Goal: Task Accomplishment & Management: Complete application form

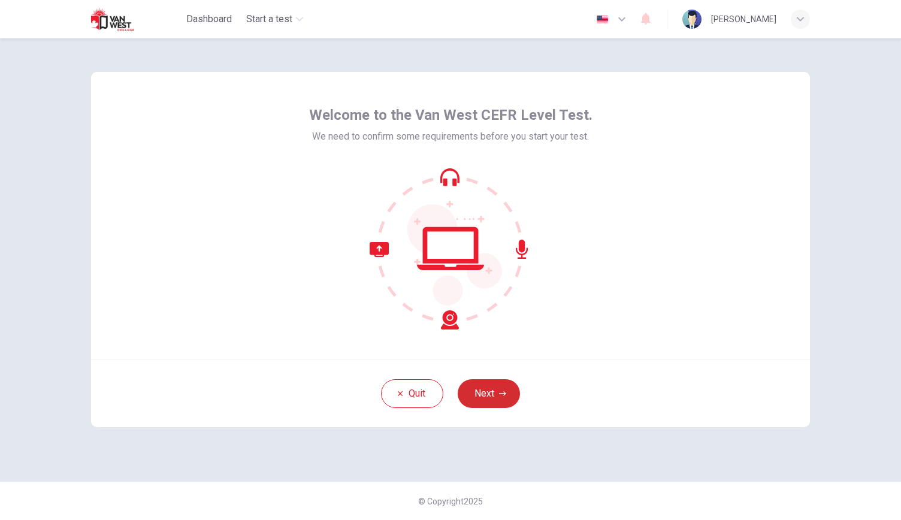
click at [494, 389] on button "Next" at bounding box center [489, 393] width 62 height 29
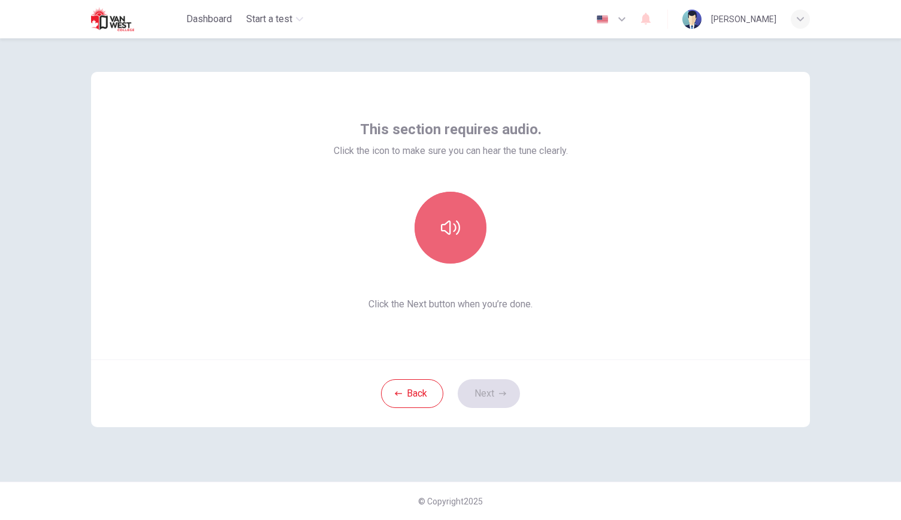
click at [453, 243] on button "button" at bounding box center [451, 228] width 72 height 72
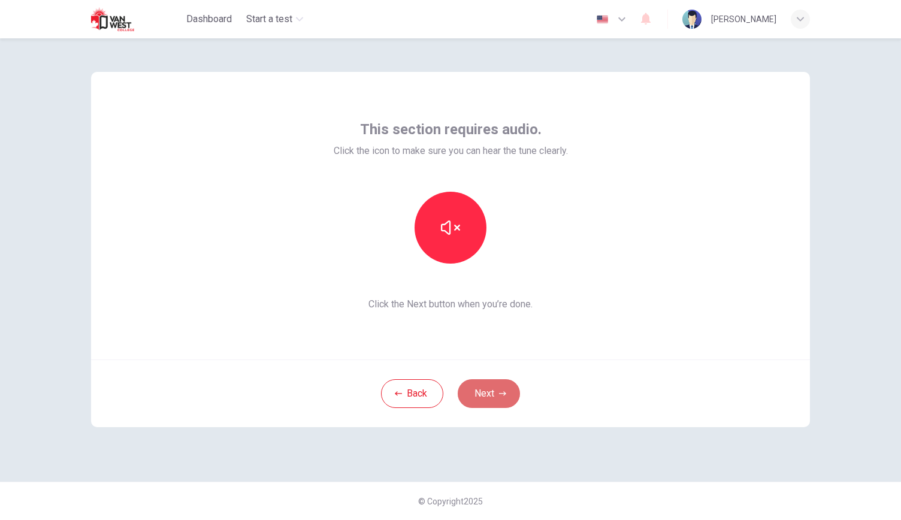
click at [500, 383] on button "Next" at bounding box center [489, 393] width 62 height 29
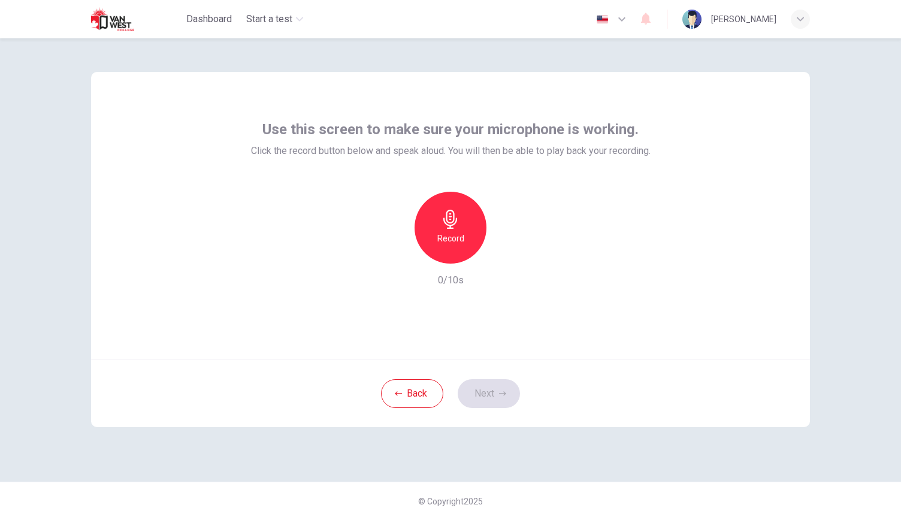
click at [443, 235] on h6 "Record" at bounding box center [450, 238] width 27 height 14
click at [506, 253] on icon "button" at bounding box center [506, 253] width 5 height 7
click at [503, 395] on icon "button" at bounding box center [502, 393] width 7 height 7
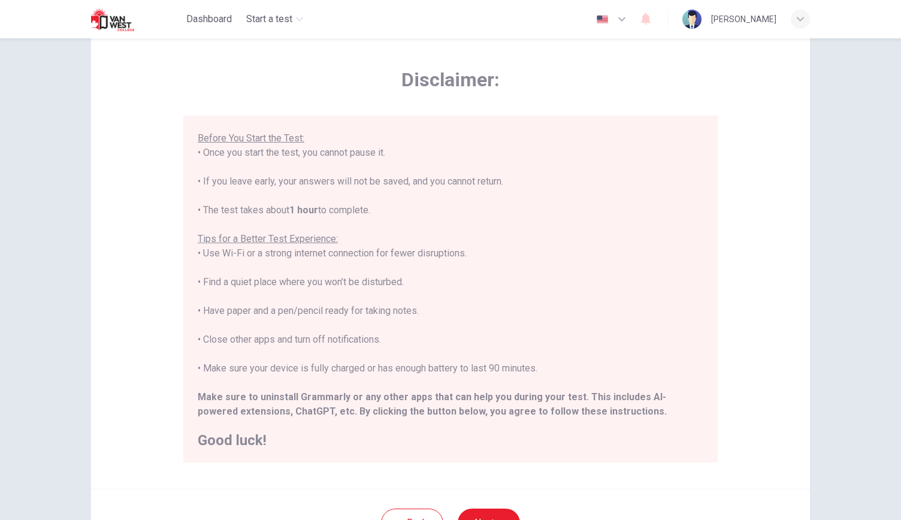
scroll to position [146, 0]
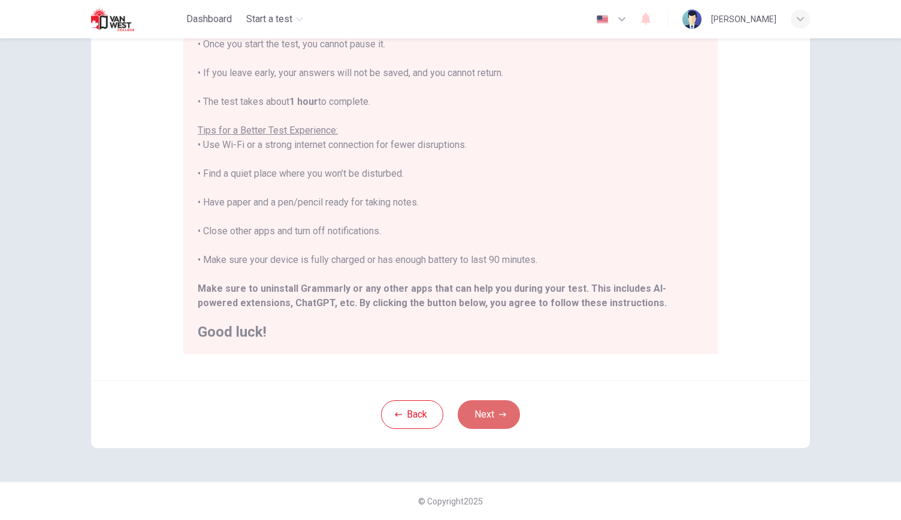
click at [505, 410] on button "Next" at bounding box center [489, 414] width 62 height 29
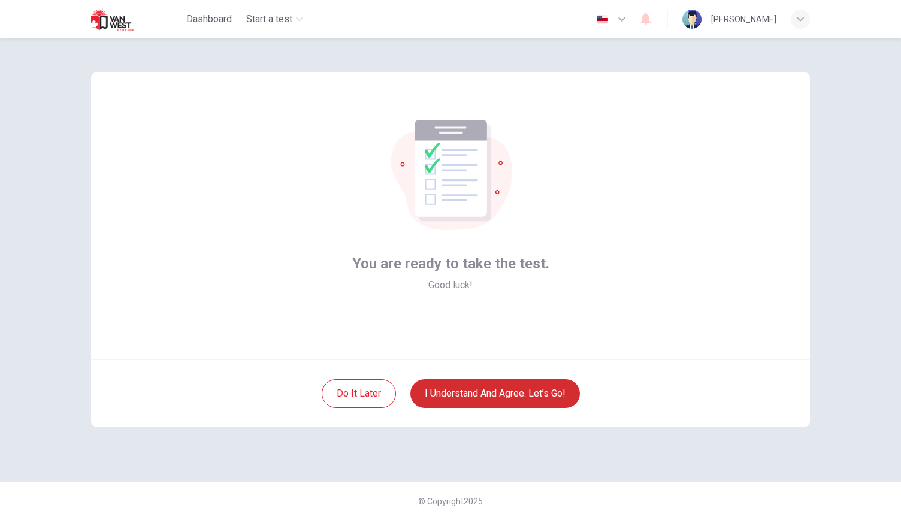
scroll to position [0, 0]
click at [528, 387] on button "I understand and agree. Let’s go!" at bounding box center [495, 393] width 170 height 29
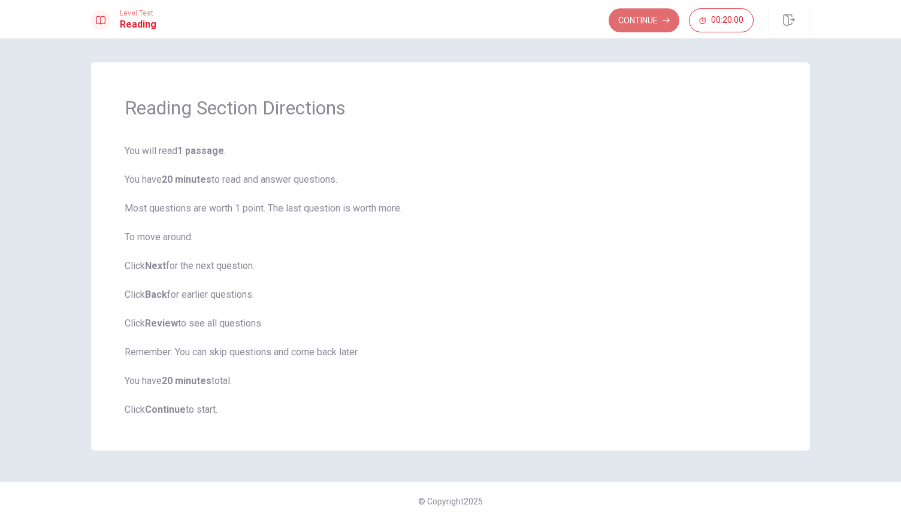
click at [645, 22] on button "Continue" at bounding box center [644, 20] width 71 height 24
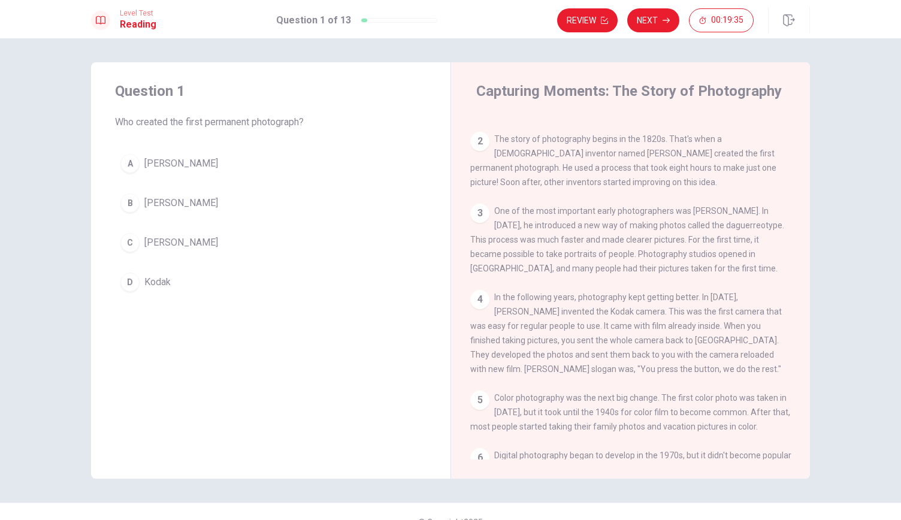
scroll to position [42, 0]
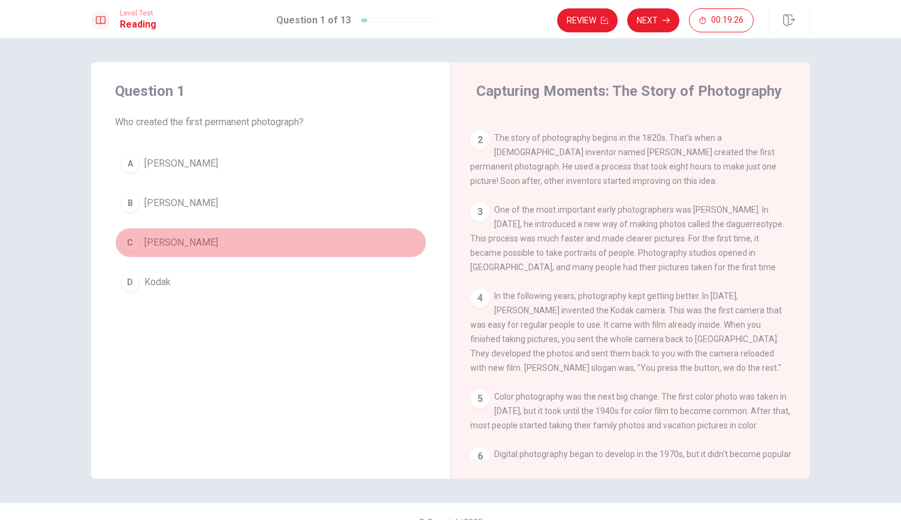
click at [131, 244] on div "C" at bounding box center [129, 242] width 19 height 19
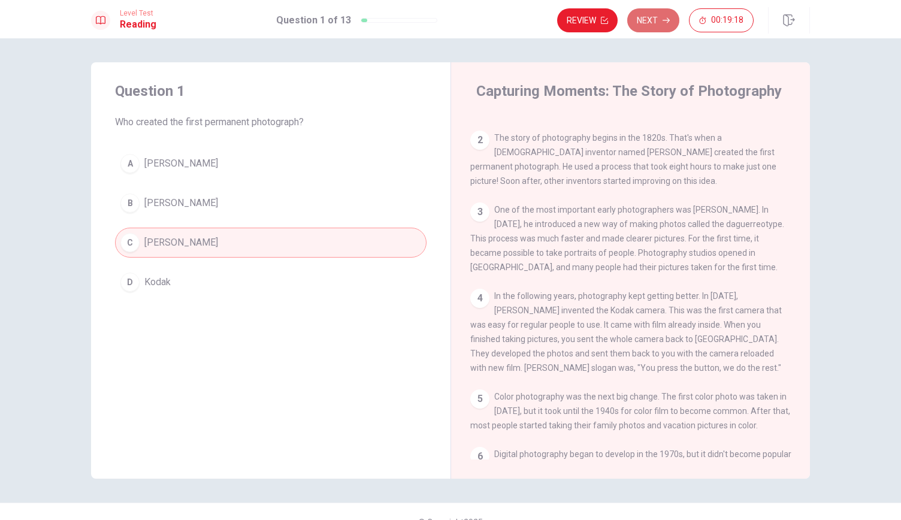
click at [652, 27] on button "Next" at bounding box center [653, 20] width 52 height 24
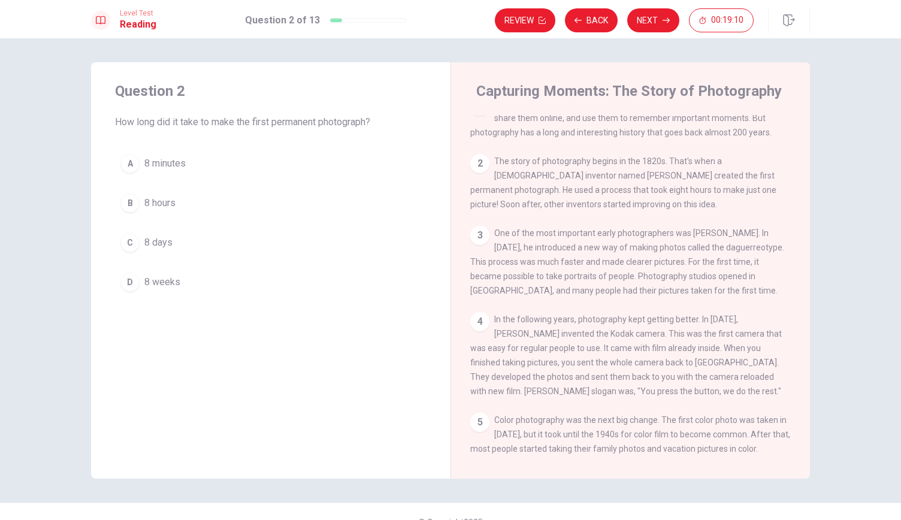
scroll to position [18, 0]
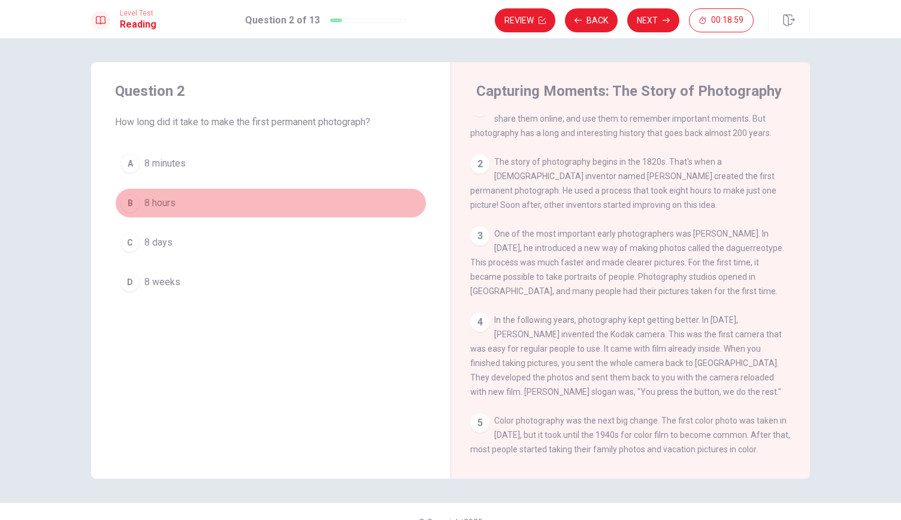
click at [126, 204] on div "B" at bounding box center [129, 203] width 19 height 19
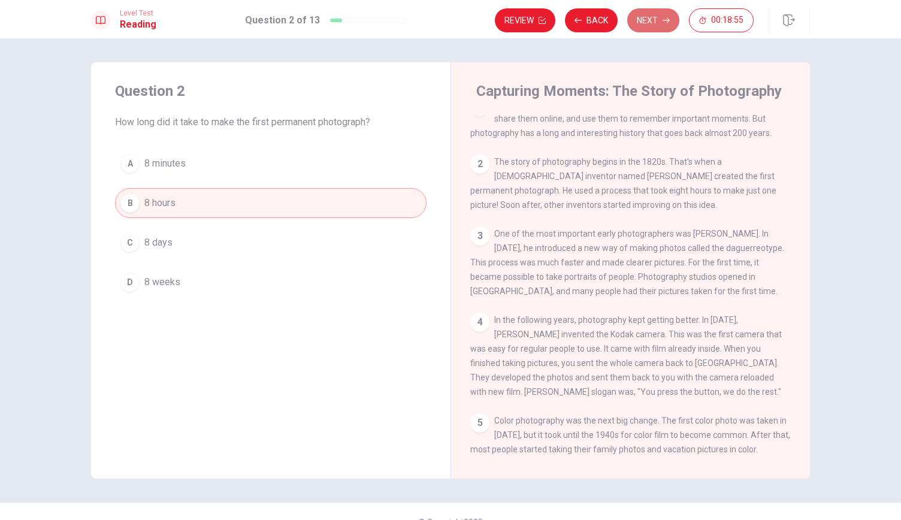
click at [647, 16] on button "Next" at bounding box center [653, 20] width 52 height 24
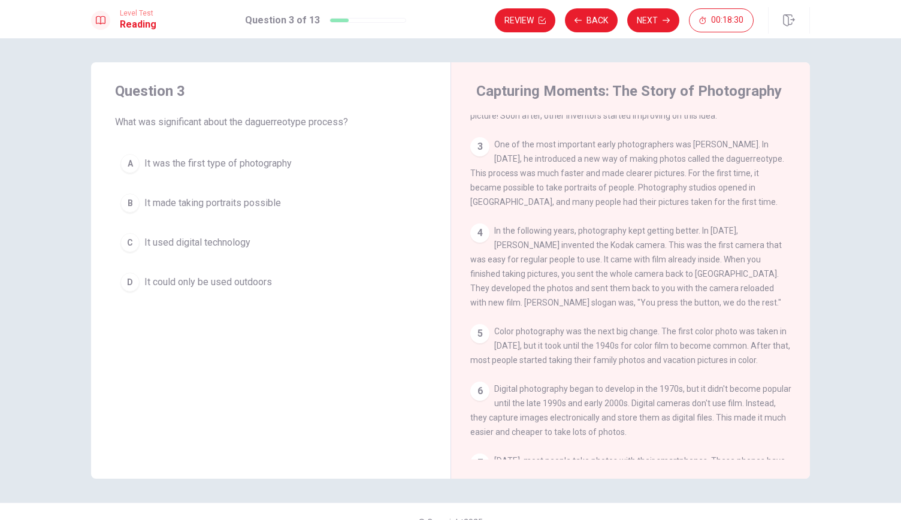
scroll to position [107, 0]
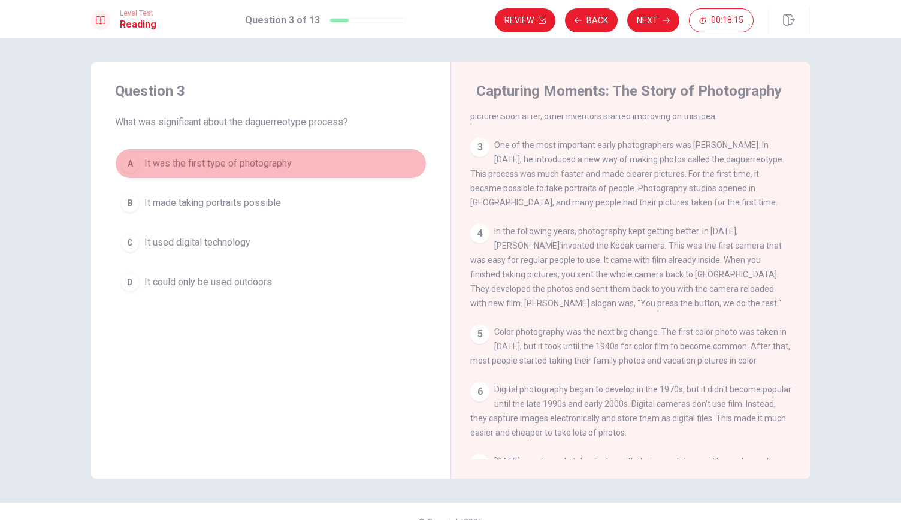
click at [120, 162] on div "A" at bounding box center [129, 163] width 19 height 19
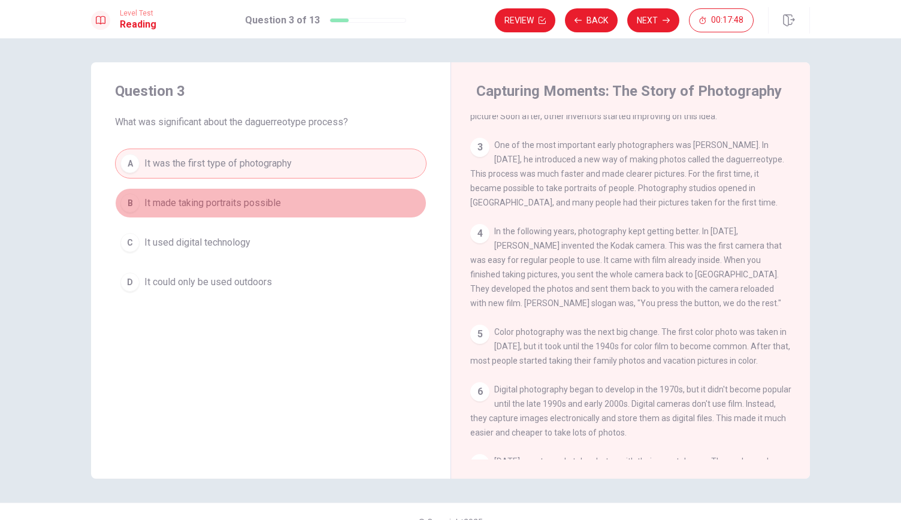
click at [126, 201] on div "B" at bounding box center [129, 203] width 19 height 19
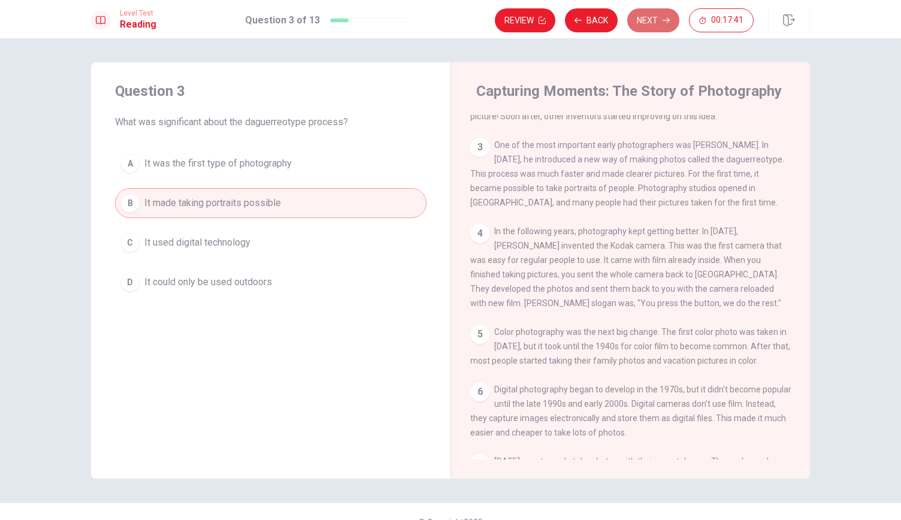
click at [660, 28] on button "Next" at bounding box center [653, 20] width 52 height 24
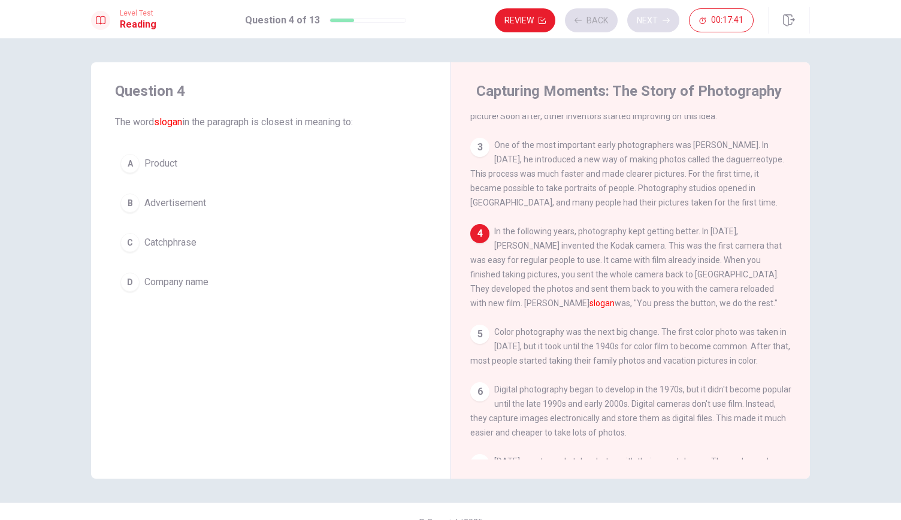
scroll to position [185, 0]
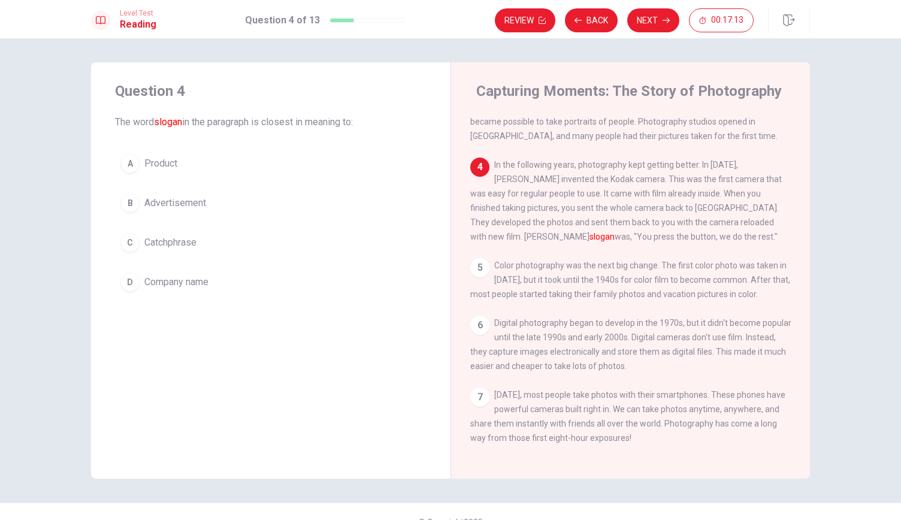
click at [123, 245] on div "C" at bounding box center [129, 242] width 19 height 19
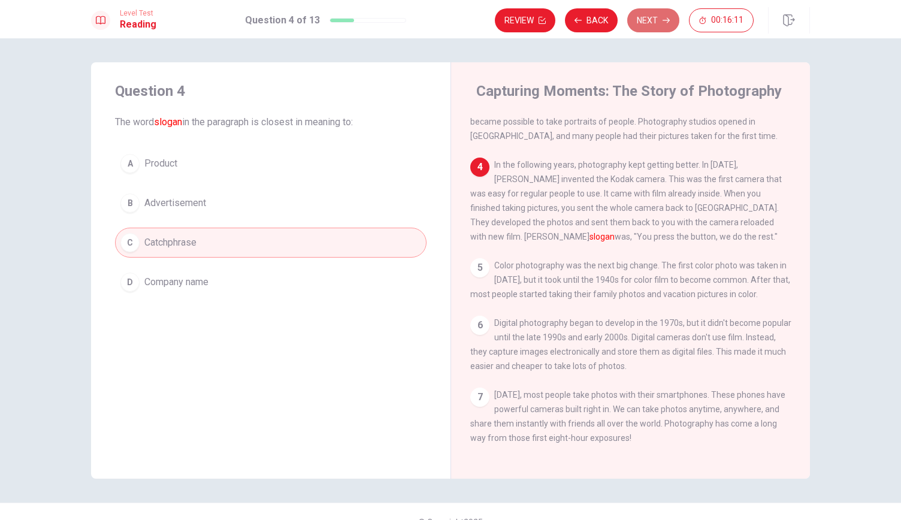
click at [656, 13] on button "Next" at bounding box center [653, 20] width 52 height 24
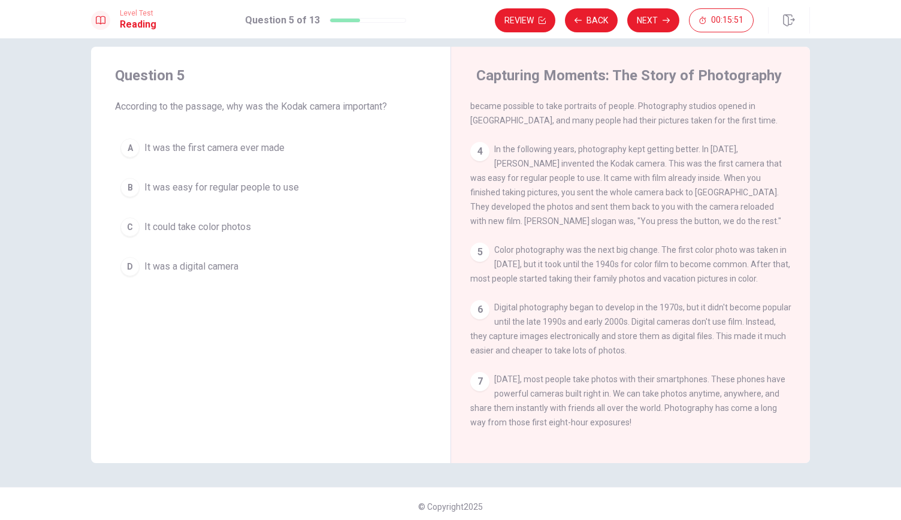
scroll to position [165, 0]
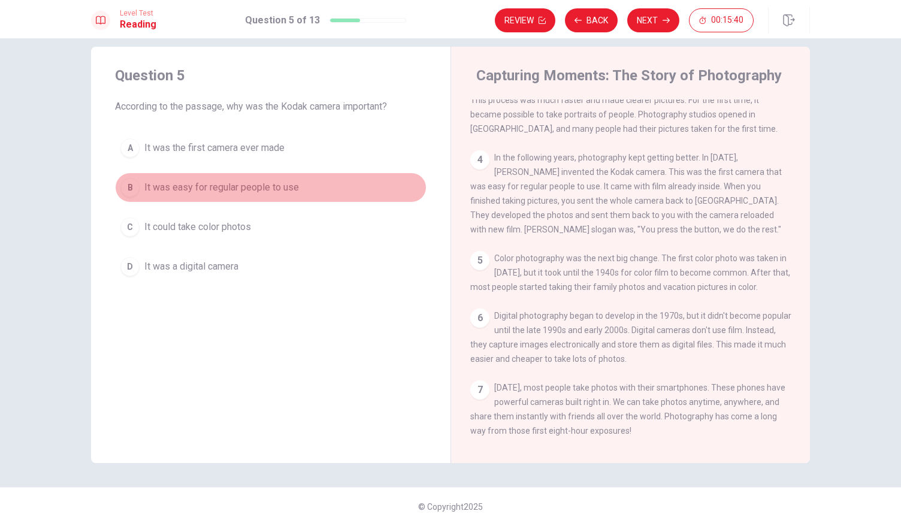
click at [122, 183] on div "B" at bounding box center [129, 187] width 19 height 19
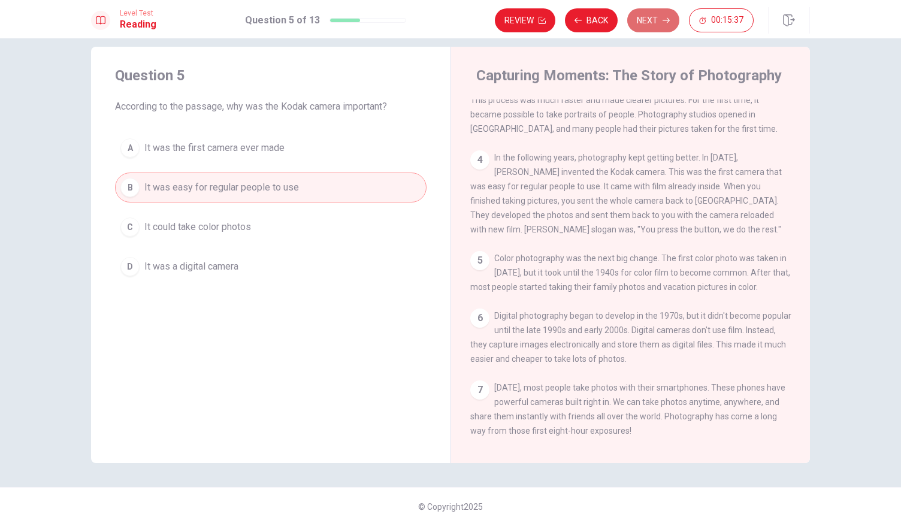
click at [657, 32] on button "Next" at bounding box center [653, 20] width 52 height 24
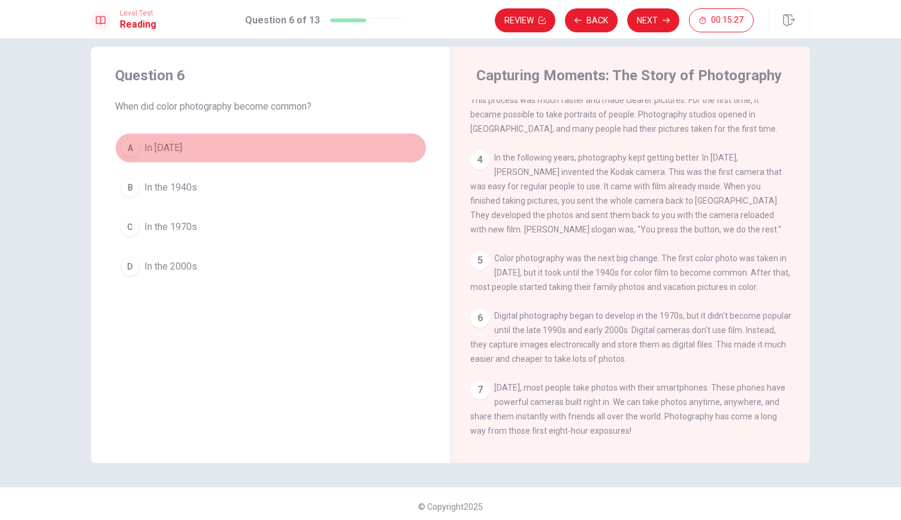
click at [121, 152] on div "A" at bounding box center [129, 147] width 19 height 19
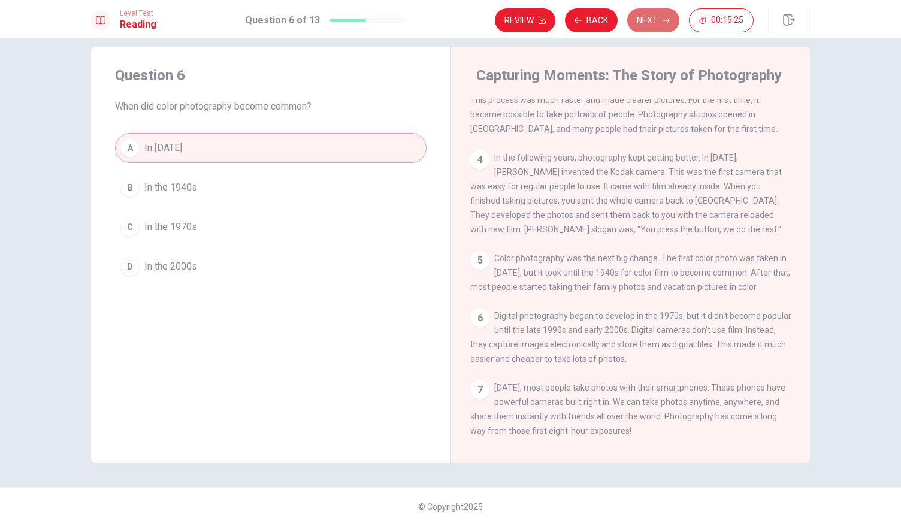
click at [657, 21] on button "Next" at bounding box center [653, 20] width 52 height 24
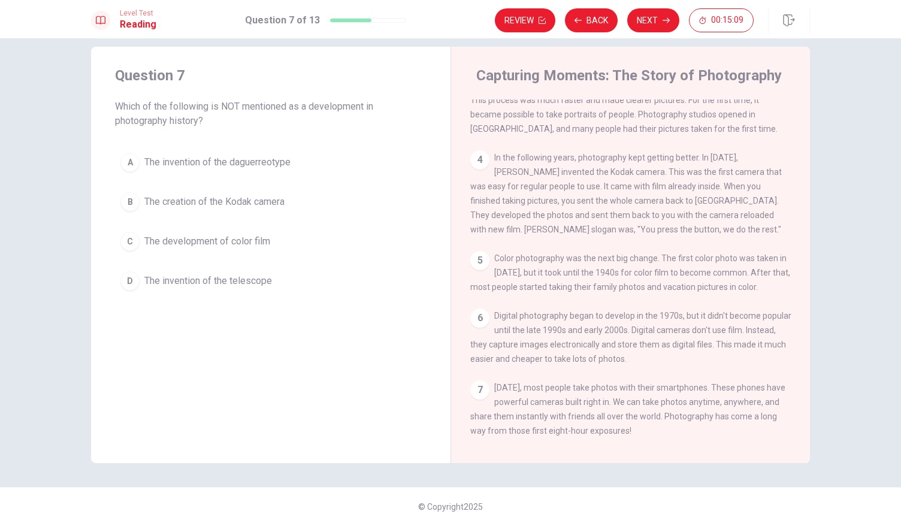
scroll to position [185, 0]
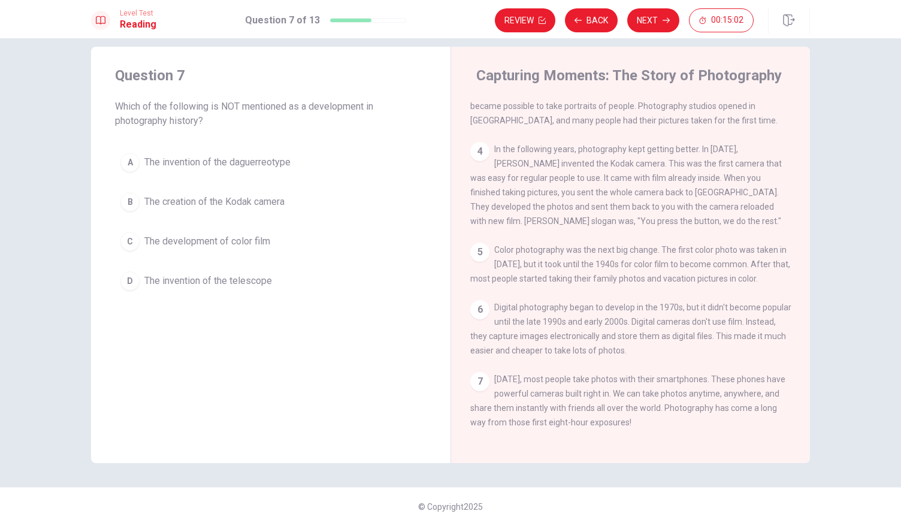
drag, startPoint x: 233, startPoint y: 207, endPoint x: 205, endPoint y: 261, distance: 60.8
click at [205, 261] on div "A The invention of the daguerreotype B The creation of the Kodak camera C The d…" at bounding box center [271, 221] width 312 height 149
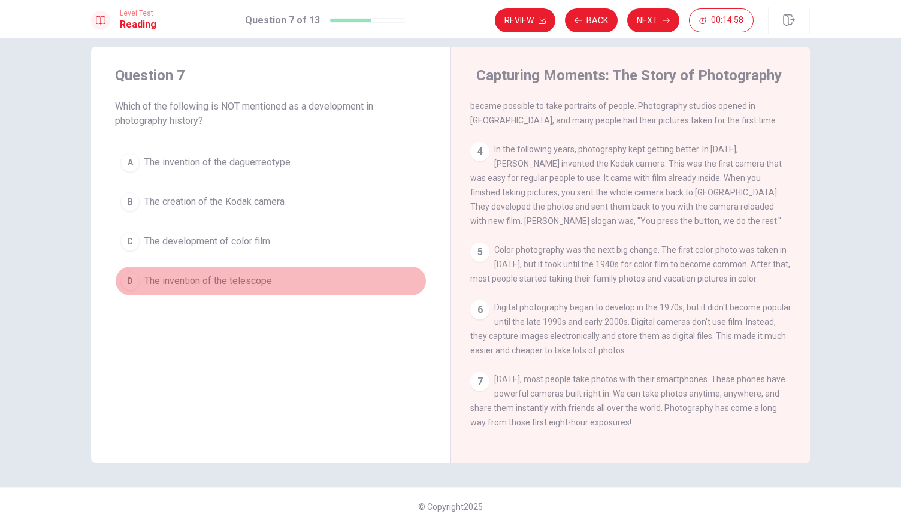
click at [176, 281] on span "The invention of the telescope" at bounding box center [208, 281] width 128 height 14
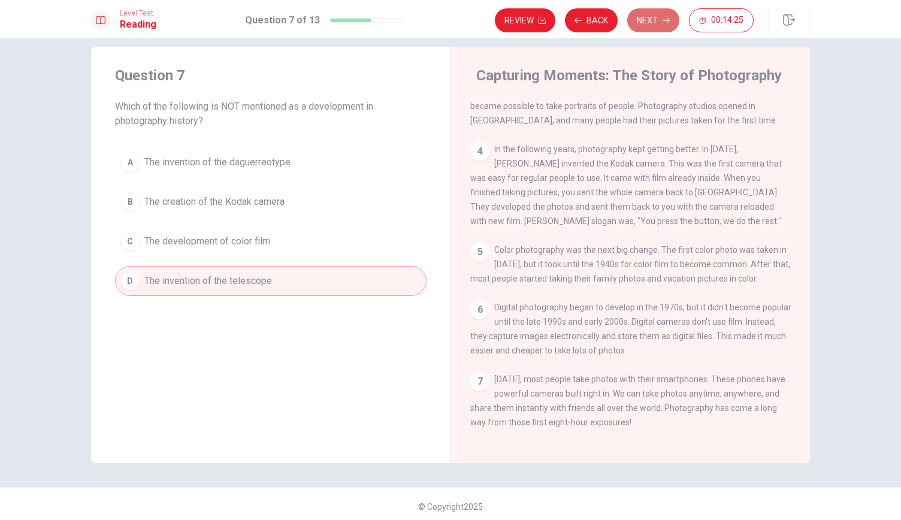
click at [654, 19] on button "Next" at bounding box center [653, 20] width 52 height 24
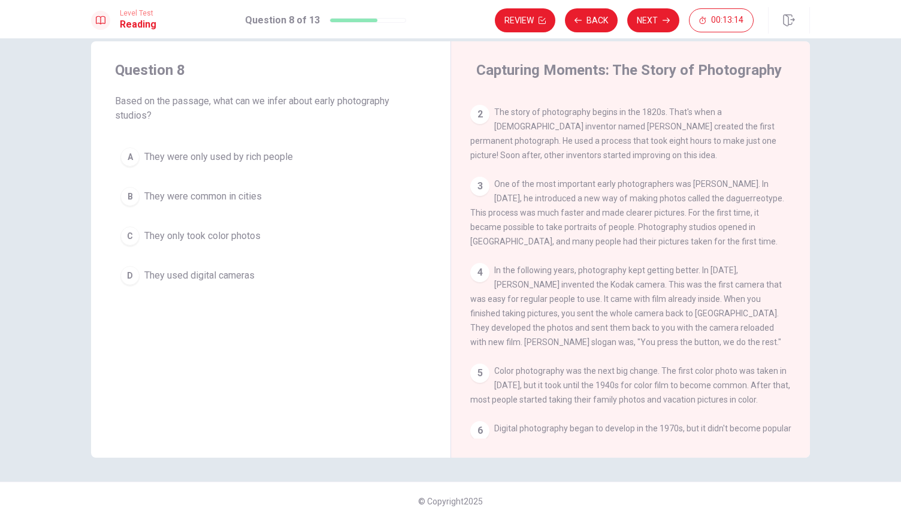
scroll to position [71, 0]
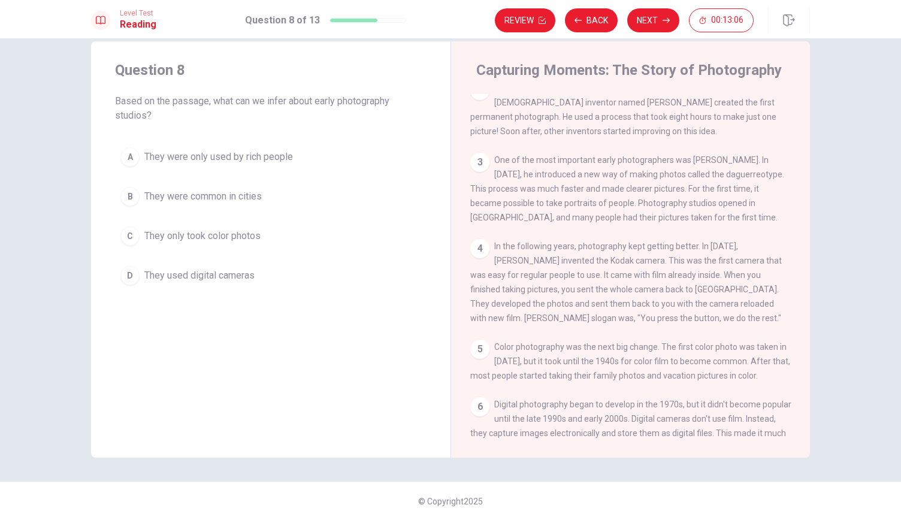
click at [237, 198] on span "They were common in cities" at bounding box center [202, 196] width 117 height 14
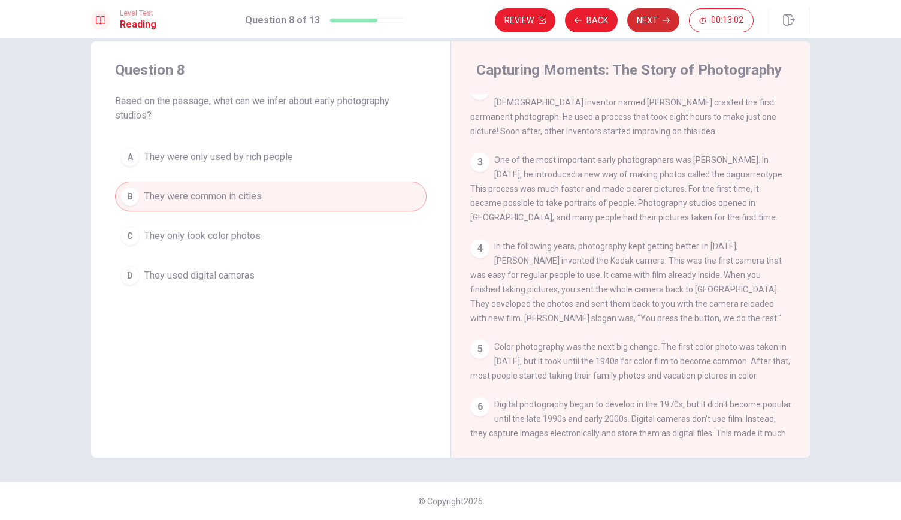
click at [645, 14] on button "Next" at bounding box center [653, 20] width 52 height 24
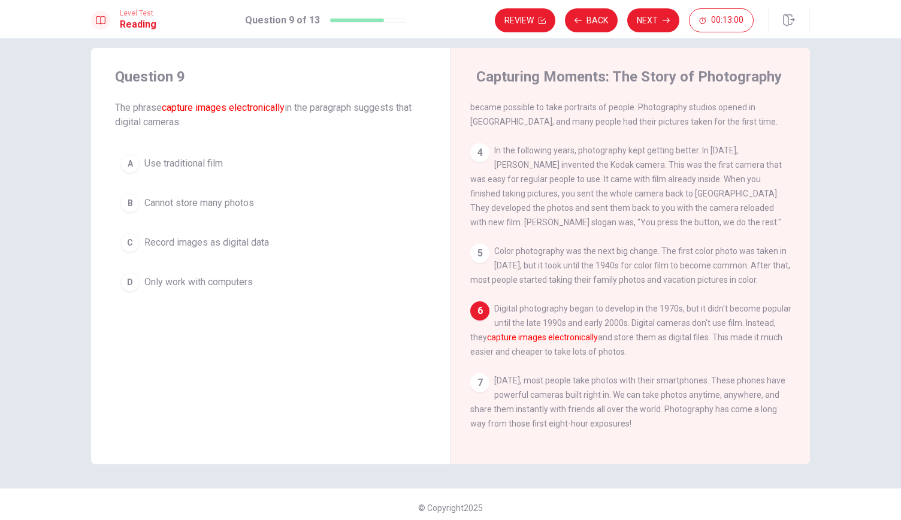
scroll to position [21, 0]
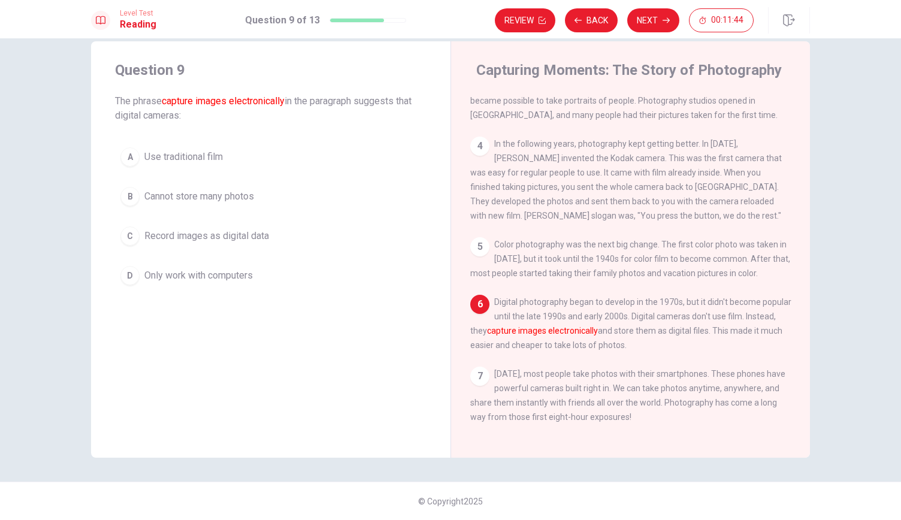
click at [214, 238] on span "Record images as digital data" at bounding box center [206, 236] width 125 height 14
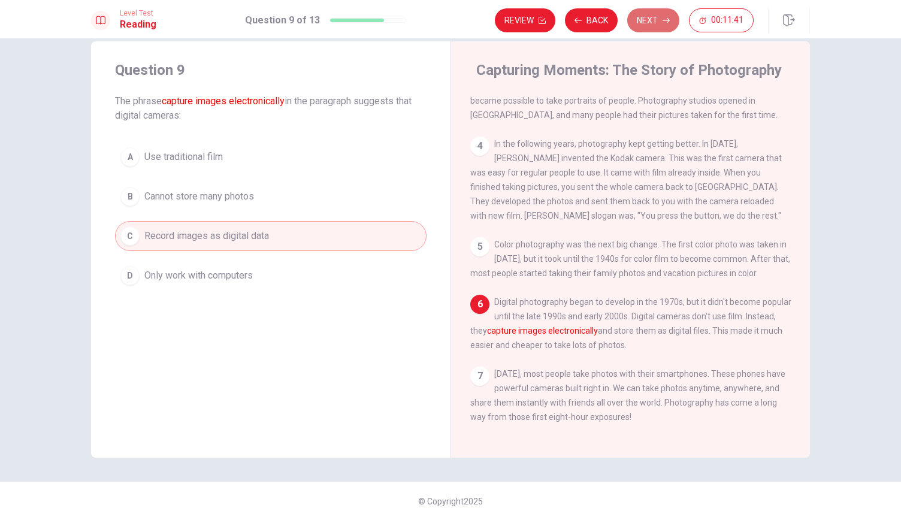
click at [661, 14] on button "Next" at bounding box center [653, 20] width 52 height 24
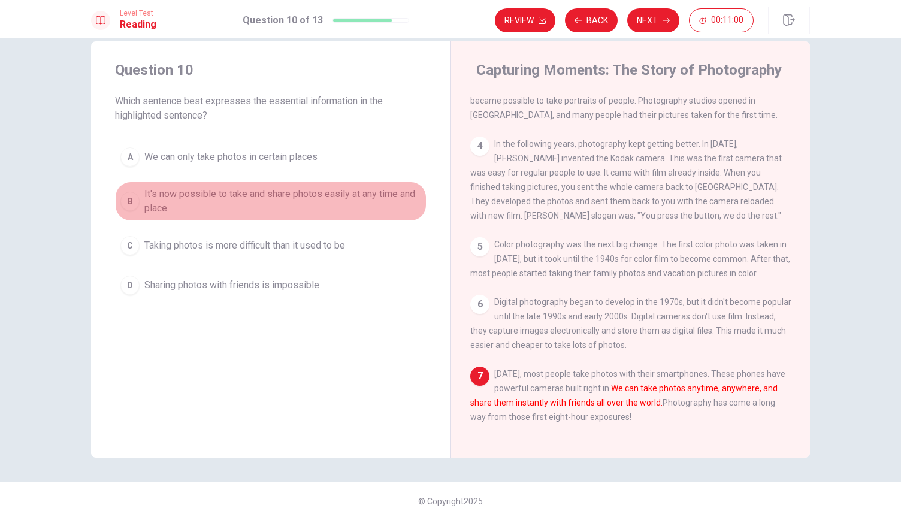
click at [123, 202] on div "B" at bounding box center [129, 201] width 19 height 19
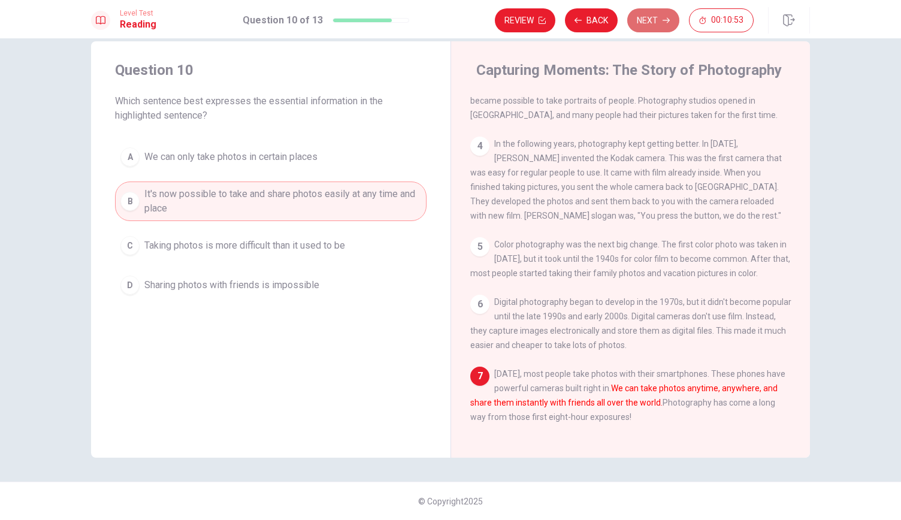
click at [648, 22] on button "Next" at bounding box center [653, 20] width 52 height 24
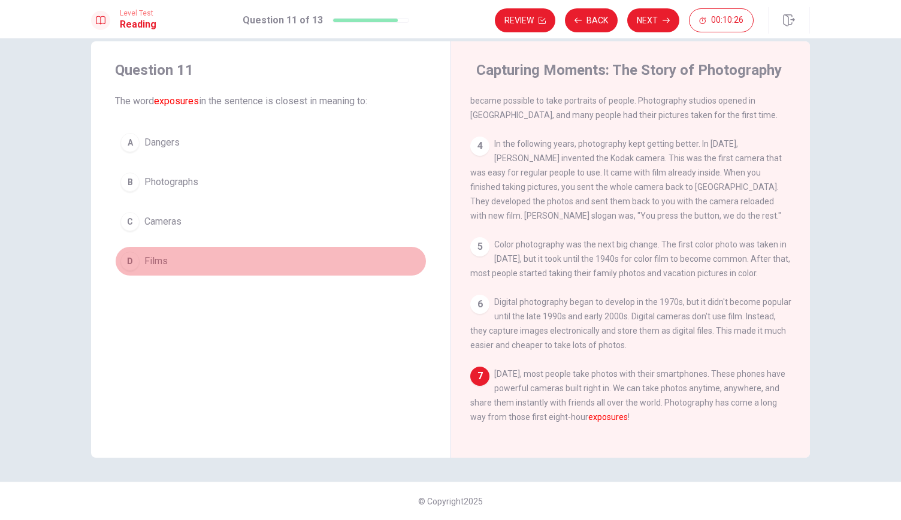
click at [127, 255] on div "D" at bounding box center [129, 261] width 19 height 19
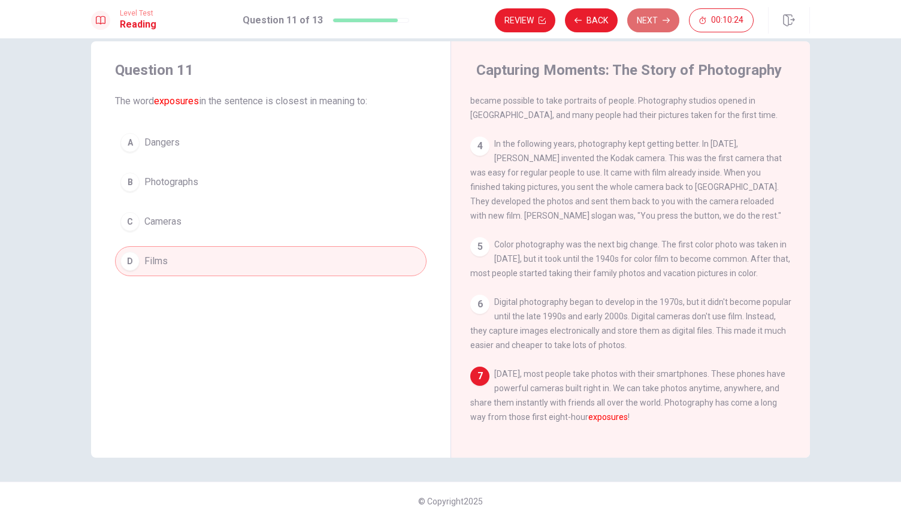
click at [635, 18] on button "Next" at bounding box center [653, 20] width 52 height 24
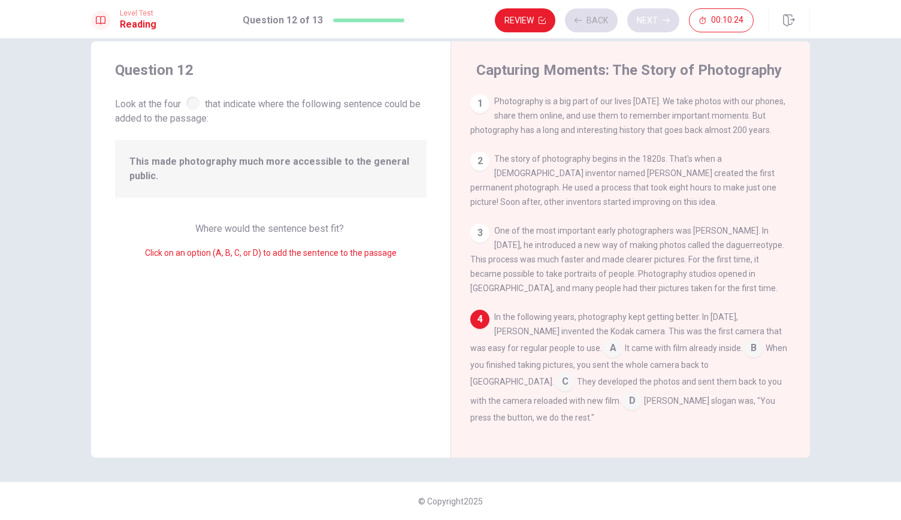
scroll to position [96, 0]
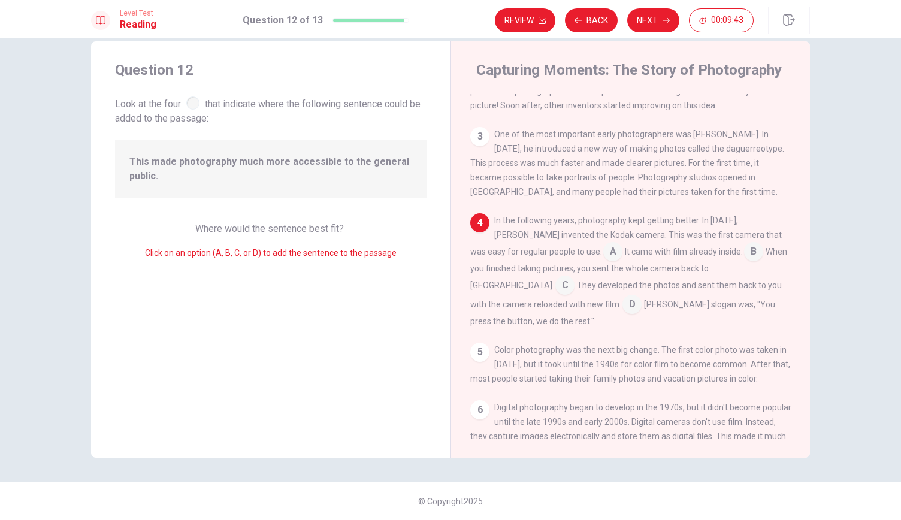
click at [575, 278] on input at bounding box center [564, 286] width 19 height 19
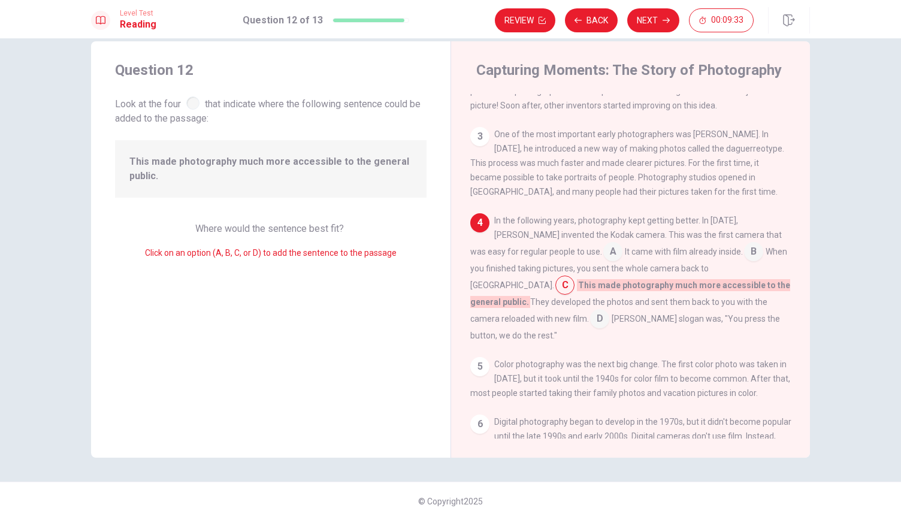
click at [603, 256] on input at bounding box center [612, 252] width 19 height 19
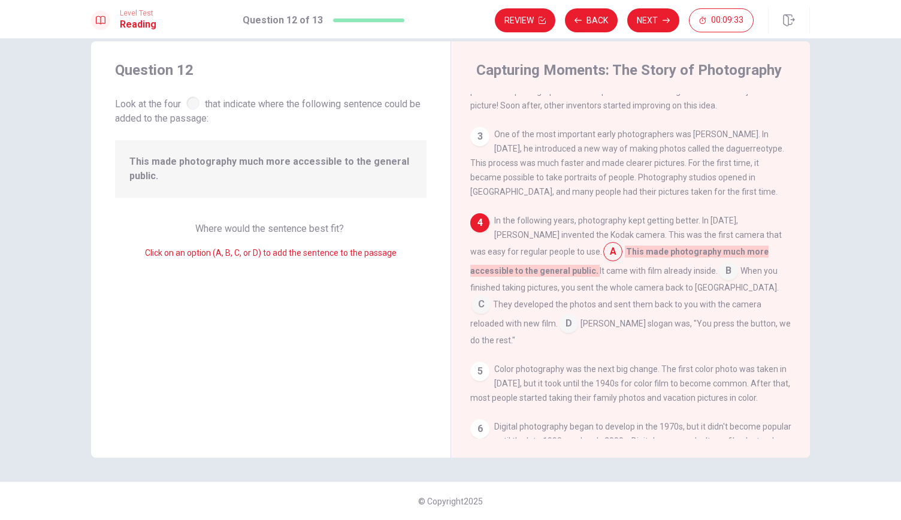
click at [603, 256] on input at bounding box center [612, 252] width 19 height 19
click at [652, 21] on button "Next" at bounding box center [653, 20] width 52 height 24
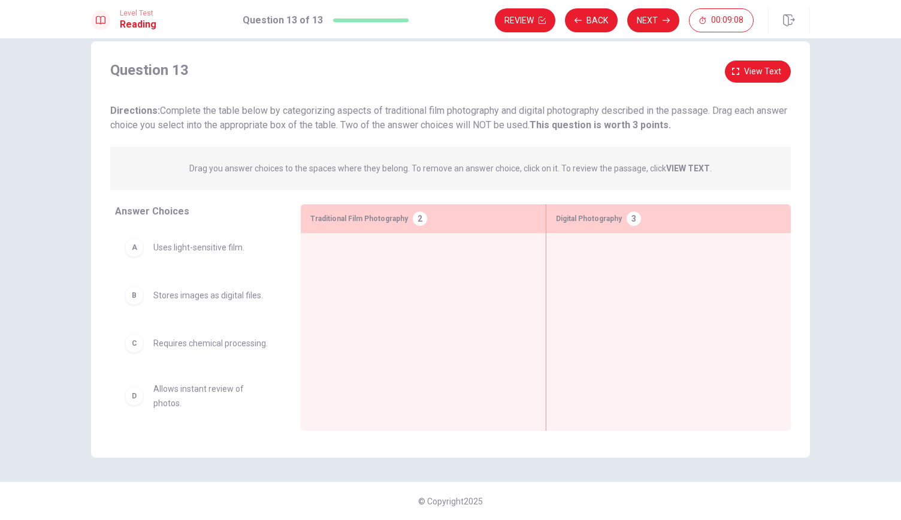
click at [128, 251] on div "A" at bounding box center [134, 247] width 19 height 19
click at [129, 250] on div "A" at bounding box center [134, 247] width 19 height 19
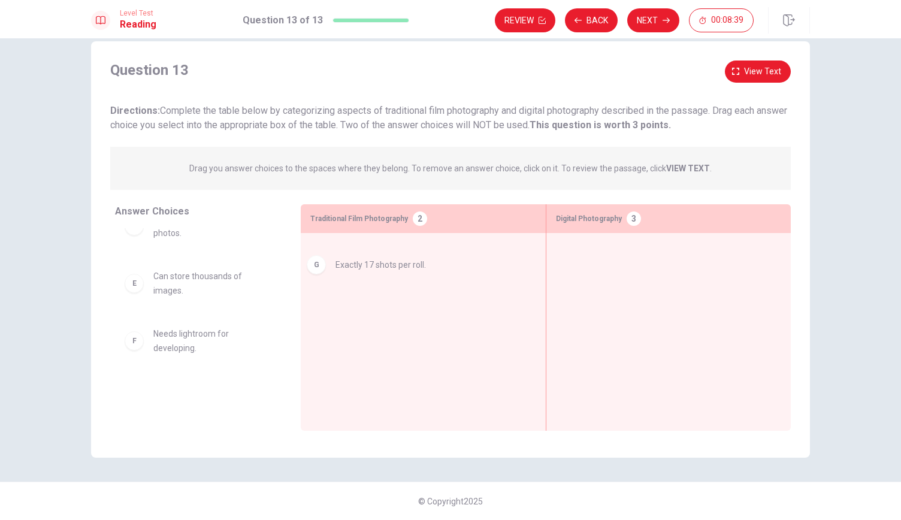
drag, startPoint x: 133, startPoint y: 398, endPoint x: 322, endPoint y: 268, distance: 229.5
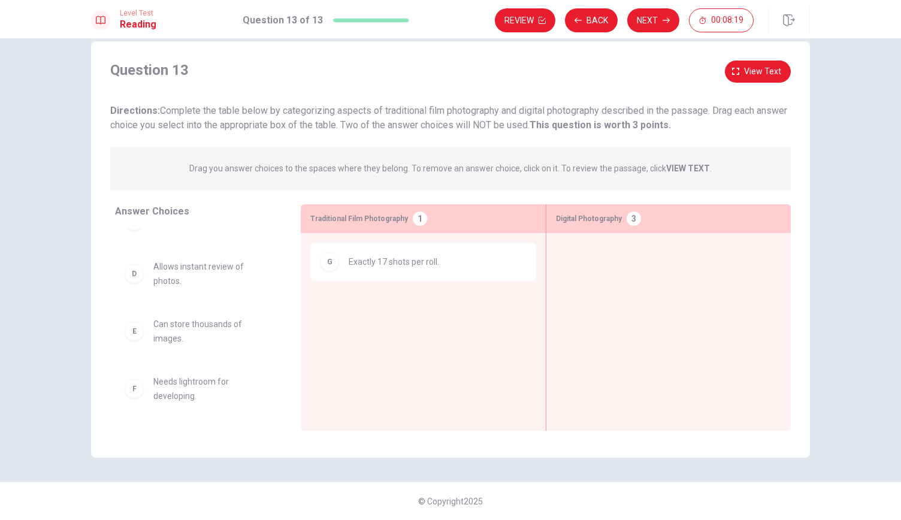
scroll to position [0, 0]
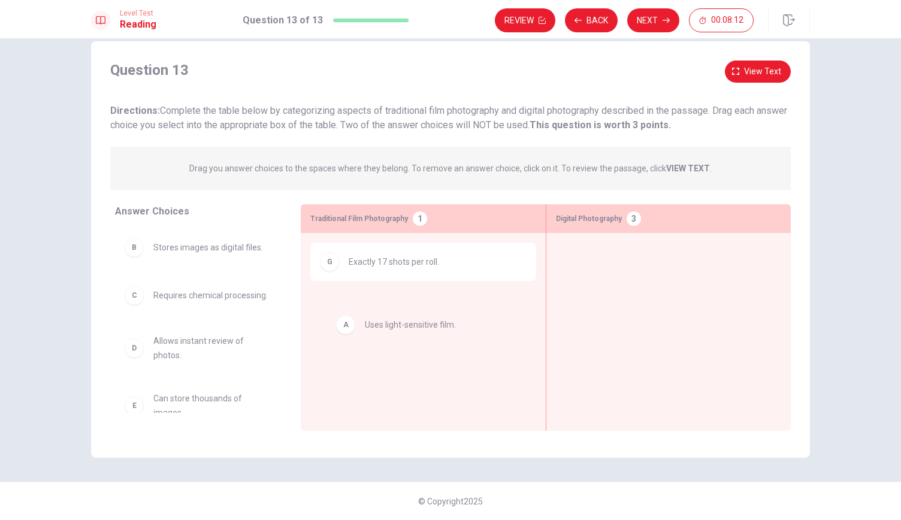
drag, startPoint x: 131, startPoint y: 253, endPoint x: 345, endPoint y: 328, distance: 226.1
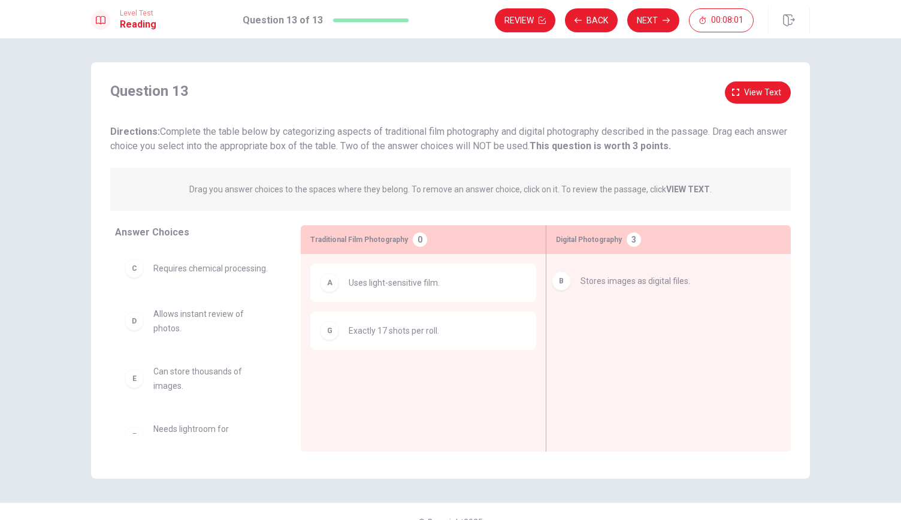
drag, startPoint x: 135, startPoint y: 274, endPoint x: 572, endPoint y: 289, distance: 437.6
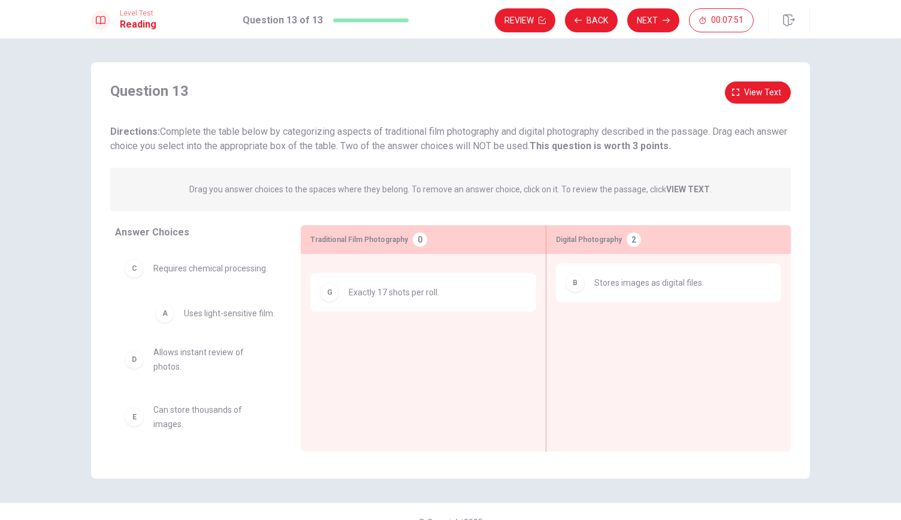
drag, startPoint x: 330, startPoint y: 290, endPoint x: 161, endPoint y: 324, distance: 172.8
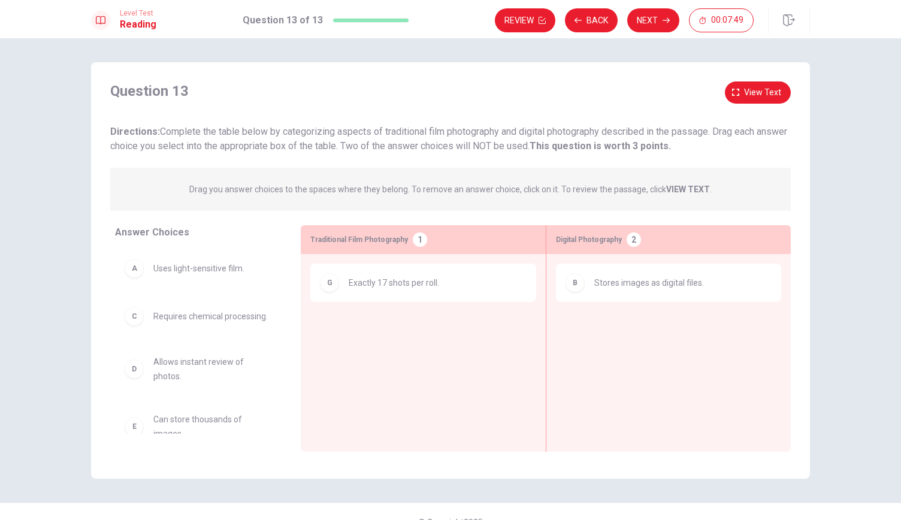
click at [134, 326] on div "C" at bounding box center [134, 316] width 19 height 19
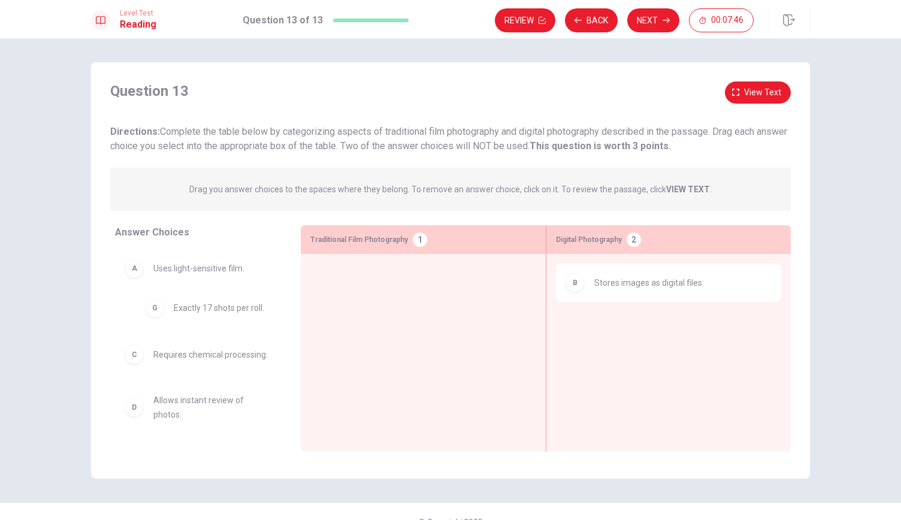
drag, startPoint x: 326, startPoint y: 288, endPoint x: 143, endPoint y: 315, distance: 185.3
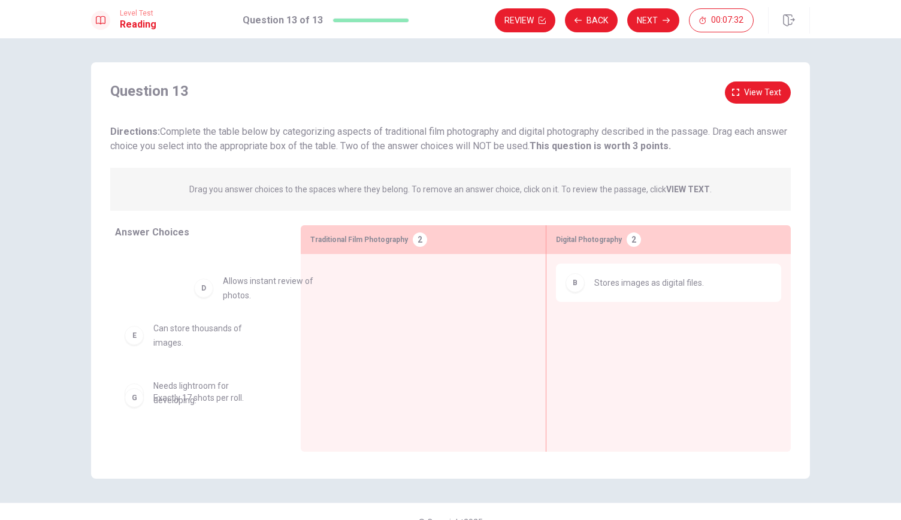
scroll to position [80, 0]
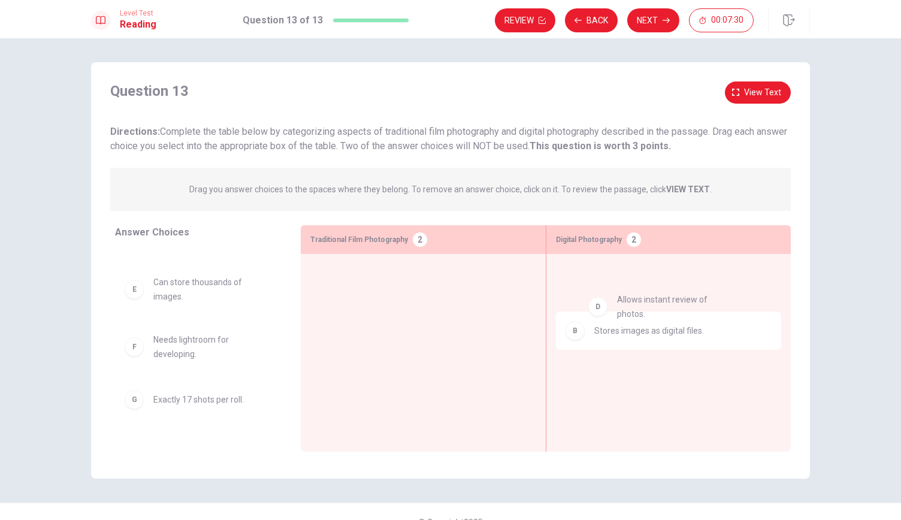
drag, startPoint x: 134, startPoint y: 291, endPoint x: 601, endPoint y: 313, distance: 467.9
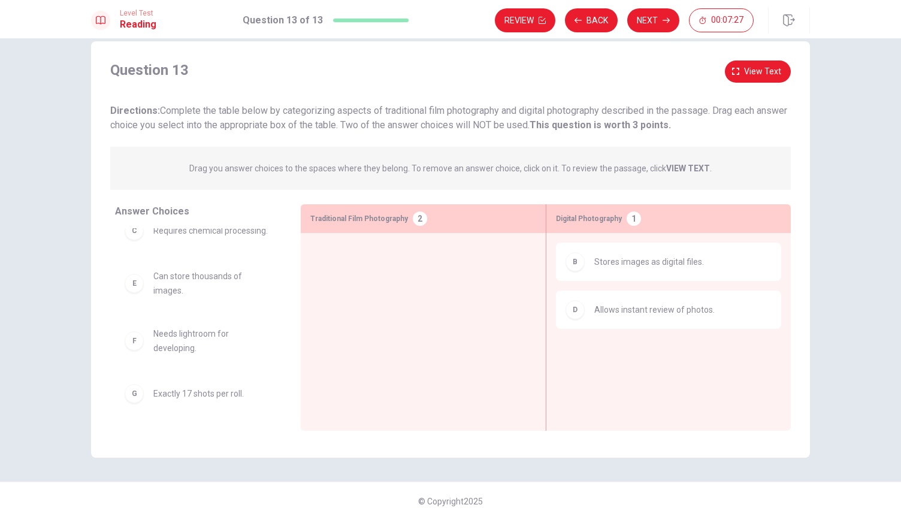
scroll to position [0, 0]
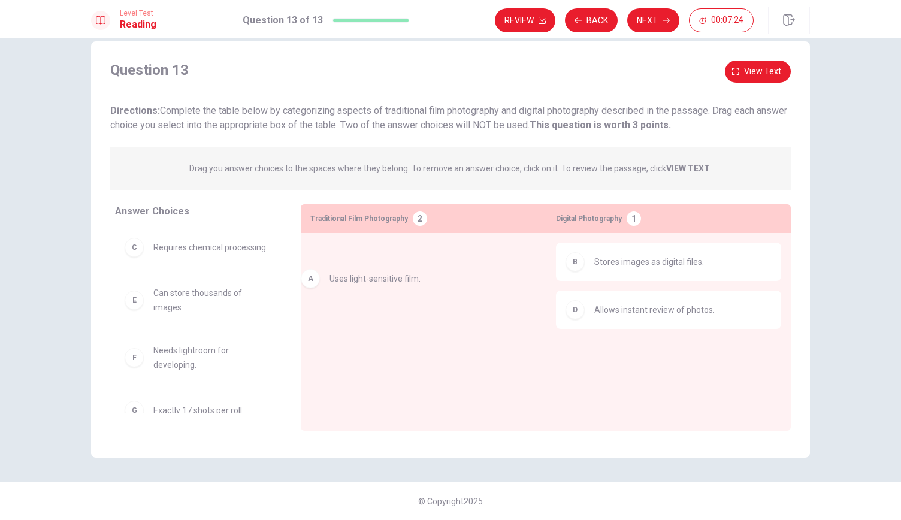
drag, startPoint x: 135, startPoint y: 251, endPoint x: 324, endPoint y: 285, distance: 191.2
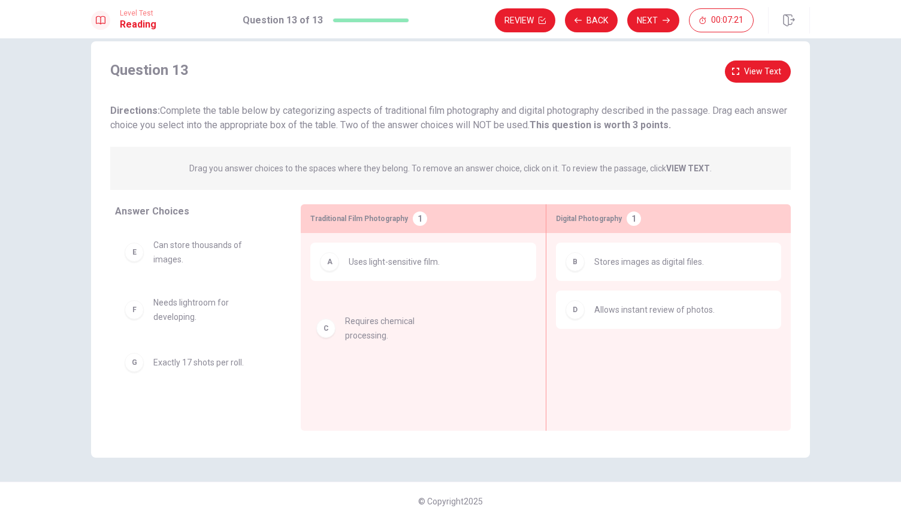
drag, startPoint x: 134, startPoint y: 253, endPoint x: 342, endPoint y: 333, distance: 221.9
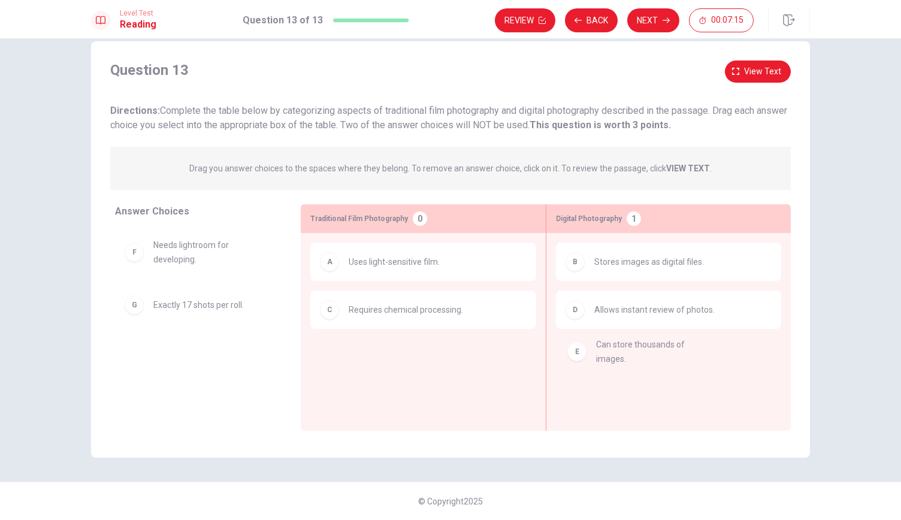
drag, startPoint x: 132, startPoint y: 253, endPoint x: 581, endPoint y: 353, distance: 459.8
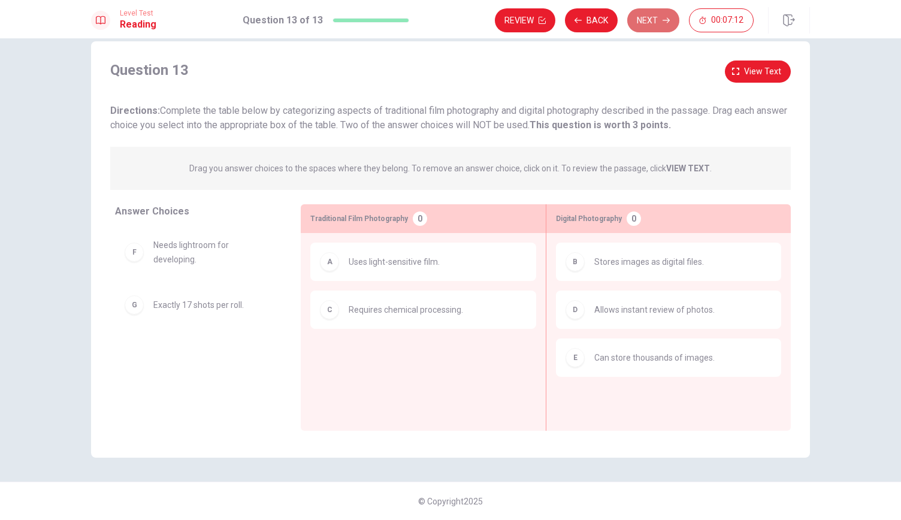
click at [659, 20] on button "Next" at bounding box center [653, 20] width 52 height 24
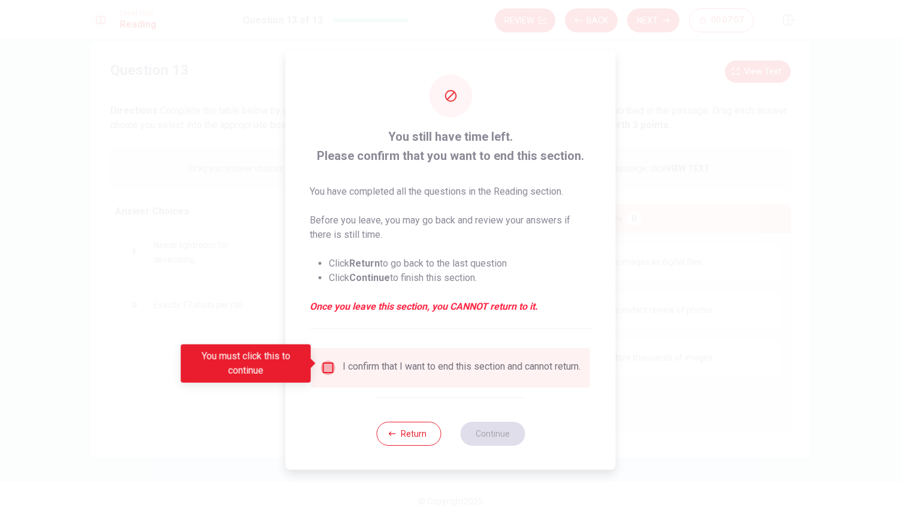
click at [326, 365] on input "You must click this to continue" at bounding box center [328, 368] width 14 height 14
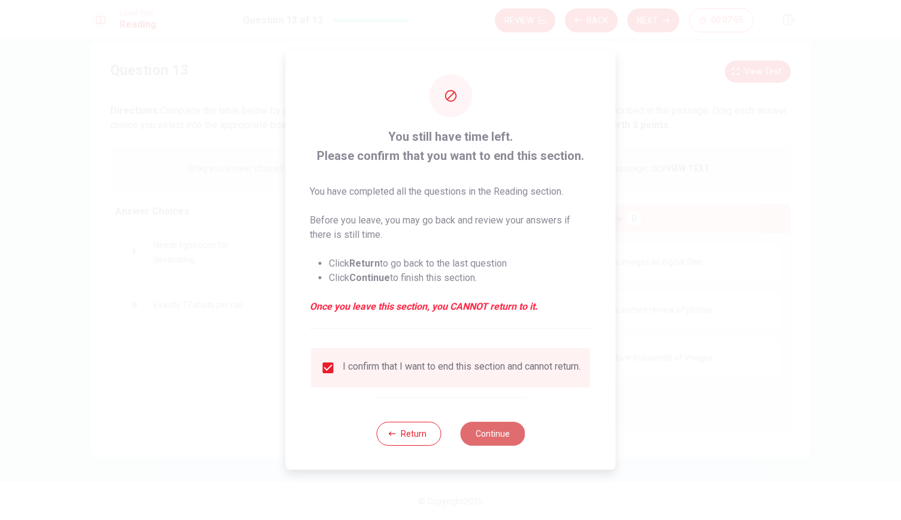
click at [504, 439] on button "Continue" at bounding box center [492, 434] width 65 height 24
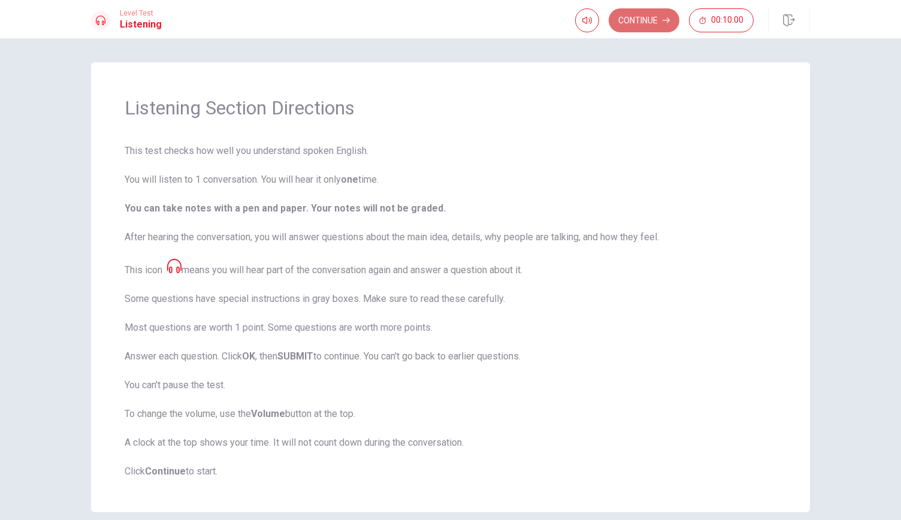
click at [634, 23] on button "Continue" at bounding box center [644, 20] width 71 height 24
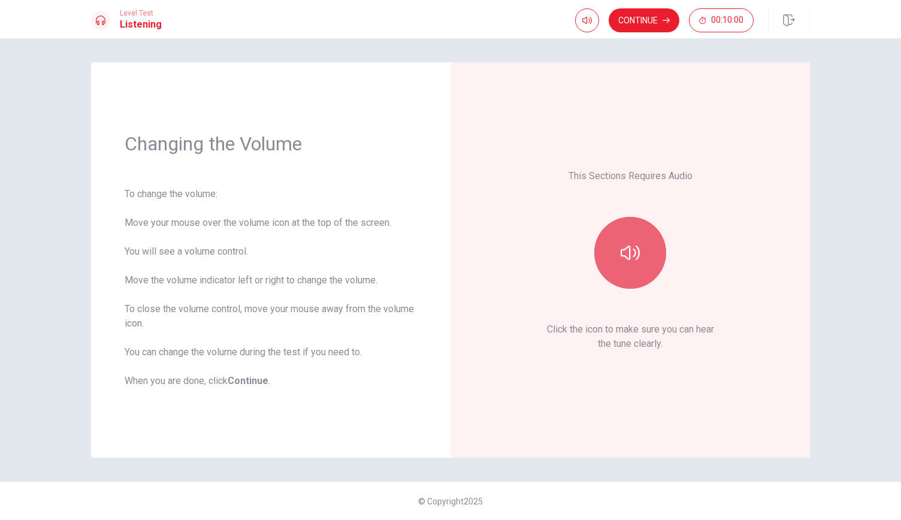
click at [630, 247] on icon "button" at bounding box center [630, 252] width 19 height 19
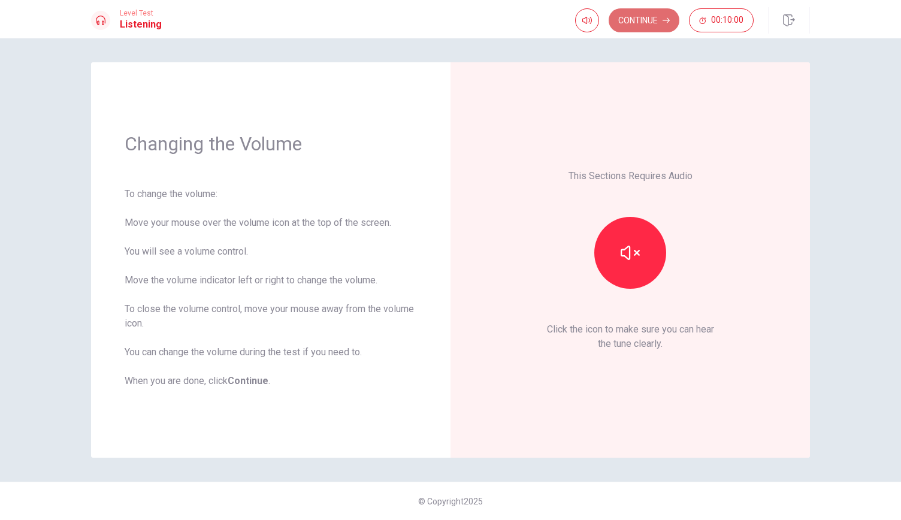
click at [642, 16] on button "Continue" at bounding box center [644, 20] width 71 height 24
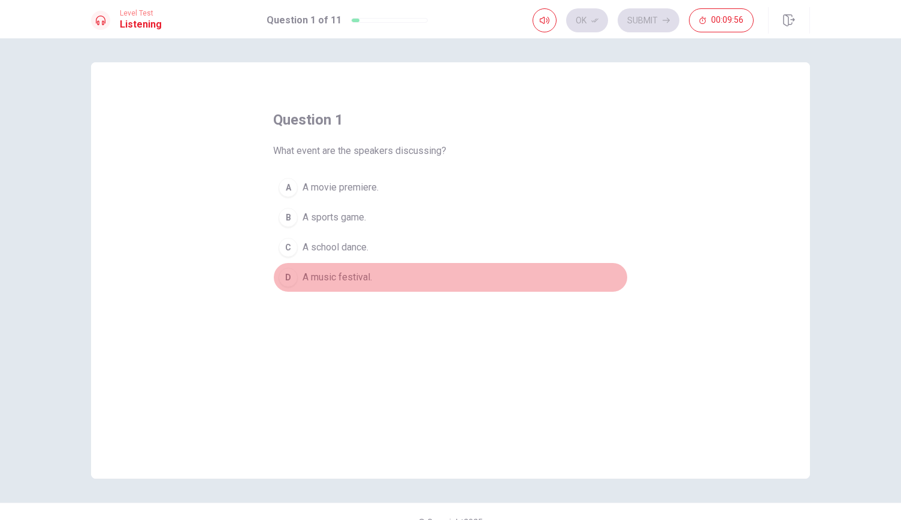
click at [287, 273] on div "D" at bounding box center [288, 277] width 19 height 19
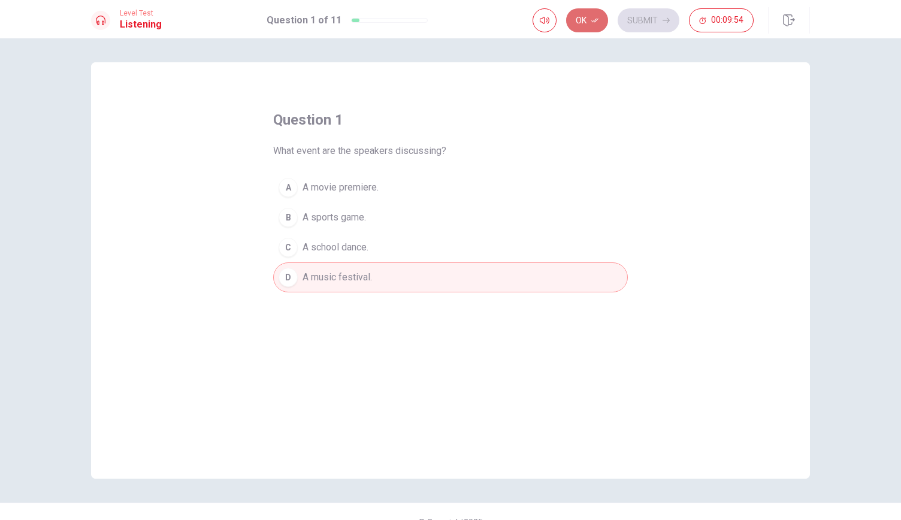
click at [586, 16] on button "Ok" at bounding box center [587, 20] width 42 height 24
click at [645, 21] on button "Submit" at bounding box center [649, 20] width 62 height 24
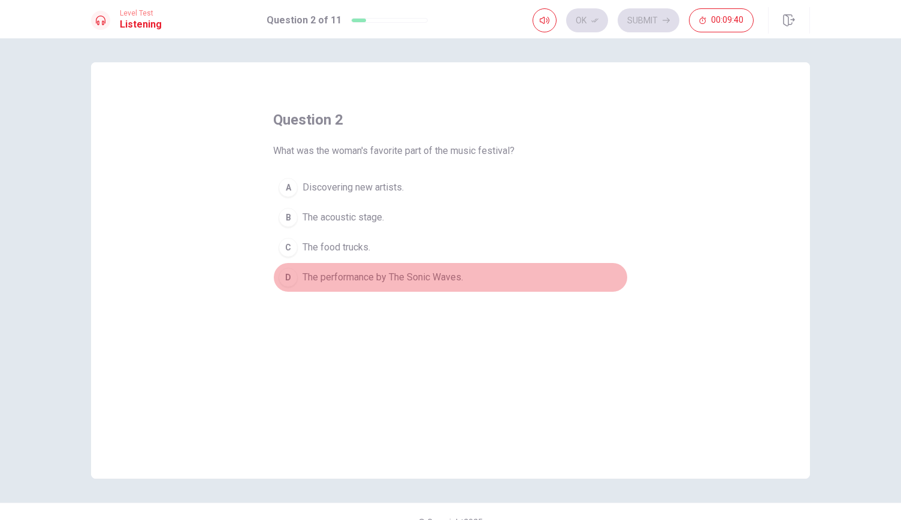
click at [293, 276] on div "D" at bounding box center [288, 277] width 19 height 19
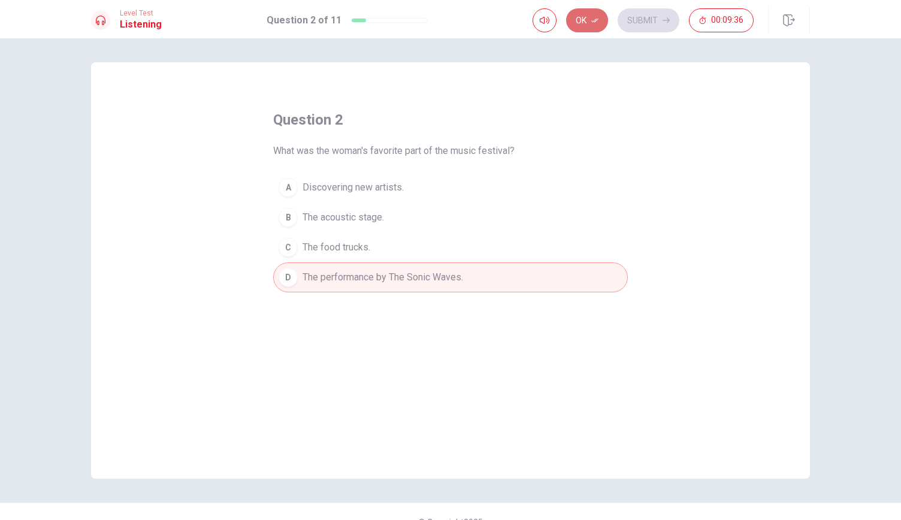
click at [591, 22] on button "Ok" at bounding box center [587, 20] width 42 height 24
click at [663, 22] on button "Submit" at bounding box center [649, 20] width 62 height 24
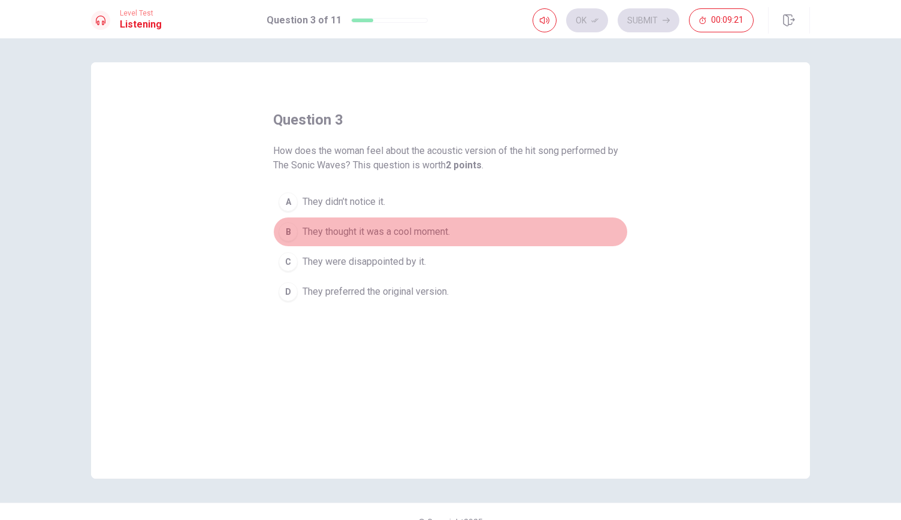
click at [275, 223] on button "B They thought it was a cool moment." at bounding box center [450, 232] width 355 height 30
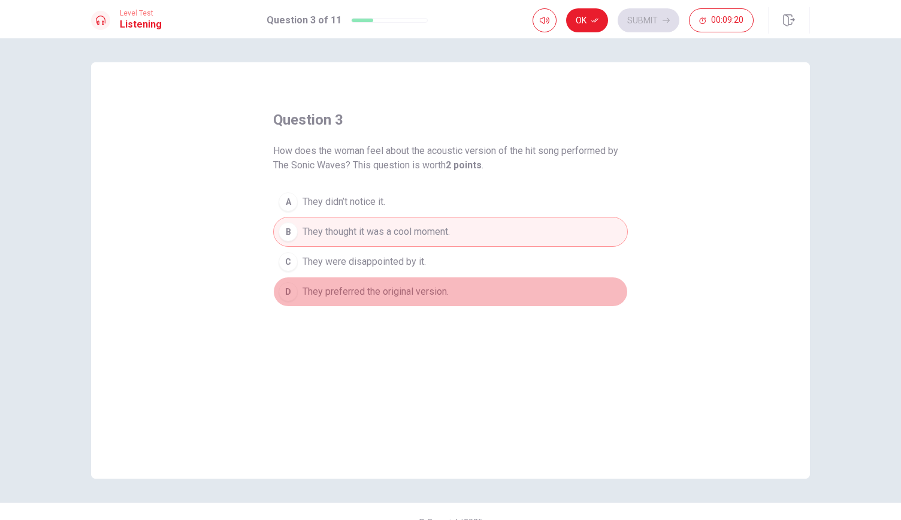
click at [285, 292] on div "D" at bounding box center [288, 291] width 19 height 19
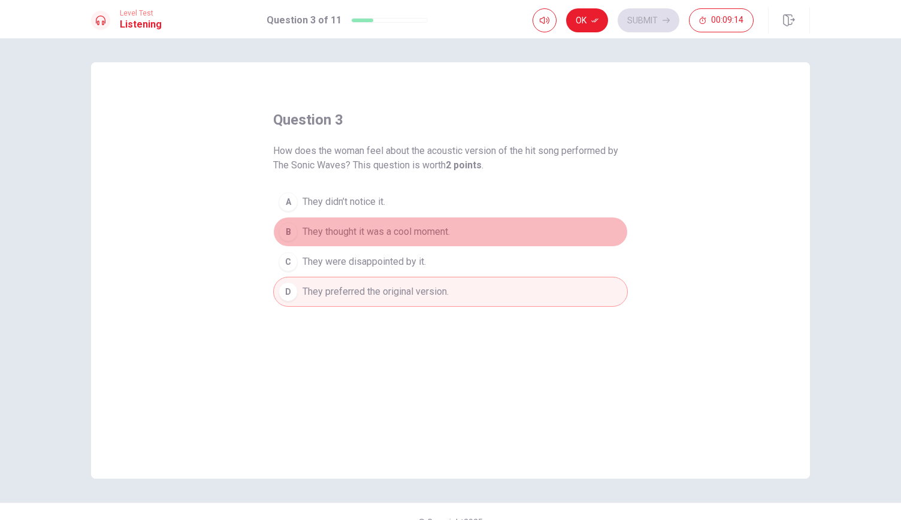
click at [286, 229] on div "B" at bounding box center [288, 231] width 19 height 19
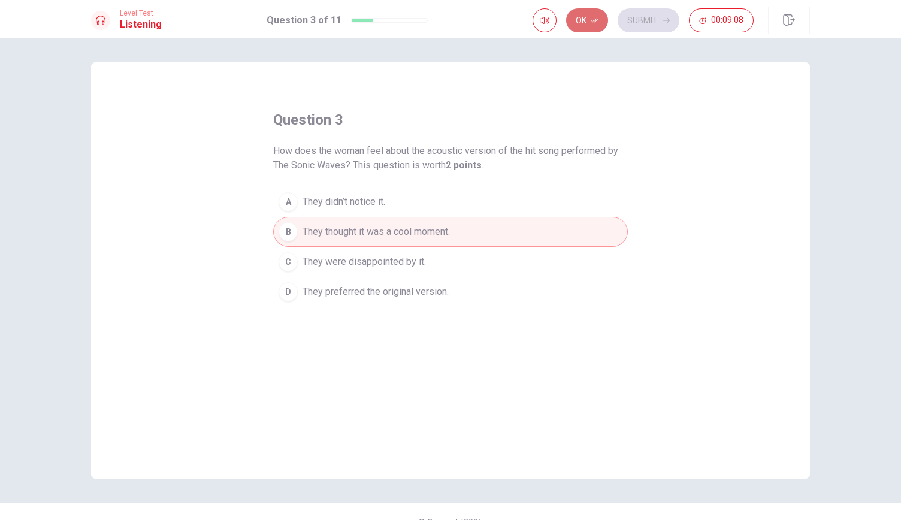
click at [588, 28] on button "Ok" at bounding box center [587, 20] width 42 height 24
click at [655, 21] on button "Submit" at bounding box center [649, 20] width 62 height 24
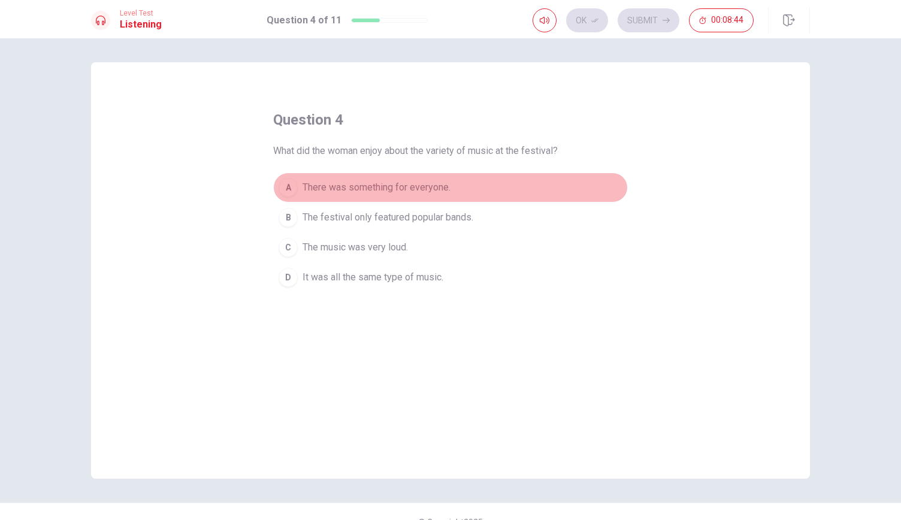
click at [286, 188] on div "A" at bounding box center [288, 187] width 19 height 19
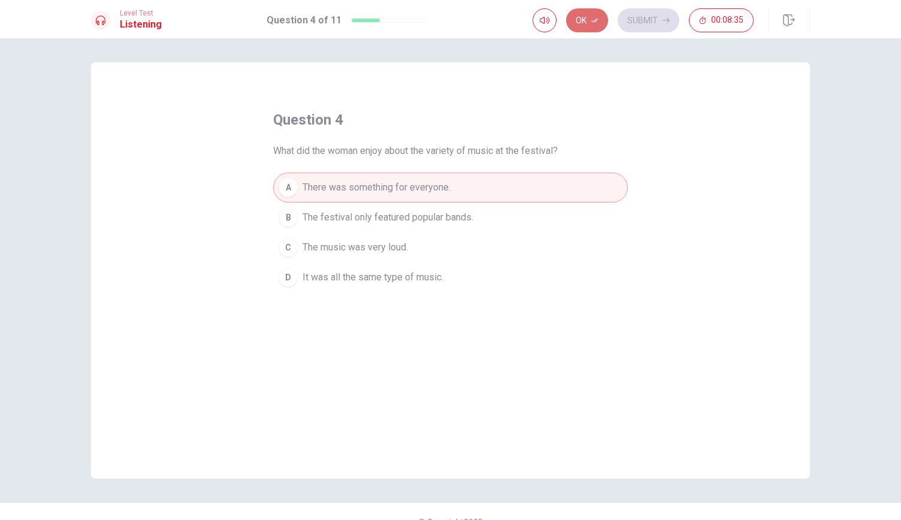
click at [594, 17] on icon "button" at bounding box center [594, 20] width 7 height 7
click at [652, 15] on button "Submit" at bounding box center [649, 20] width 62 height 24
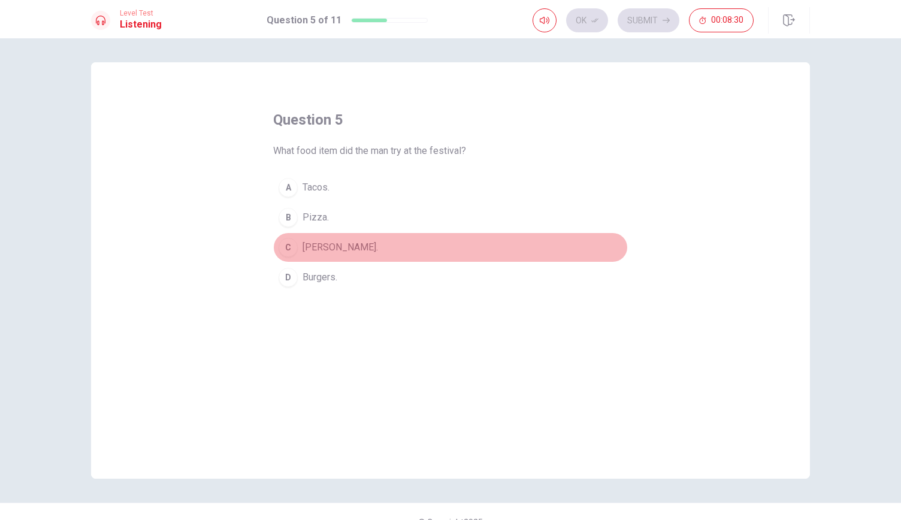
click at [288, 245] on div "C" at bounding box center [288, 247] width 19 height 19
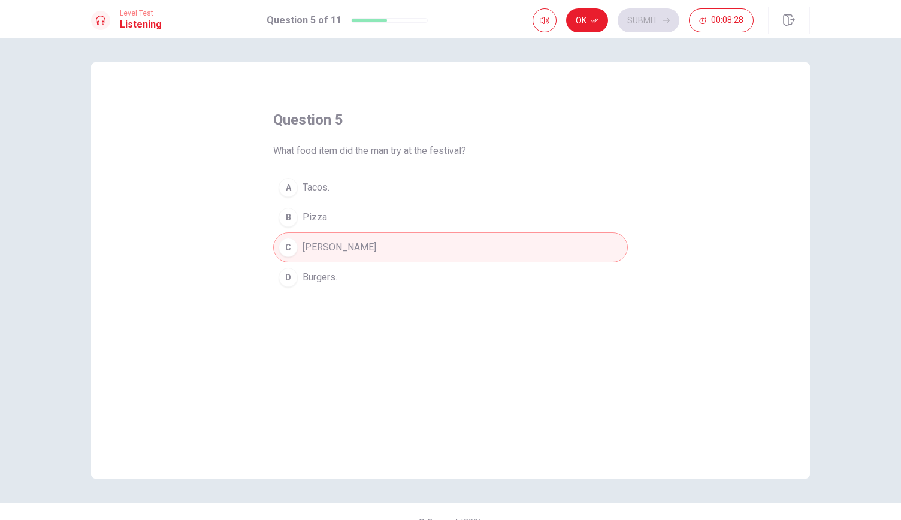
click at [605, 3] on div "Level Test Listening Question 5 of 11 Ok Submit 00:08:28" at bounding box center [450, 19] width 901 height 38
click at [594, 16] on button "Ok" at bounding box center [587, 20] width 42 height 24
click at [653, 15] on button "Submit" at bounding box center [649, 20] width 62 height 24
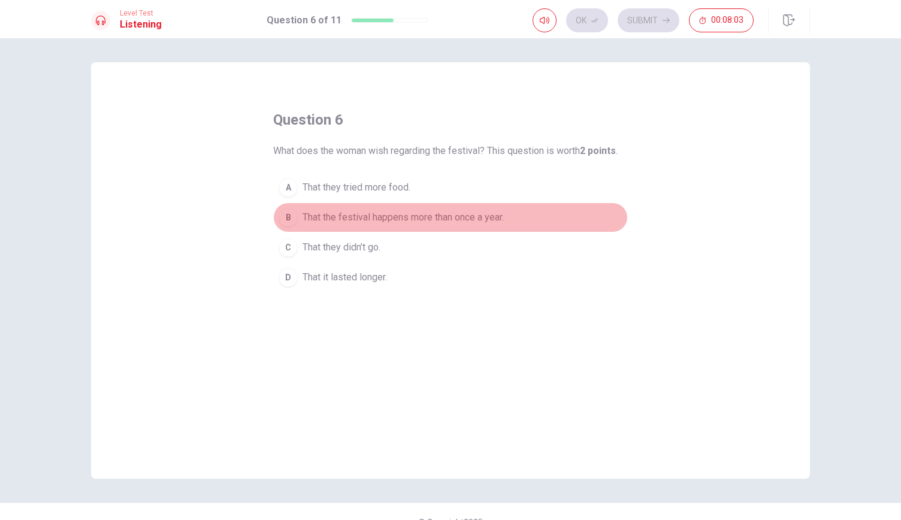
click at [294, 215] on div "B" at bounding box center [288, 217] width 19 height 19
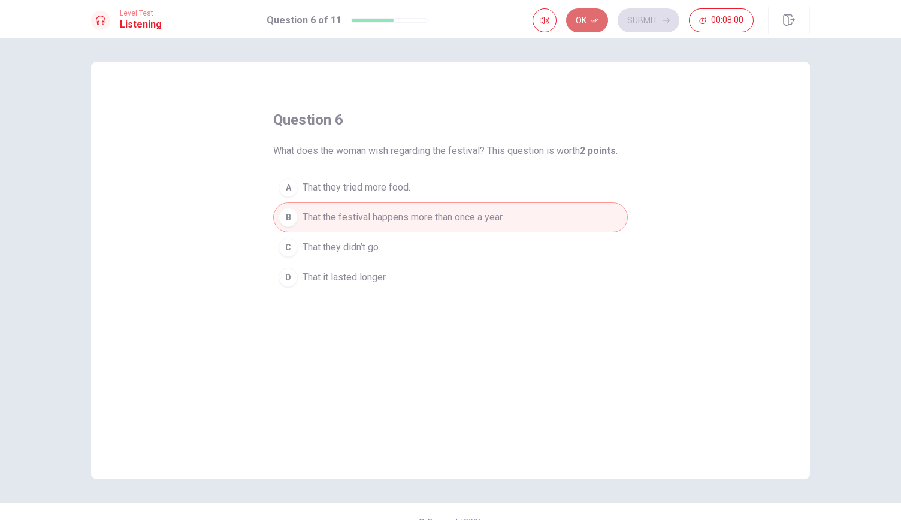
click at [587, 28] on button "Ok" at bounding box center [587, 20] width 42 height 24
click at [664, 21] on icon "button" at bounding box center [666, 20] width 7 height 7
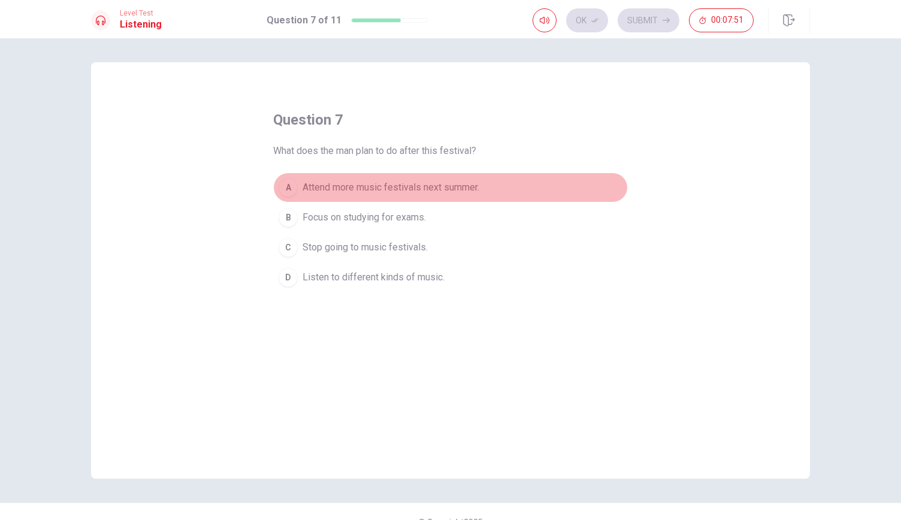
click at [279, 185] on div "A" at bounding box center [288, 187] width 19 height 19
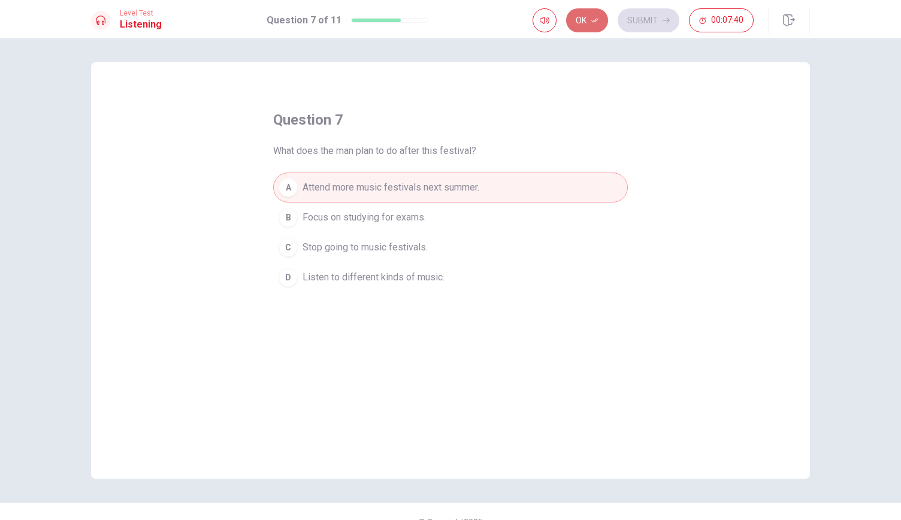
click at [590, 20] on button "Ok" at bounding box center [587, 20] width 42 height 24
click at [678, 17] on button "Submit" at bounding box center [649, 20] width 62 height 24
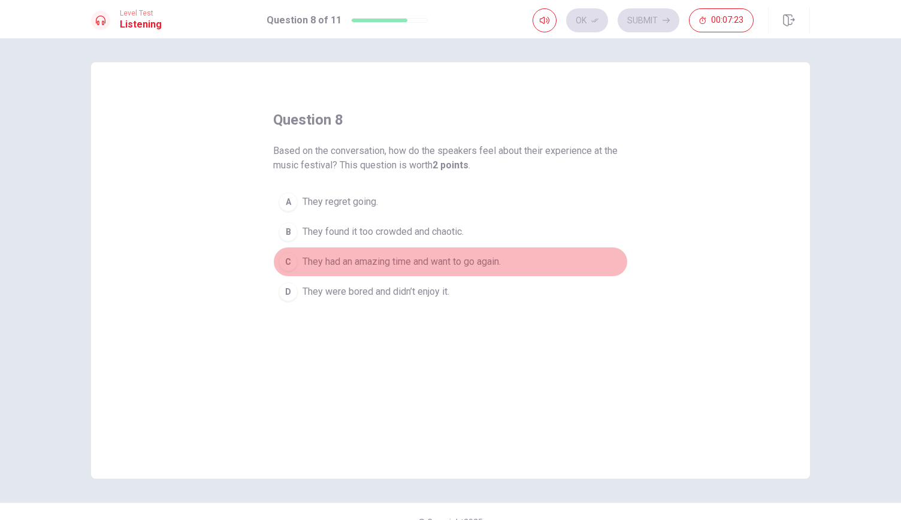
click at [284, 262] on div "C" at bounding box center [288, 261] width 19 height 19
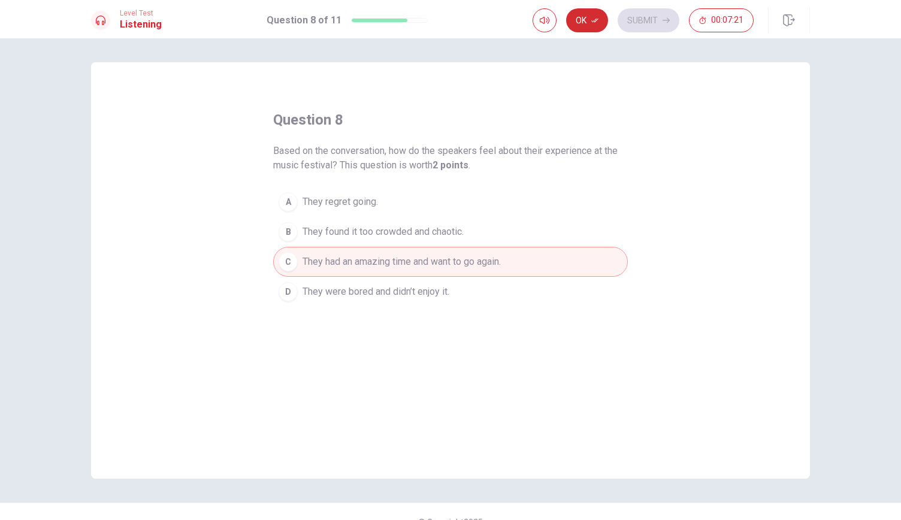
click at [591, 23] on button "Ok" at bounding box center [587, 20] width 42 height 24
click at [661, 25] on button "Submit" at bounding box center [649, 20] width 62 height 24
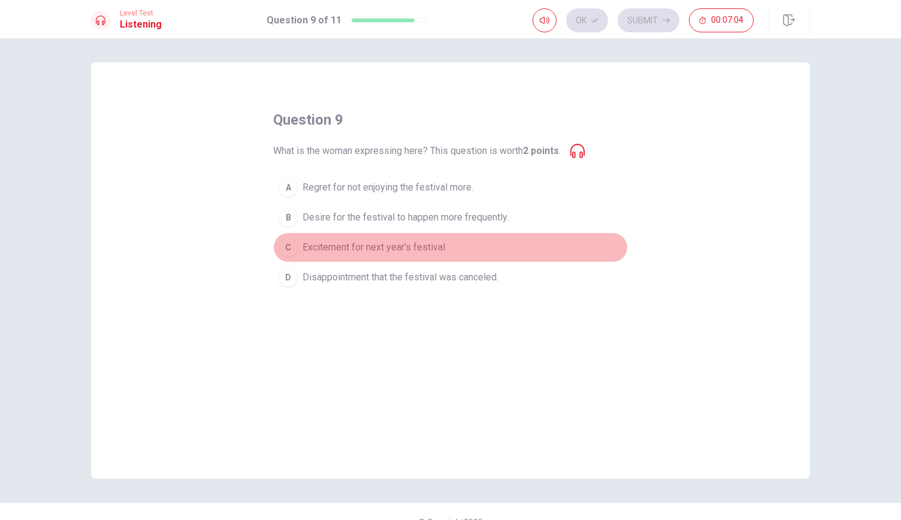
click at [286, 247] on div "C" at bounding box center [288, 247] width 19 height 19
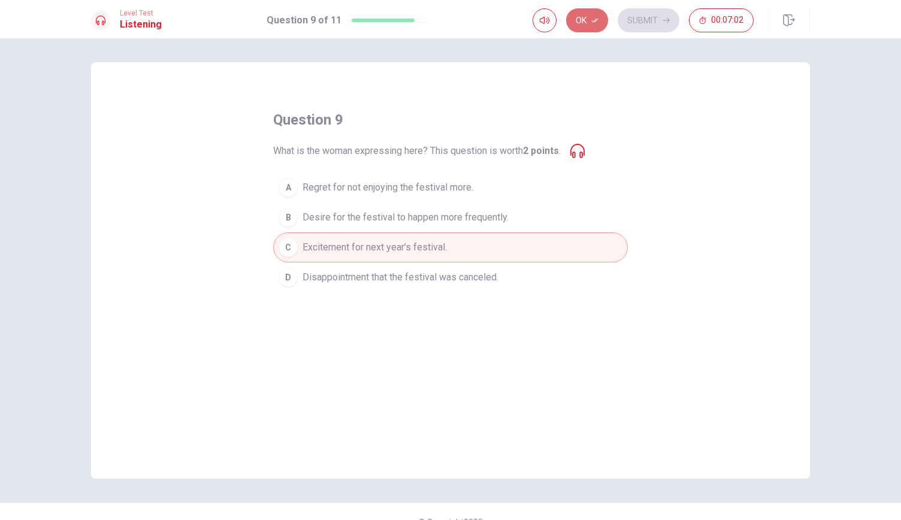
click at [591, 17] on button "Ok" at bounding box center [587, 20] width 42 height 24
click at [651, 13] on button "Submit" at bounding box center [649, 20] width 62 height 24
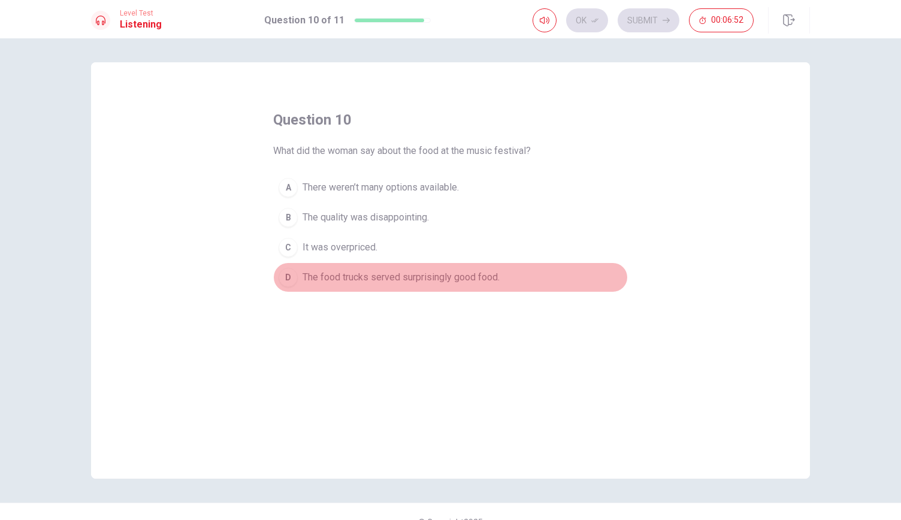
click at [288, 280] on div "D" at bounding box center [288, 277] width 19 height 19
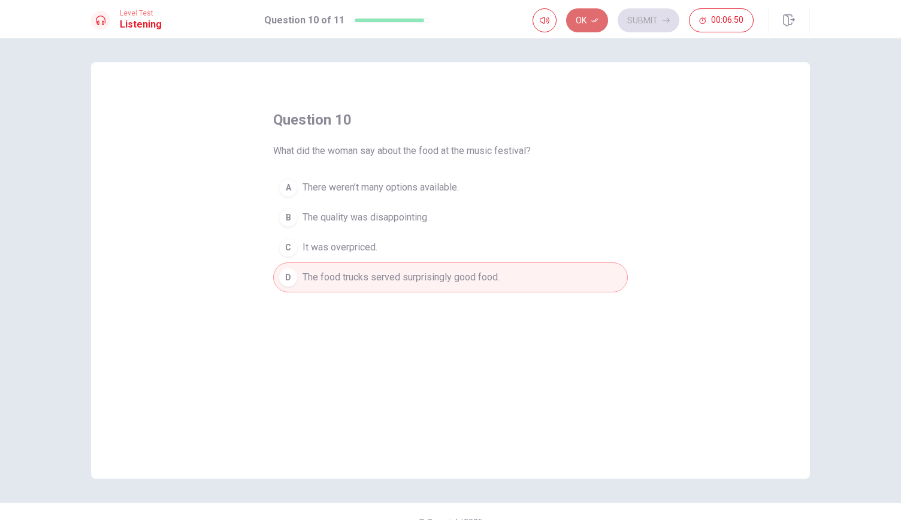
click at [587, 14] on button "Ok" at bounding box center [587, 20] width 42 height 24
click at [639, 20] on button "Submit" at bounding box center [649, 20] width 62 height 24
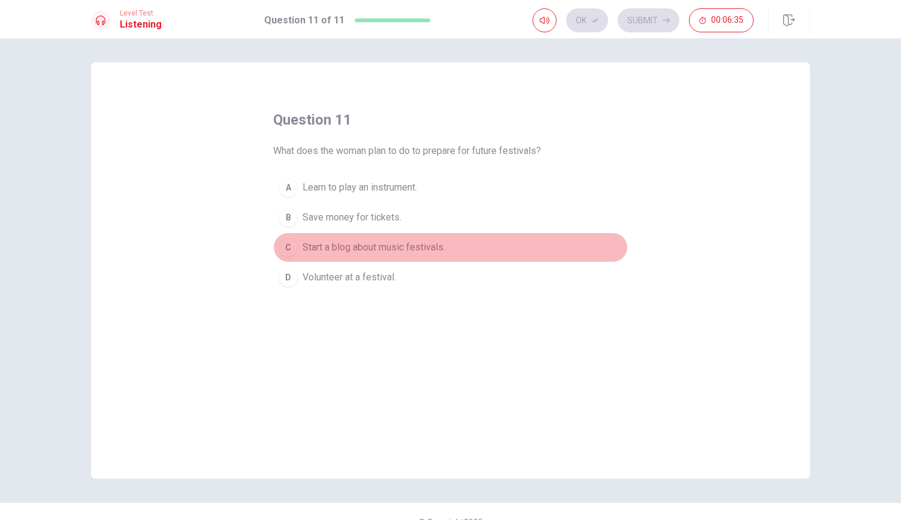
click at [290, 249] on div "C" at bounding box center [288, 247] width 19 height 19
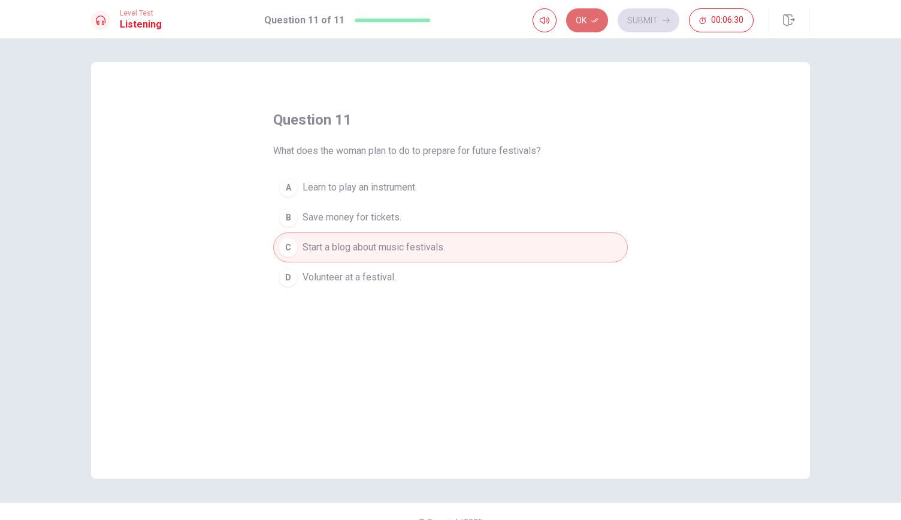
click at [585, 23] on button "Ok" at bounding box center [587, 20] width 42 height 24
click at [636, 29] on button "Submit" at bounding box center [649, 20] width 62 height 24
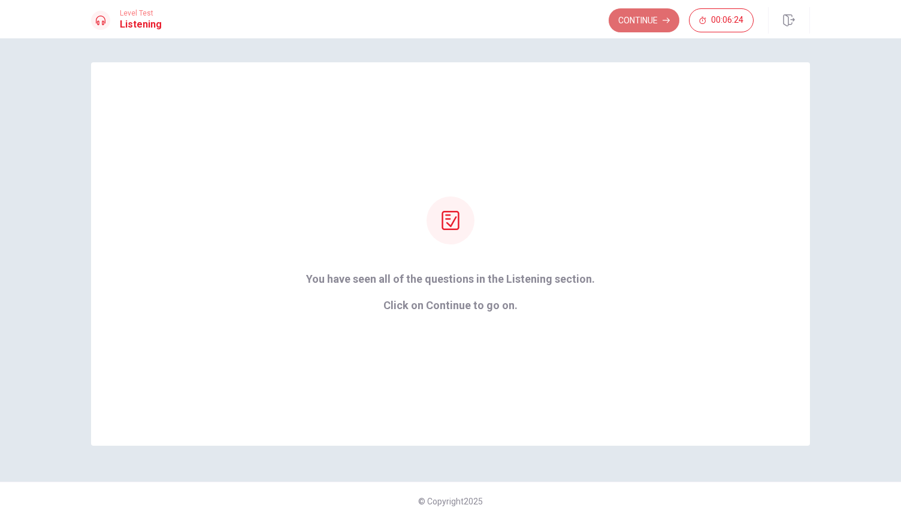
click at [637, 19] on button "Continue" at bounding box center [644, 20] width 71 height 24
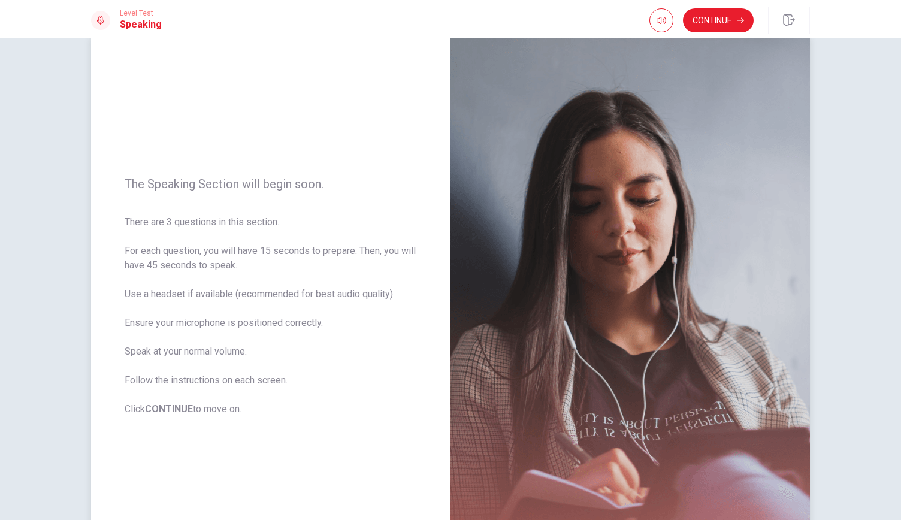
scroll to position [29, 0]
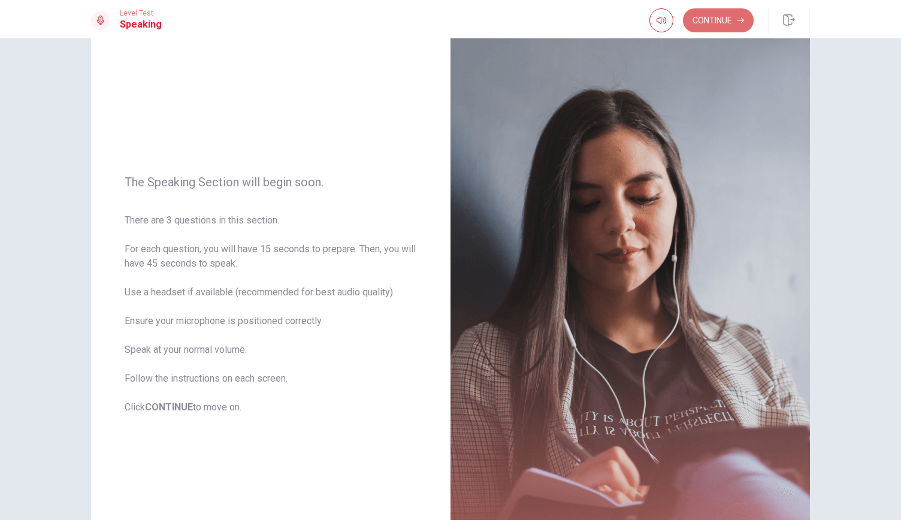
click at [713, 22] on button "Continue" at bounding box center [718, 20] width 71 height 24
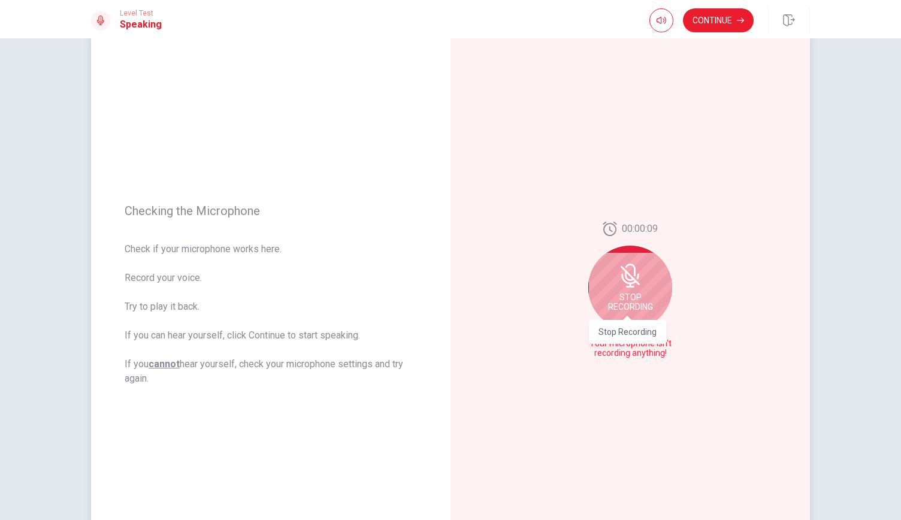
click at [624, 295] on span "Stop Recording" at bounding box center [630, 301] width 45 height 19
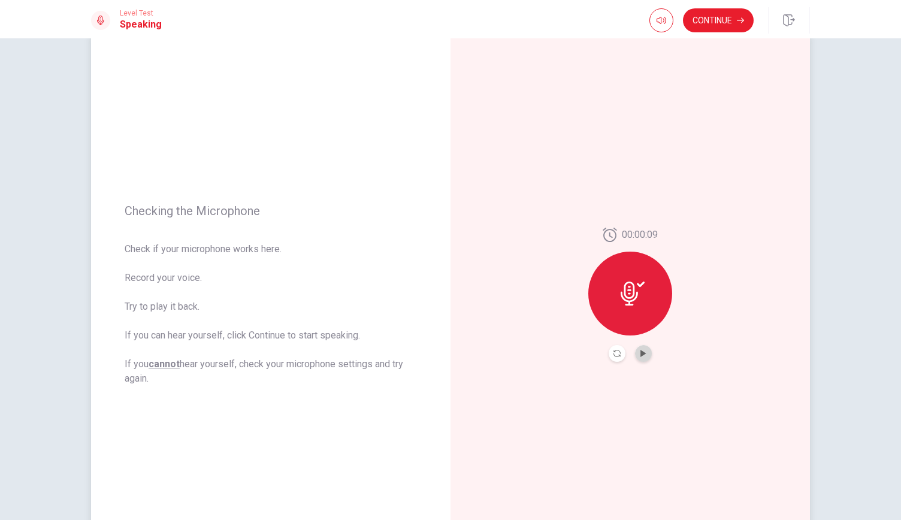
click at [635, 352] on button "Play Audio" at bounding box center [643, 353] width 17 height 17
click at [718, 17] on button "Continue" at bounding box center [718, 20] width 71 height 24
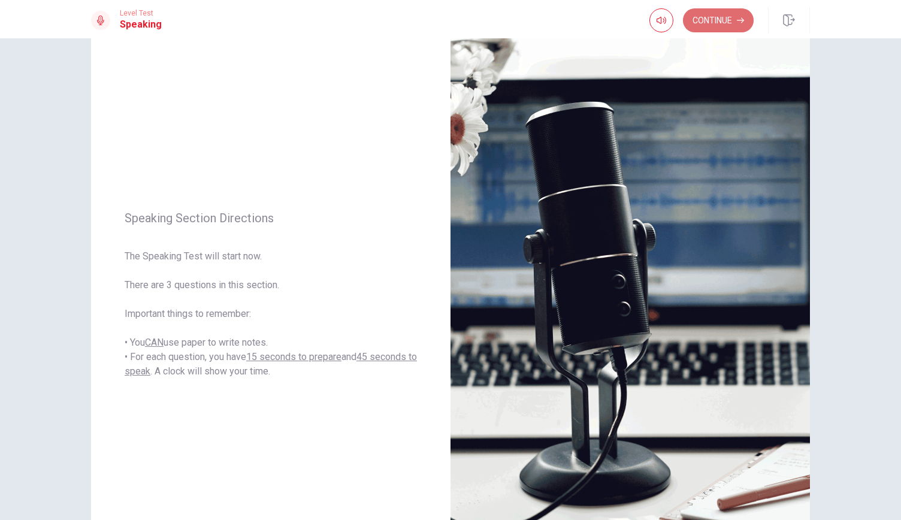
click at [726, 23] on button "Continue" at bounding box center [718, 20] width 71 height 24
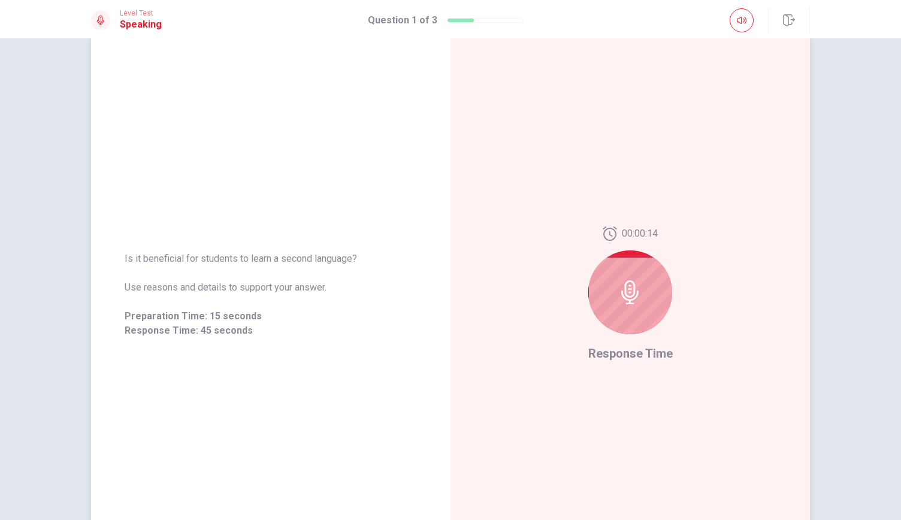
click at [619, 300] on icon at bounding box center [630, 292] width 24 height 24
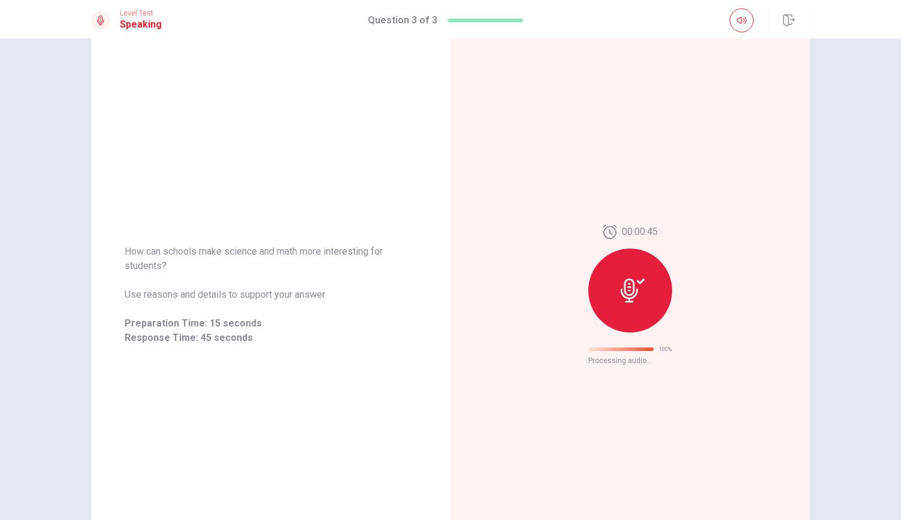
scroll to position [0, 0]
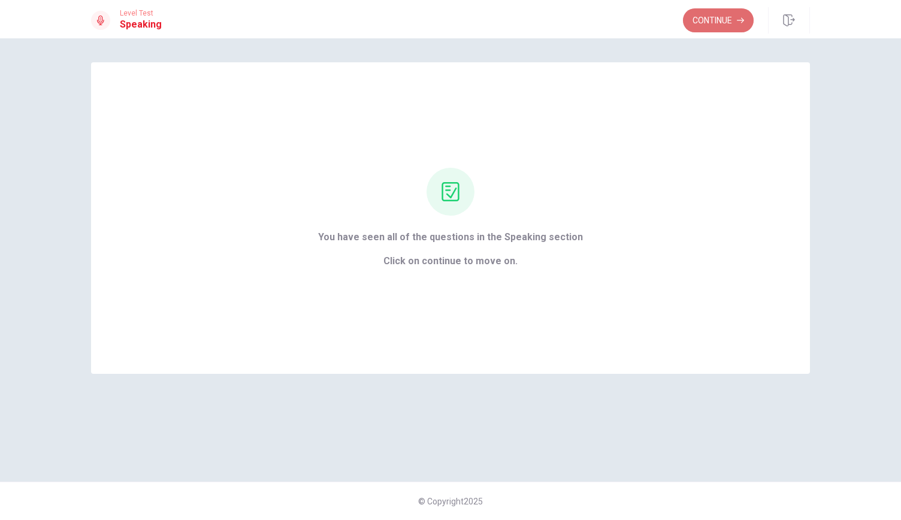
click at [701, 17] on button "Continue" at bounding box center [718, 20] width 71 height 24
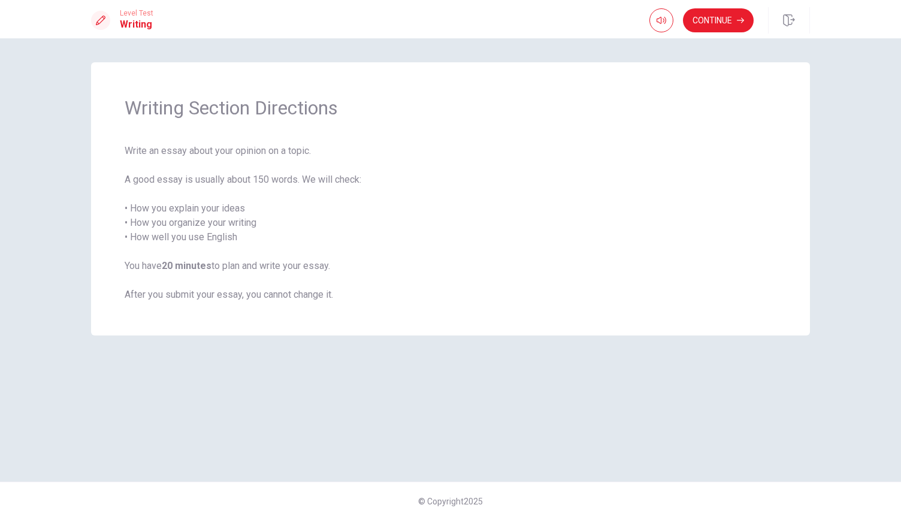
click at [645, 88] on div "Writing Section Directions Write an essay about your opinion on a topic. A good…" at bounding box center [450, 198] width 719 height 273
click at [721, 13] on button "Continue" at bounding box center [718, 20] width 71 height 24
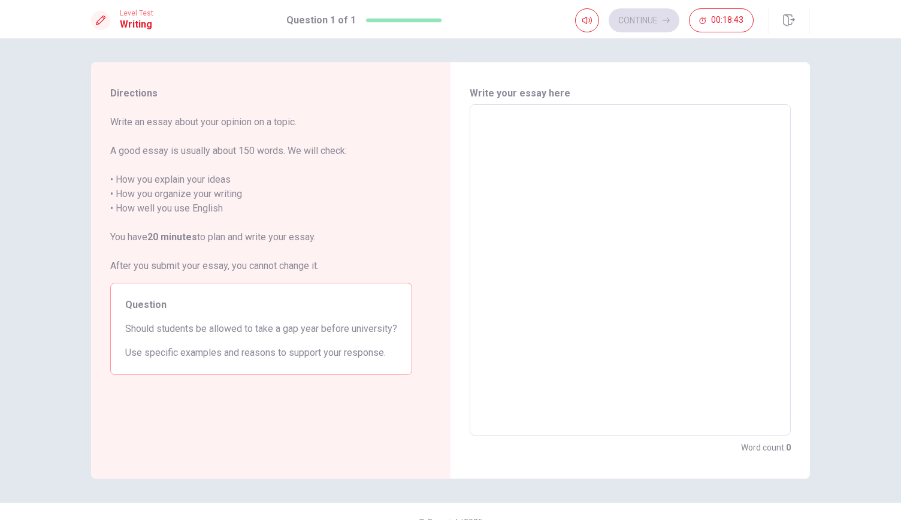
click at [515, 120] on textarea at bounding box center [630, 270] width 304 height 312
type textarea "I"
type textarea "x"
type textarea "I"
type textarea "x"
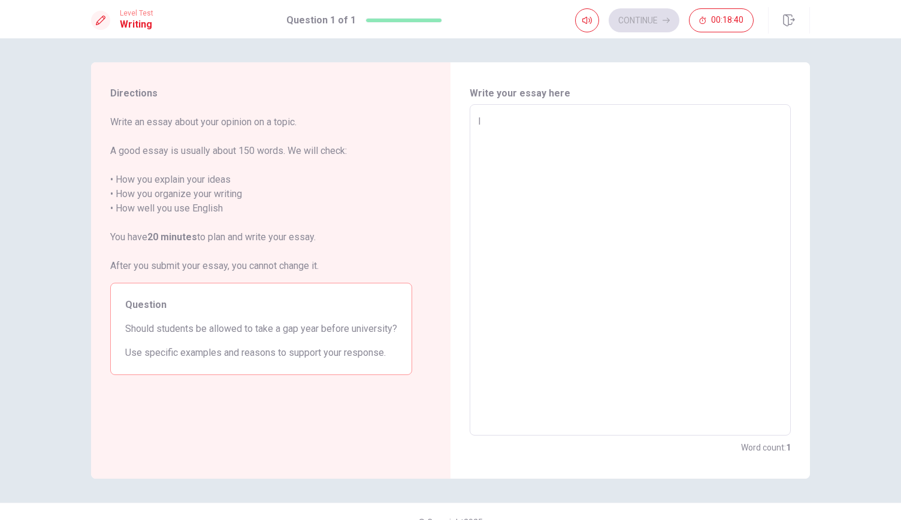
type textarea "I t"
type textarea "x"
type textarea "I th"
type textarea "x"
type textarea "I thi"
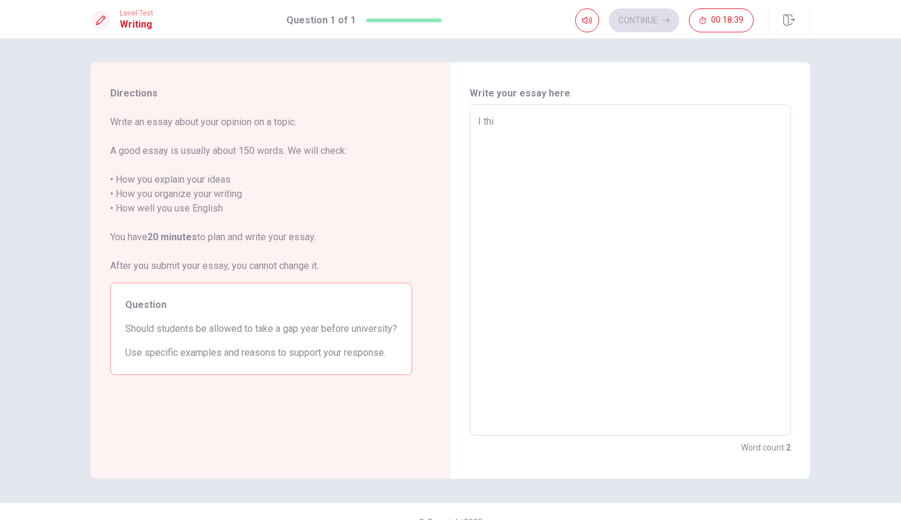
type textarea "x"
type textarea "I thin"
type textarea "x"
type textarea "I think"
type textarea "x"
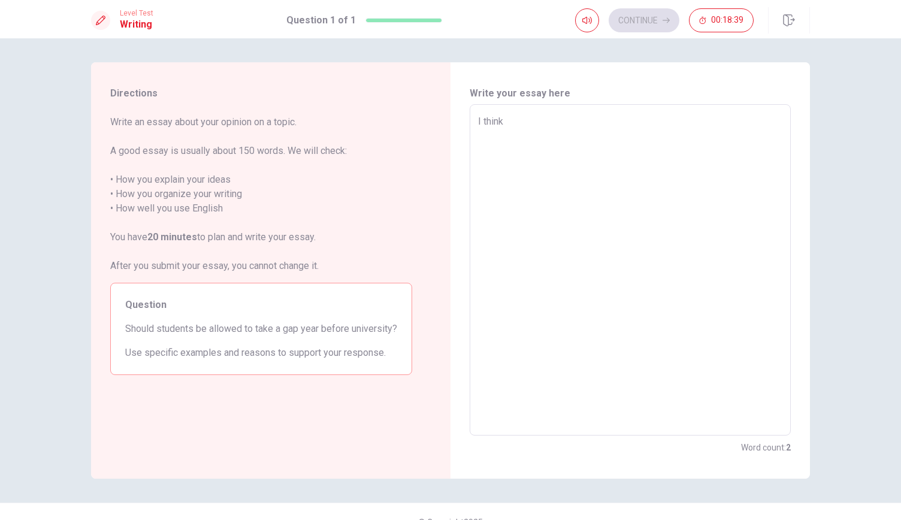
type textarea "I think"
type textarea "x"
type textarea "I think s"
type textarea "x"
type textarea "I think st"
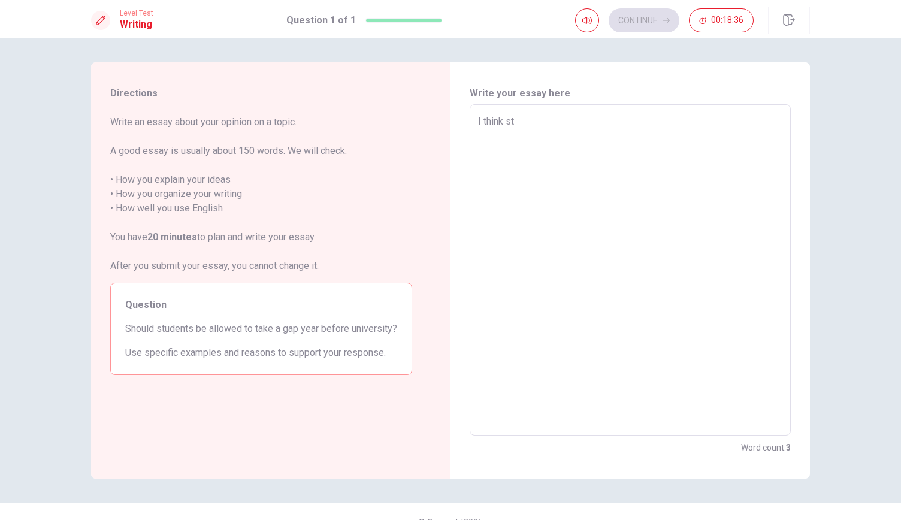
type textarea "x"
type textarea "I think stu"
type textarea "x"
type textarea "I think stud"
type textarea "x"
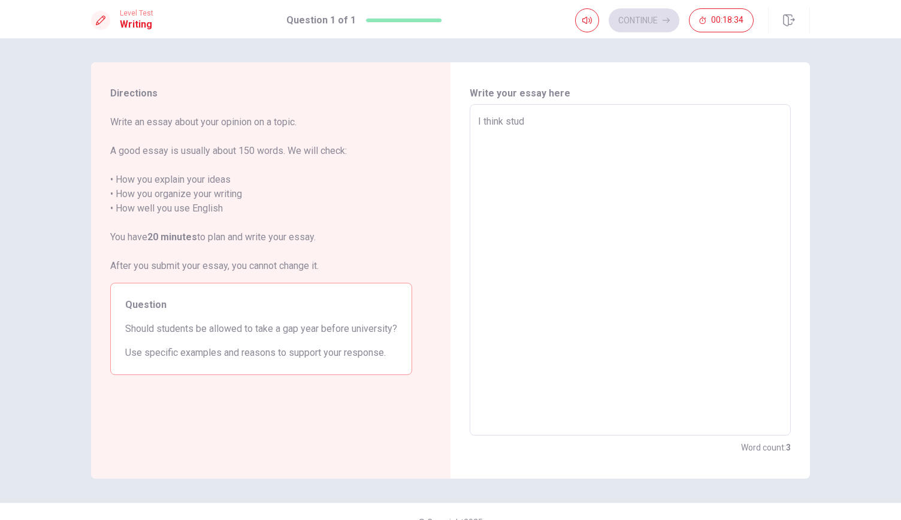
type textarea "I think stude"
type textarea "x"
type textarea "I think studen"
type textarea "x"
type textarea "I think student"
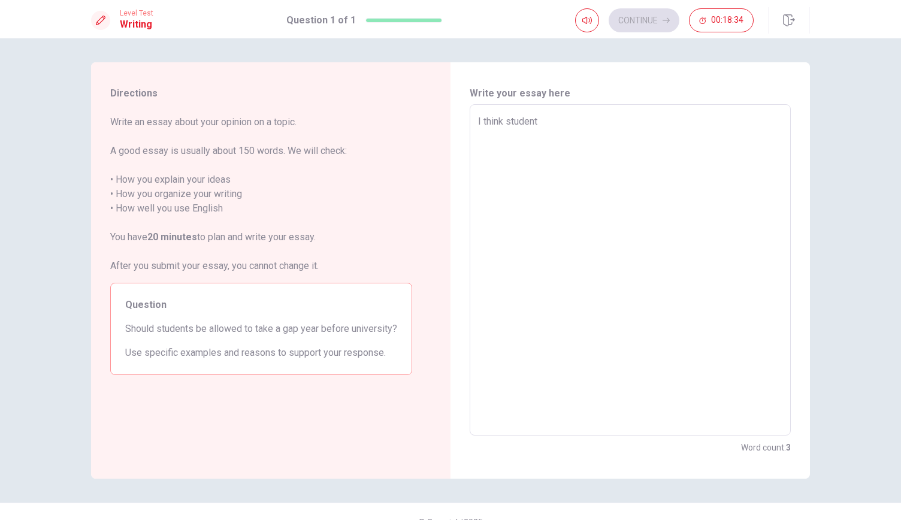
type textarea "x"
type textarea "I think students"
type textarea "x"
type textarea "I think students"
type textarea "x"
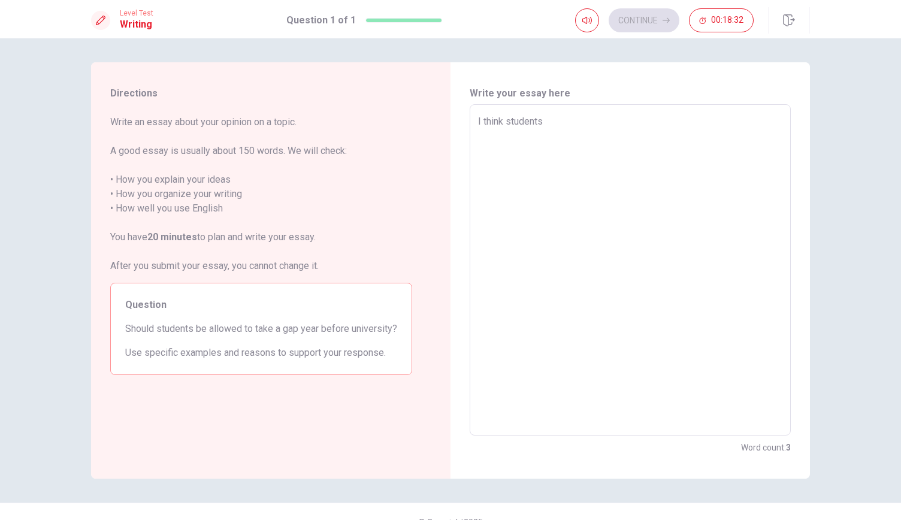
type textarea "I think students s"
type textarea "x"
type textarea "I think students sh"
type textarea "x"
type textarea "I think students sho"
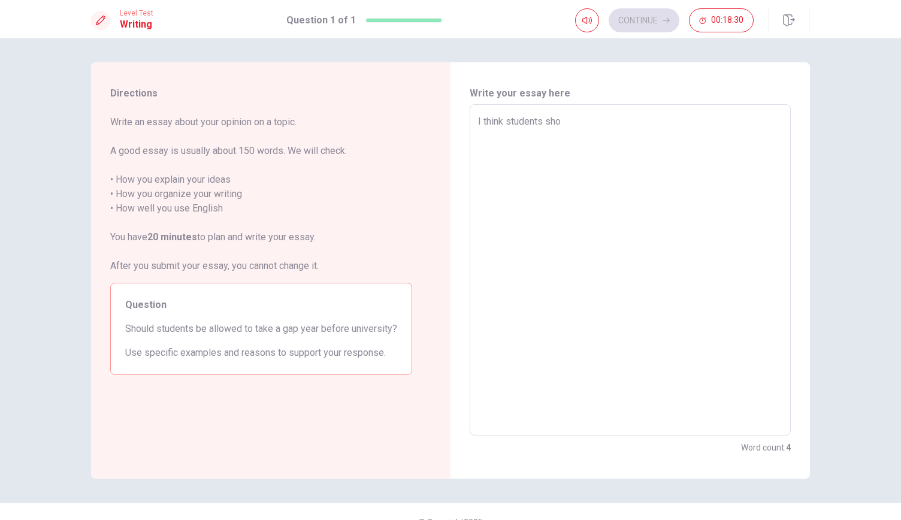
type textarea "x"
type textarea "I think students shou"
type textarea "x"
type textarea "I think students shoul"
type textarea "x"
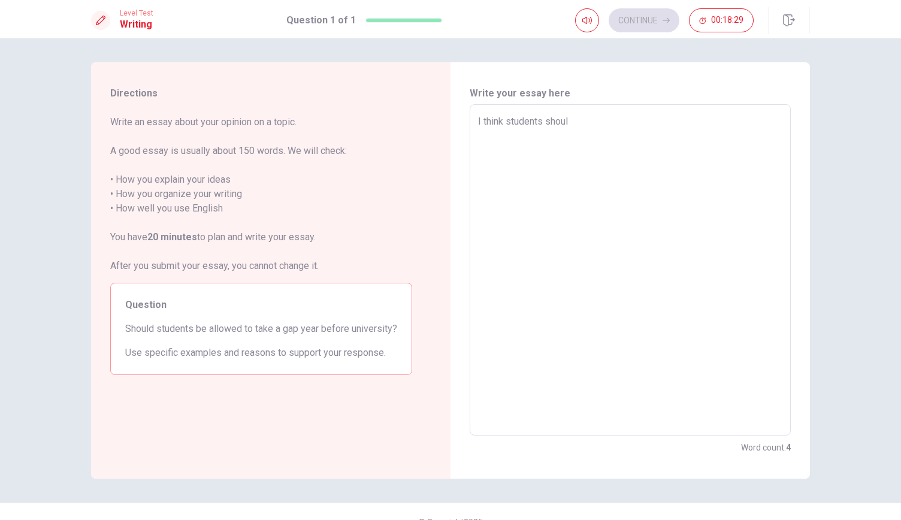
type textarea "I think students should"
type textarea "x"
type textarea "I think students should"
type textarea "x"
type textarea "I think students should n"
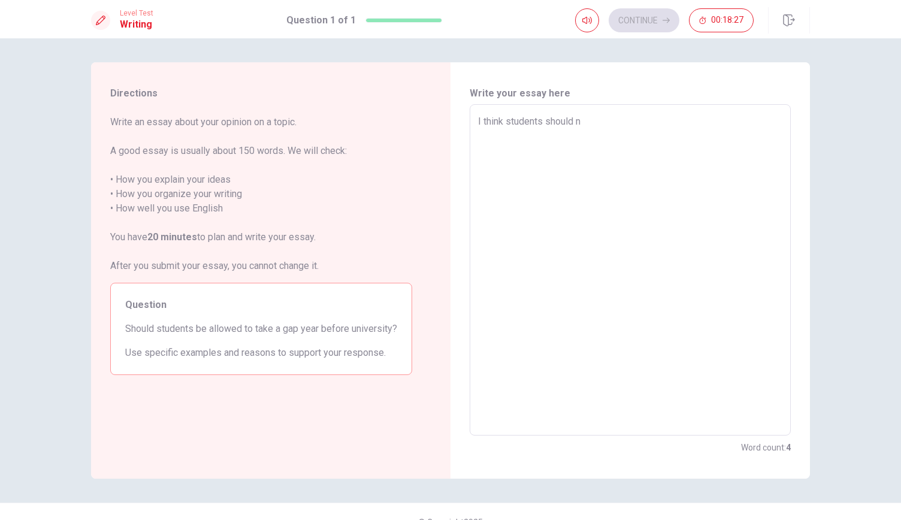
type textarea "x"
type textarea "I think students should no"
type textarea "x"
type textarea "I think students should not"
type textarea "x"
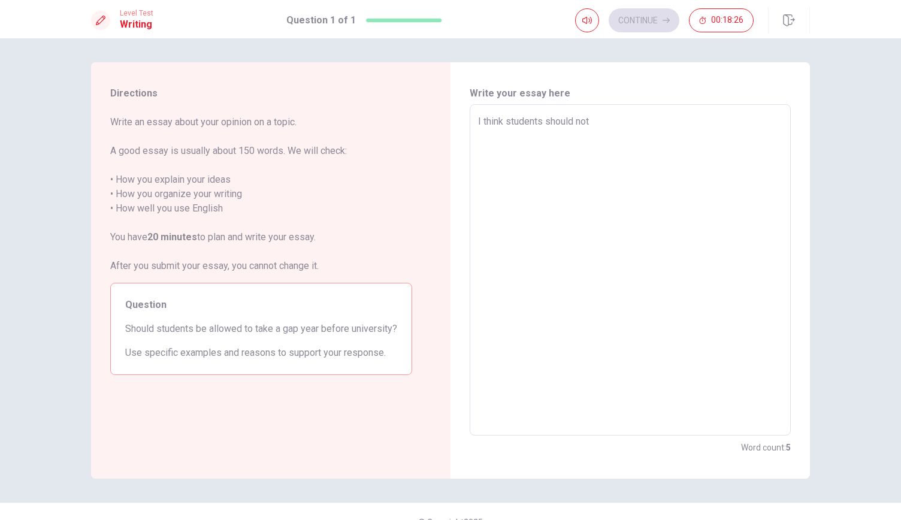
type textarea "I think students should not"
type textarea "x"
type textarea "I think students should not t"
type textarea "x"
type textarea "I think students should not ta"
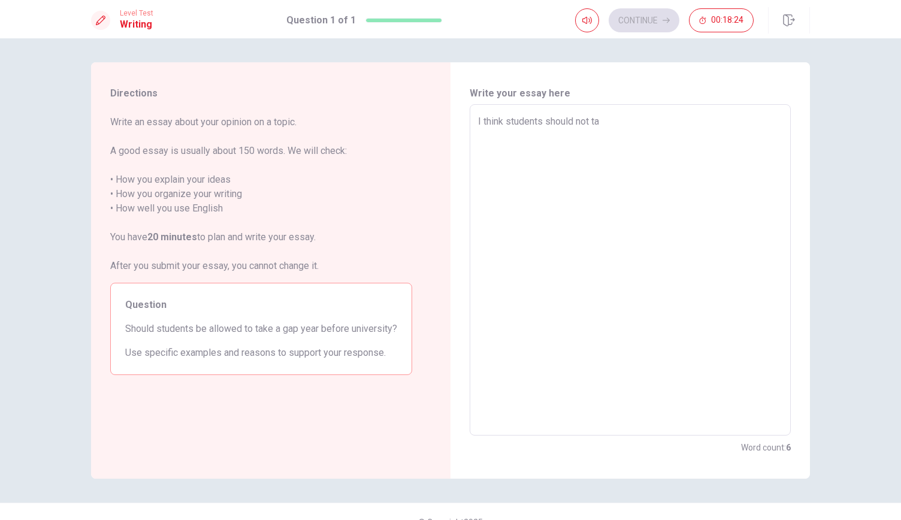
type textarea "x"
type textarea "I think students should not tak"
type textarea "x"
type textarea "I think students should not take"
type textarea "x"
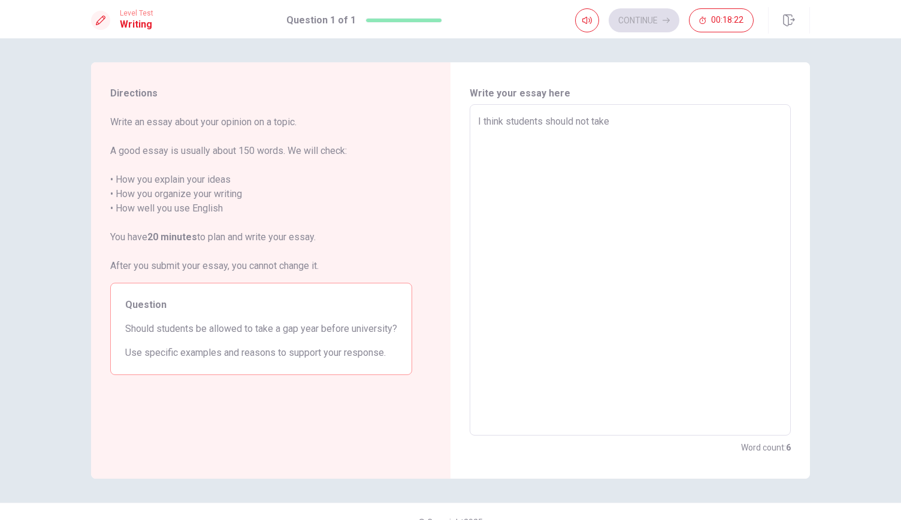
type textarea "I think students should not take"
type textarea "x"
type textarea "I think students should not take a"
type textarea "x"
type textarea "I think students should not take a"
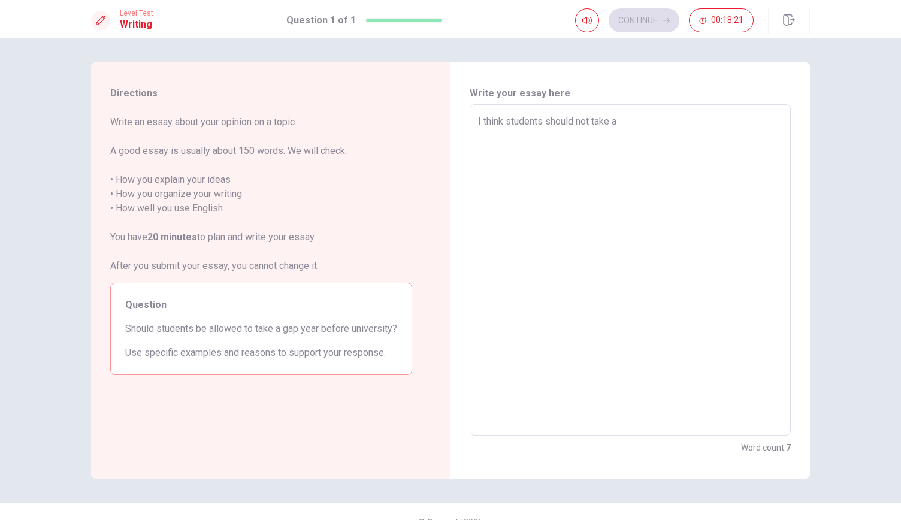
type textarea "x"
type textarea "I think students should not take a g"
type textarea "x"
type textarea "I think students should not take a ga"
type textarea "x"
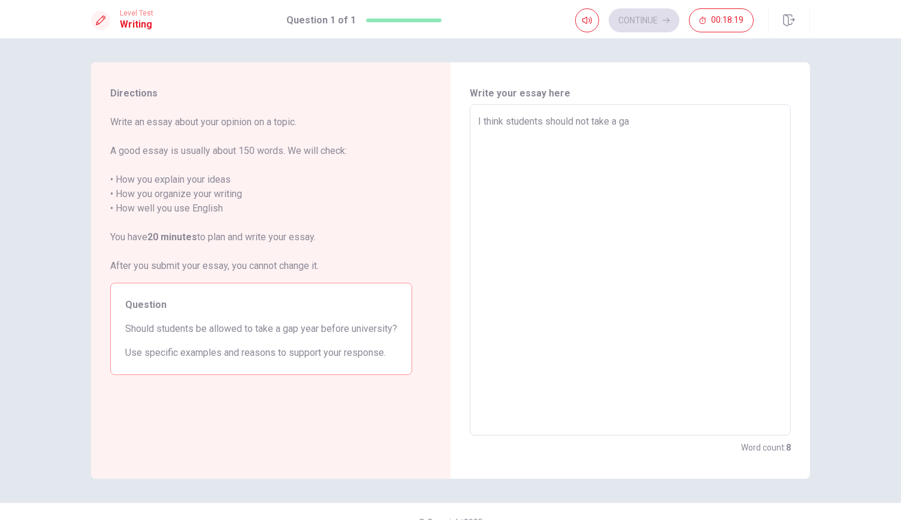
type textarea "I think students should not take a gap"
type textarea "x"
type textarea "I think students should not take a gap"
type textarea "x"
type textarea "I think students should not take a gap y"
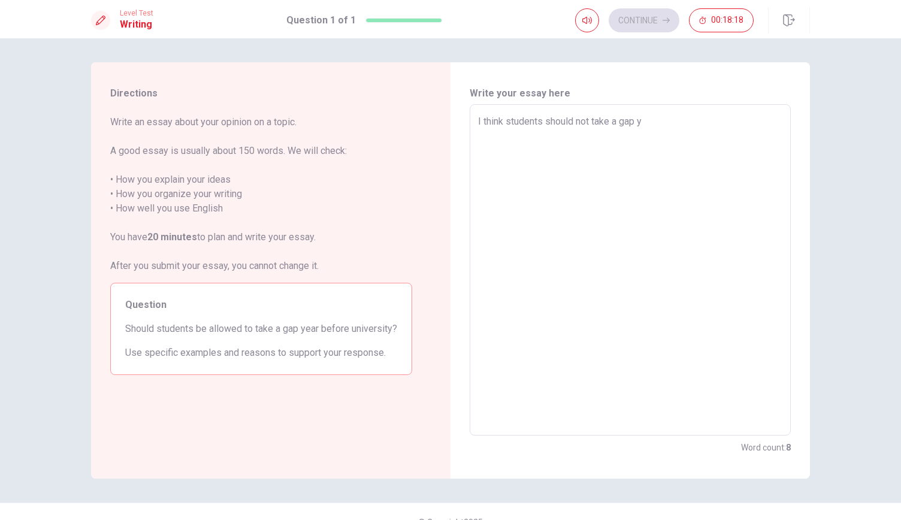
type textarea "x"
type textarea "I think students should not take a gap ye"
type textarea "x"
type textarea "I think students should not take a gap yea"
type textarea "x"
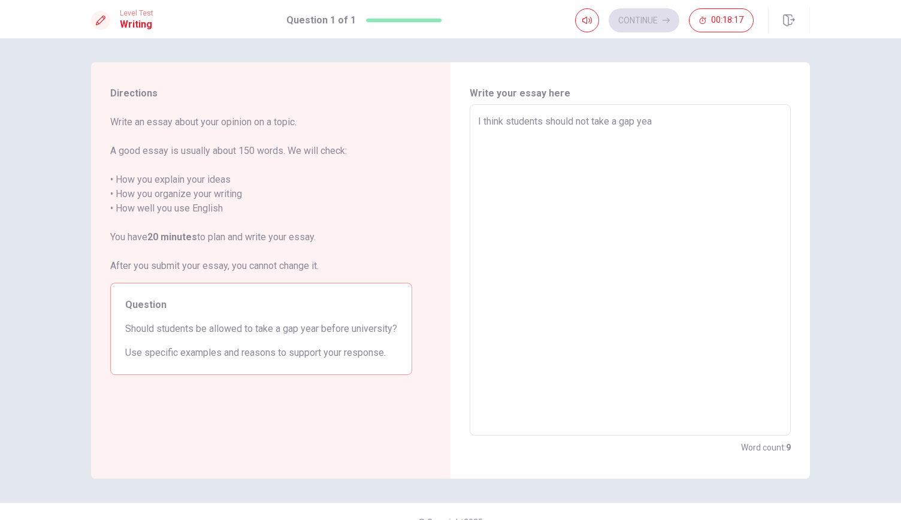
type textarea "I think students should not take a gap year"
type textarea "x"
type textarea "I think students should not take a gap year"
type textarea "x"
type textarea "I think students should not take a gap year b"
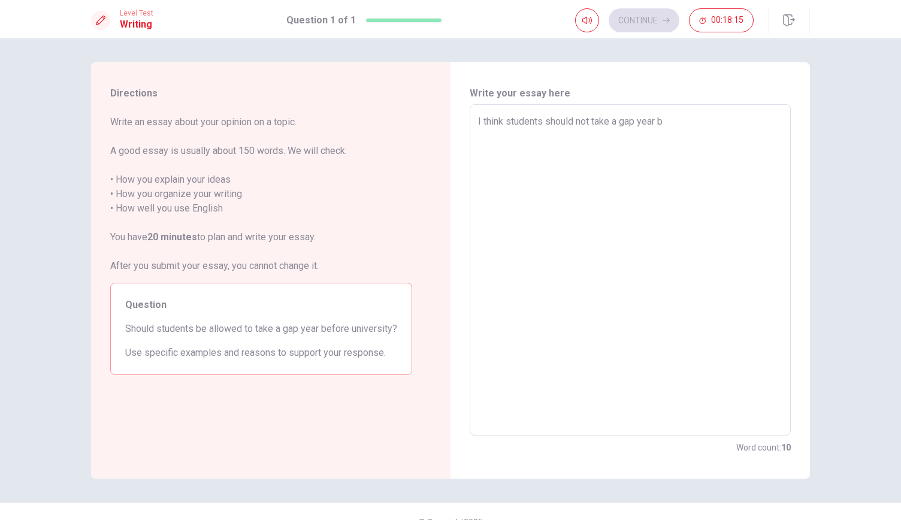
type textarea "x"
type textarea "I think students should not take a gap year be"
type textarea "x"
type textarea "I think students should not take a gap year bef"
type textarea "x"
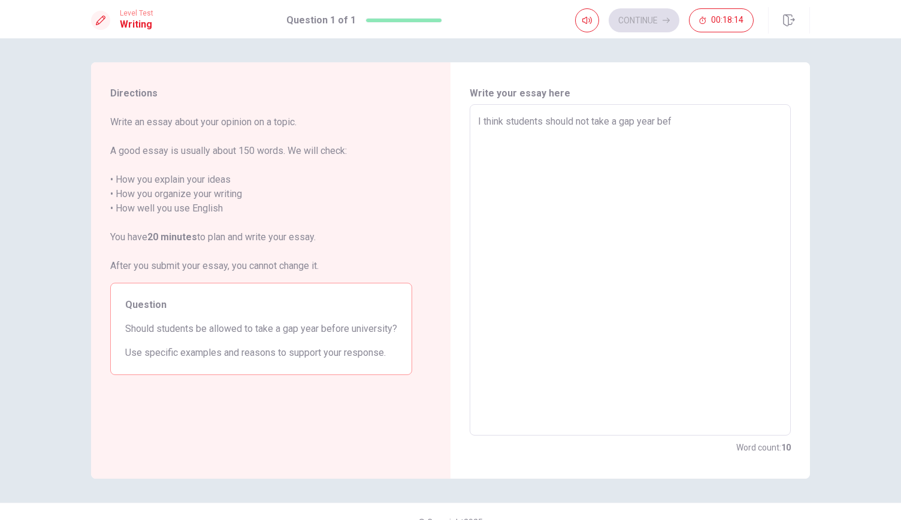
type textarea "I think students should not take a gap year befo"
type textarea "x"
type textarea "I think students should not take a gap year befot"
type textarea "x"
type textarea "I think students should not take a gap year befo"
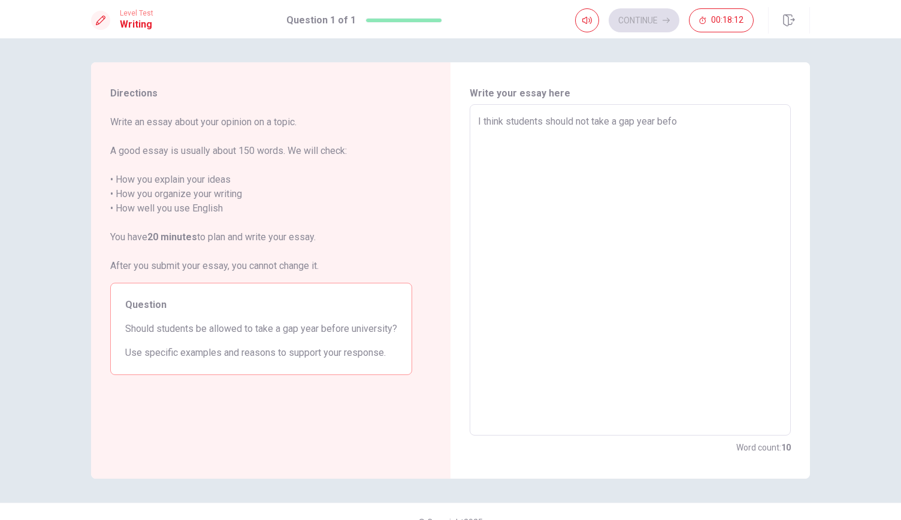
type textarea "x"
type textarea "I think students should not take a gap year befor"
type textarea "x"
type textarea "I think students should not take a gap year before"
type textarea "x"
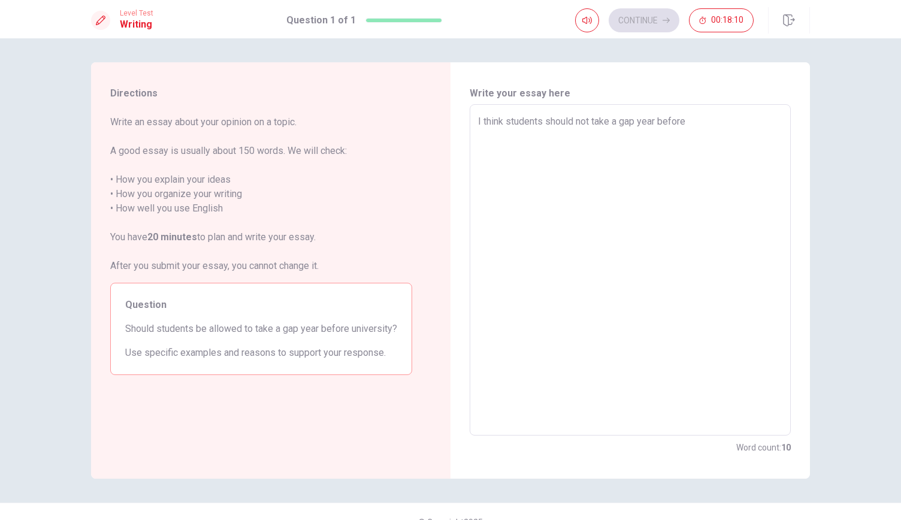
type textarea "I think students should not take a gap year before"
type textarea "x"
type textarea "I think students should not take a gap year before u"
type textarea "x"
type textarea "I think students should not take a gap year before un"
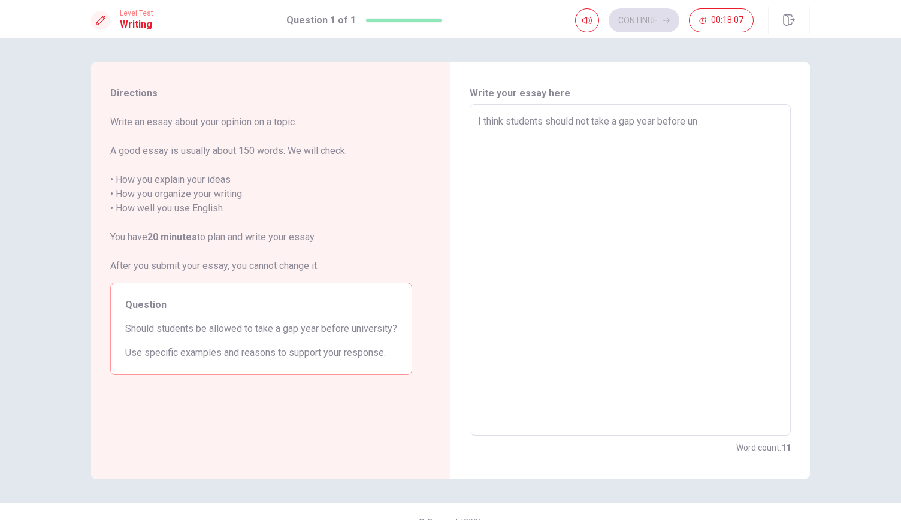
type textarea "x"
type textarea "I think students should not take a gap year before uni"
type textarea "x"
type textarea "I think students should not take a gap year before univ"
type textarea "x"
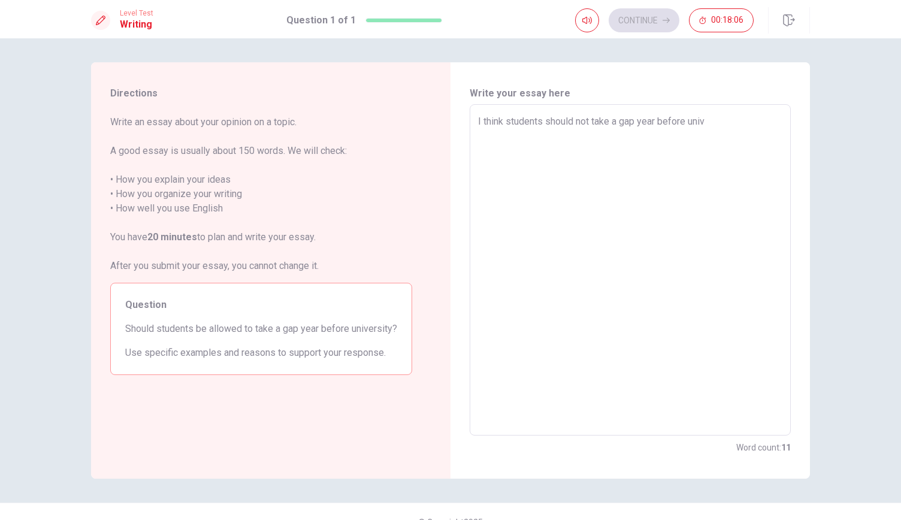
type textarea "I think students should not take a gap year before unive"
type textarea "x"
type textarea "I think students should not take a gap year before univer"
type textarea "x"
type textarea "I think students should not take a gap year before univers"
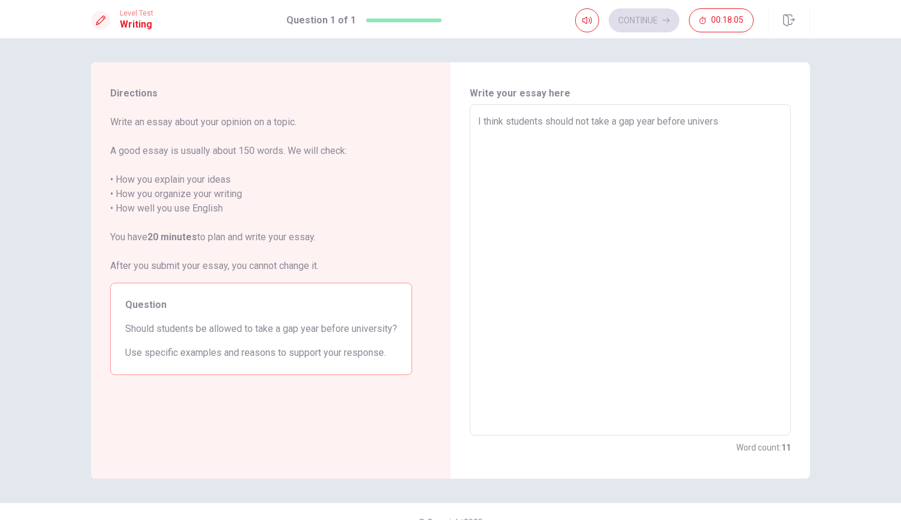
type textarea "x"
type textarea "I think students should not take a gap year before universi"
type textarea "x"
type textarea "I think students should not take a gap year before universit"
type textarea "x"
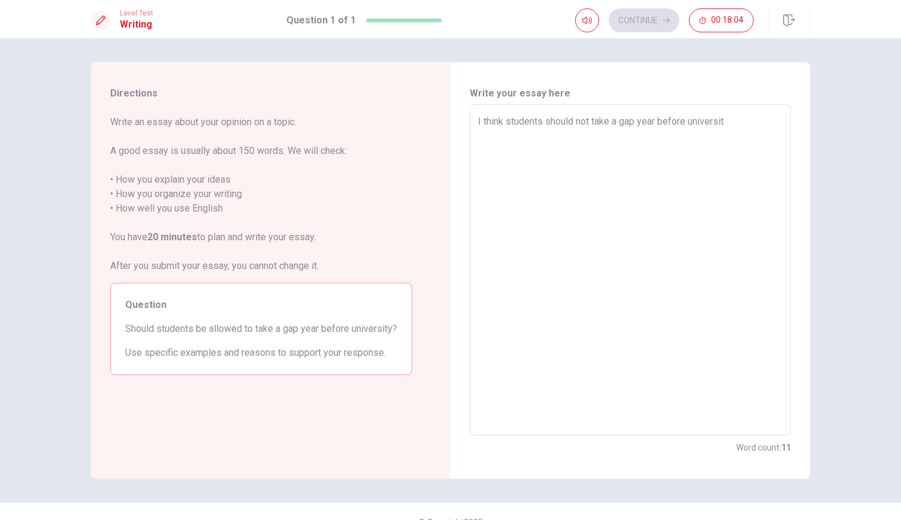
type textarea "I think students should not take a gap year before university"
type textarea "x"
type textarea "I think students should not take a gap year before university"
type textarea "x"
type textarea "I think students should not take a gap year before university"
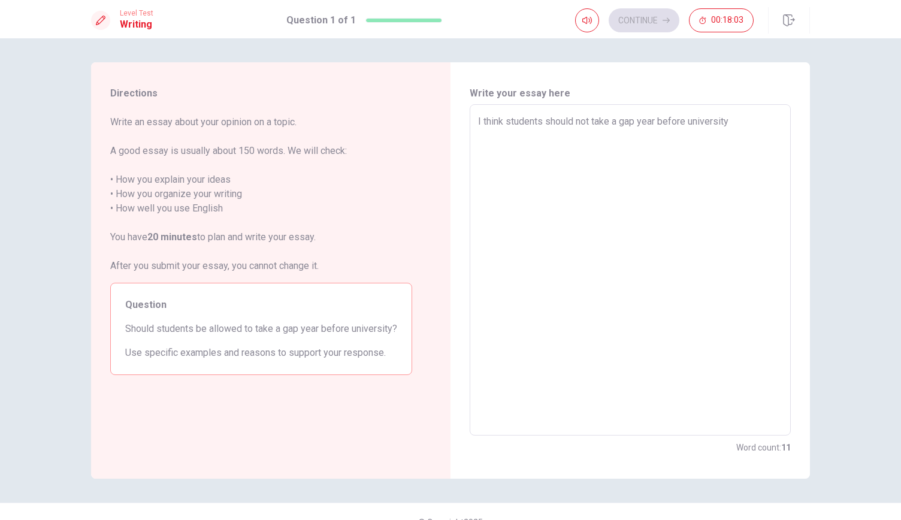
type textarea "x"
type textarea "I think students should not take a gap year before university,"
type textarea "x"
type textarea "I think students should not take a gap year before university,"
type textarea "x"
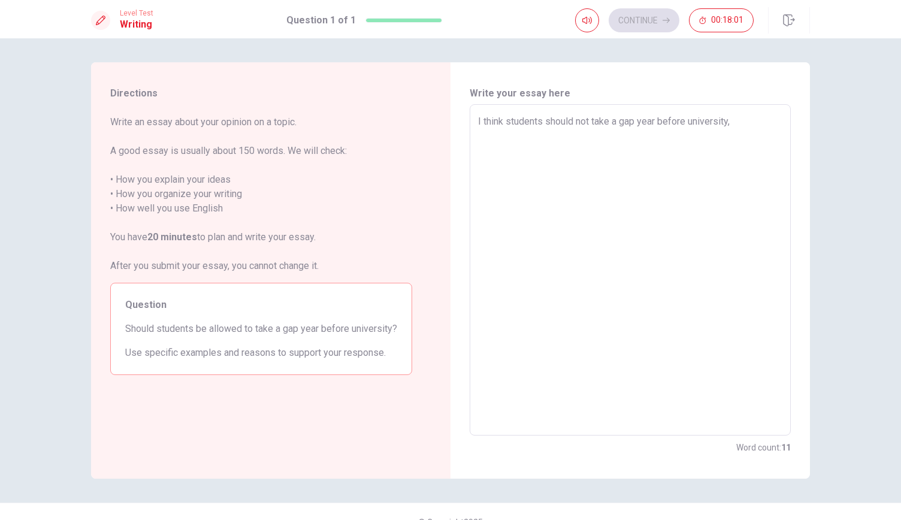
type textarea "I think students should not take a gap year before university,"
type textarea "x"
type textarea "I think students should not take a gap year before university"
type textarea "x"
type textarea "I think students should not take a gap year before university."
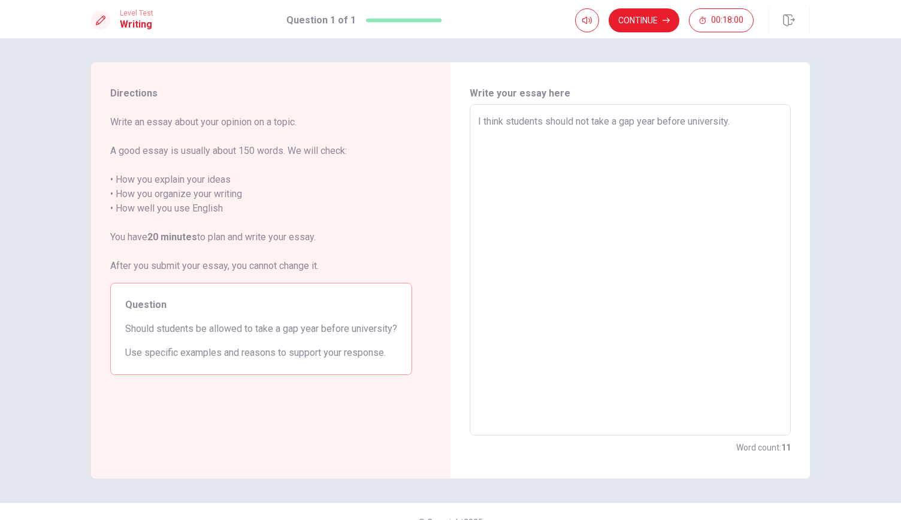
type textarea "x"
type textarea "I think students should not take a gap year before university."
type textarea "x"
type textarea "I think students should not take a gap year before university. B"
type textarea "x"
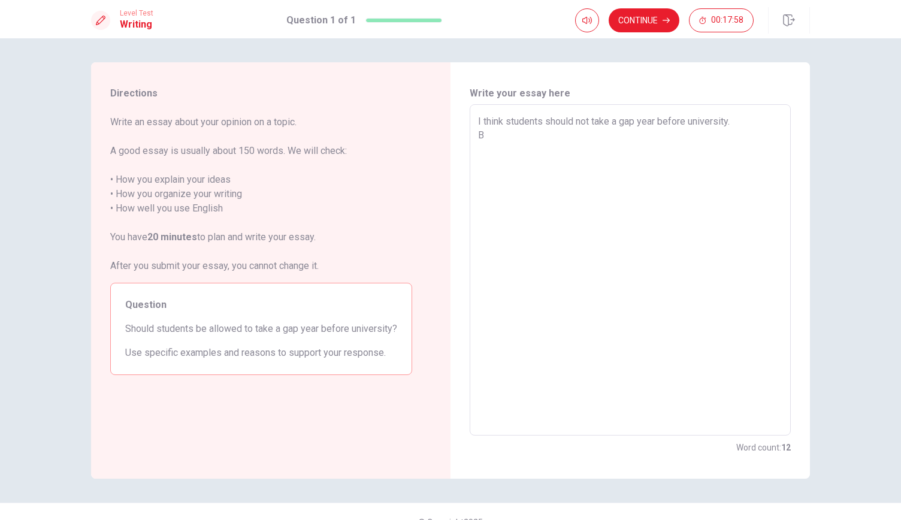
type textarea "I think students should not take a gap year before university. Be"
type textarea "x"
type textarea "I think students should not take a gap year before university. Bec"
type textarea "x"
type textarea "I think students should not take a gap year before university. Beco"
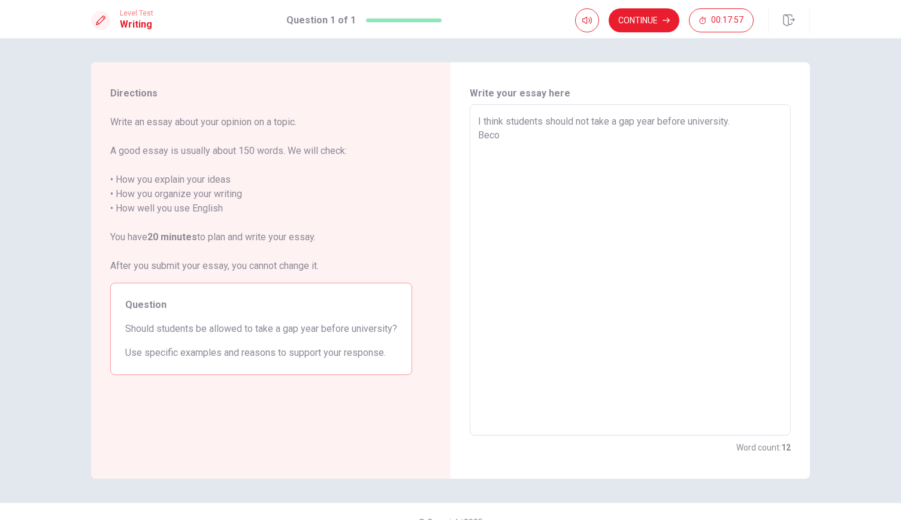
type textarea "x"
type textarea "I think students should not take a gap year before university. Becou"
type textarea "x"
type textarea "I think students should not take a gap year before university. Becous"
type textarea "x"
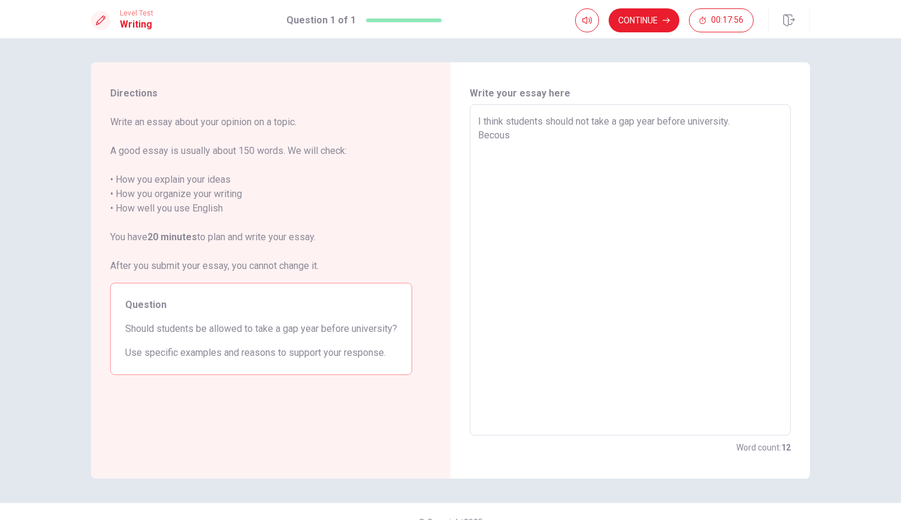
type textarea "I think students should not take a gap year before university. Becouse"
type textarea "x"
type textarea "I think students should not take a gap year before university. Becouse,"
type textarea "x"
type textarea "I think students should not take a gap year before university. Becouse,"
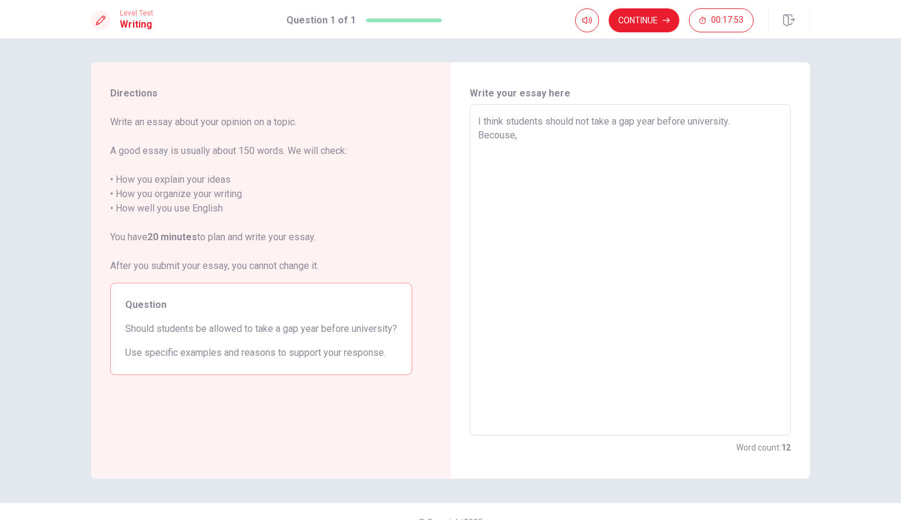
click at [534, 141] on textarea "I think students should not take a gap year before university. Becouse," at bounding box center [630, 270] width 304 height 312
type textarea "x"
type textarea "I think students should not take a gap year before university. Becouse"
type textarea "x"
type textarea "I think students should not take a gap year before university. Becous"
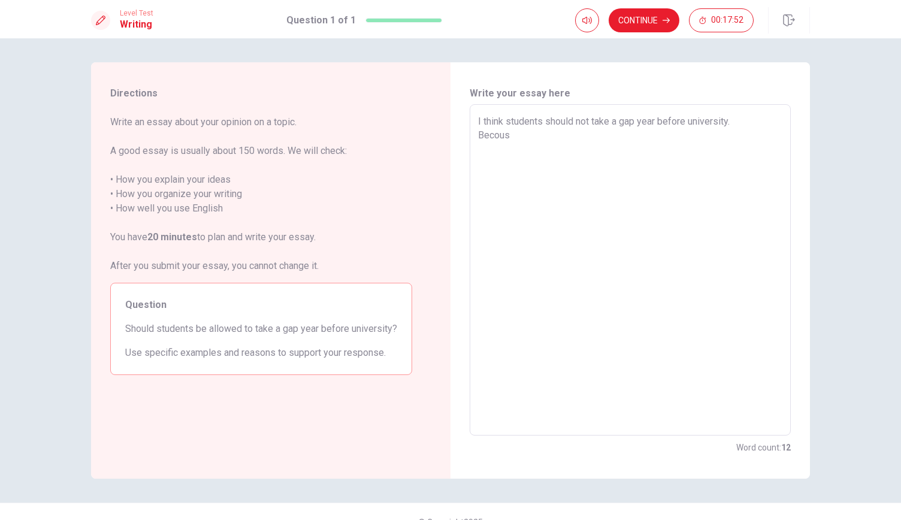
type textarea "x"
type textarea "I think students should not take a gap year before university. Becou"
type textarea "x"
type textarea "I think students should not take a gap year before university. Beco"
type textarea "x"
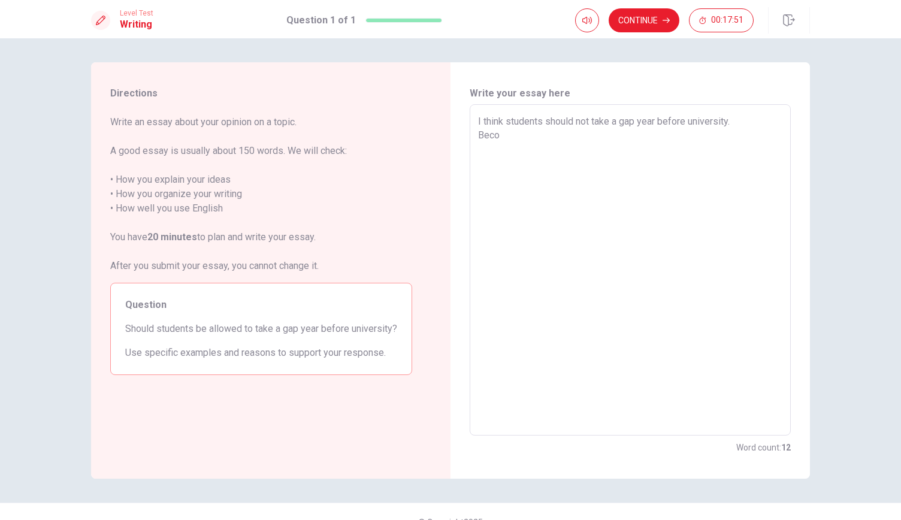
type textarea "I think students should not take a gap year before university. Bec"
type textarea "x"
type textarea "I think students should not take a gap year before university. [GEOGRAPHIC_DATA]"
type textarea "x"
type textarea "I think students should not take a gap year before university. [GEOGRAPHIC_DATA]"
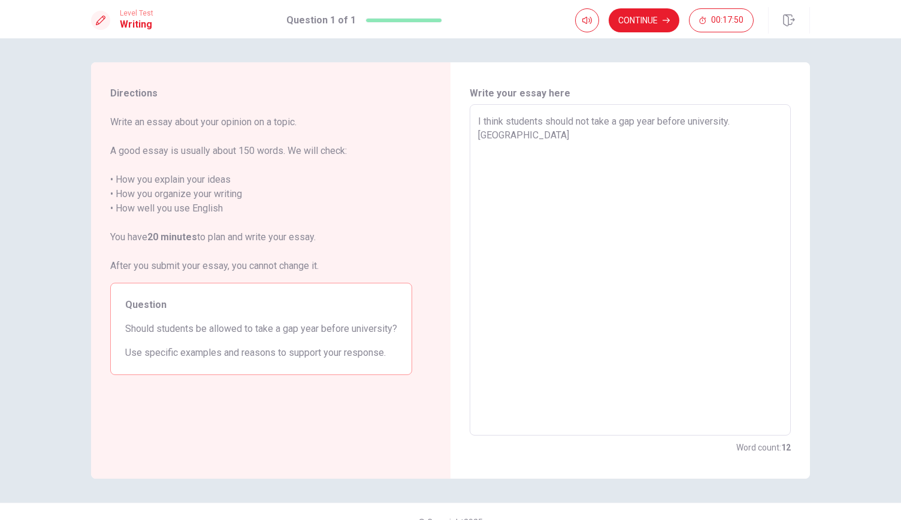
type textarea "x"
type textarea "I think students should not take a gap year before university. Becaus"
type textarea "x"
type textarea "I think students should not take a gap year before university. Because"
type textarea "x"
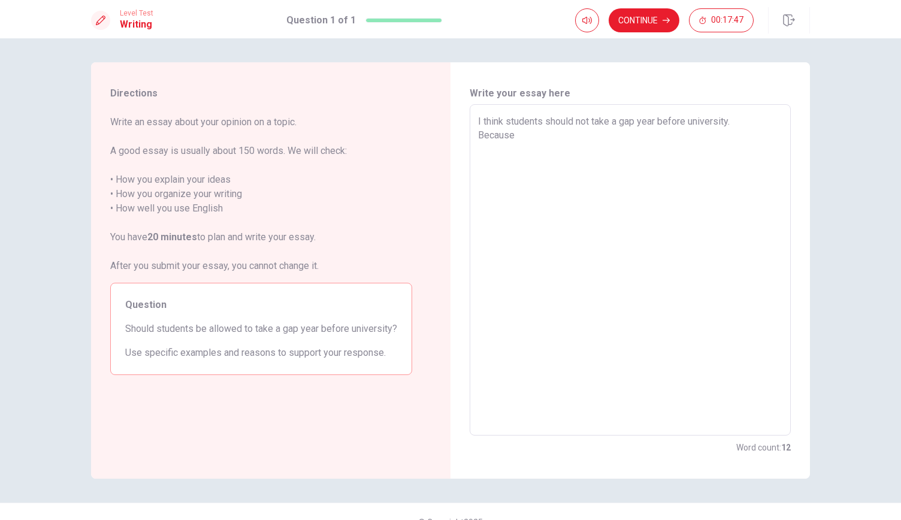
type textarea "I think students should not take a gap year before university. Because"
type textarea "x"
type textarea "I think students should not take a gap year before university. Because"
type textarea "x"
type textarea "I think students should not take a gap year before university. Because,"
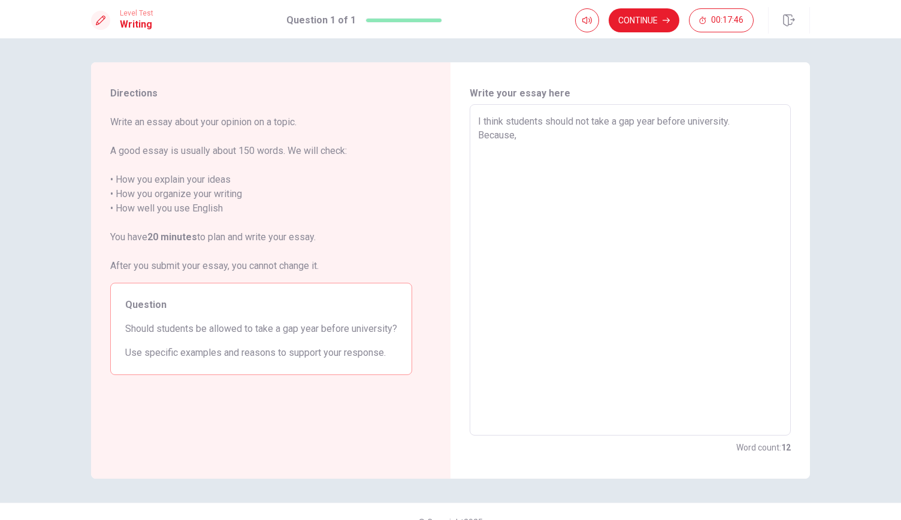
type textarea "x"
type textarea "I think students should not take a gap year before university. Because,"
type textarea "x"
type textarea "I think students should not take a gap year before university. Because,"
click at [591, 120] on textarea "I think students should not take a gap year before university. Because," at bounding box center [630, 270] width 304 height 312
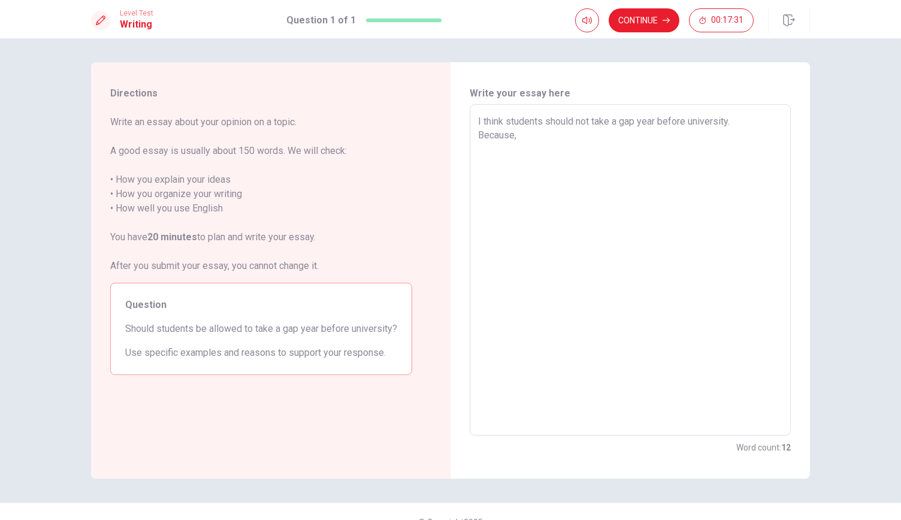
type textarea "x"
type textarea "I think students should nottake a gap year before university. Because,"
type textarea "x"
type textarea "I think students should notake a gap year before university. Because,"
type textarea "x"
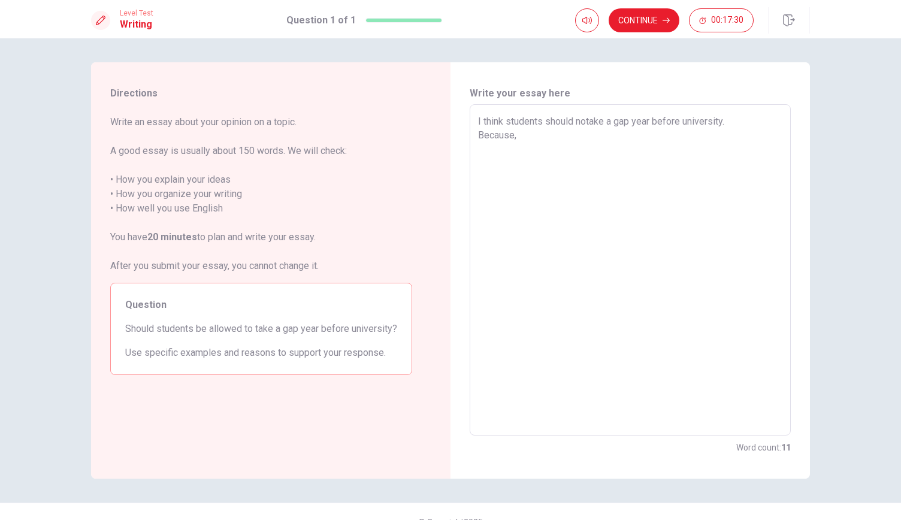
type textarea "I think students should ntake a gap year before university. Because,"
type textarea "x"
type textarea "I think students should take a gap year before university. Because,"
click at [543, 142] on textarea "I think students should take a gap year before university. Because," at bounding box center [630, 270] width 304 height 312
click at [547, 139] on textarea "I think students should take a gap year before university. Because," at bounding box center [630, 270] width 304 height 312
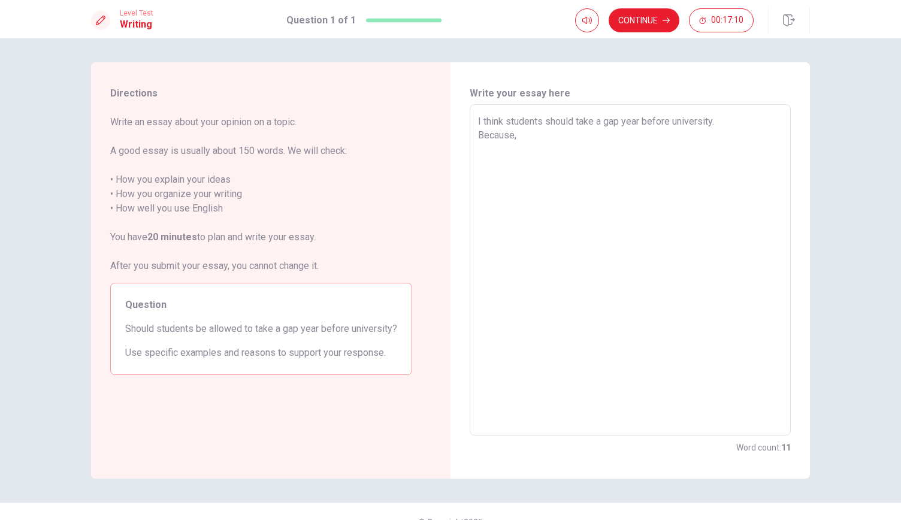
click at [572, 122] on textarea "I think students should take a gap year before university. Because," at bounding box center [630, 270] width 304 height 312
click at [501, 120] on textarea "I think students should take a gap year before university. Because," at bounding box center [630, 270] width 304 height 312
type textarea "x"
type textarea "I think students should take a gap year before university. Because,"
type textarea "x"
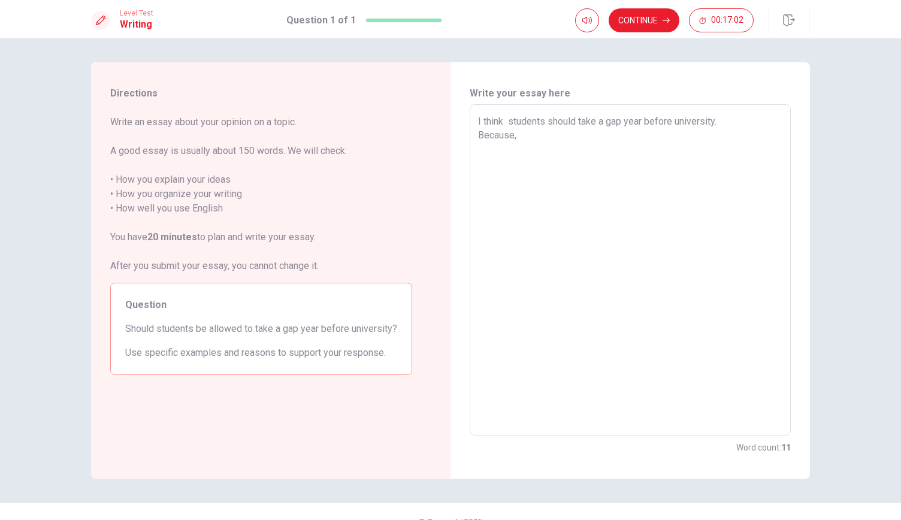
type textarea "I think t students should take a gap year before university. Because,"
type textarea "x"
click at [559, 120] on textarea "I think that students should take a gap year before university. Because," at bounding box center [630, 270] width 304 height 312
click at [591, 122] on textarea "I think that students should take a gap year before university. Because," at bounding box center [630, 270] width 304 height 312
click at [523, 122] on textarea "I think that students should take a gap year before university. Because," at bounding box center [630, 270] width 304 height 312
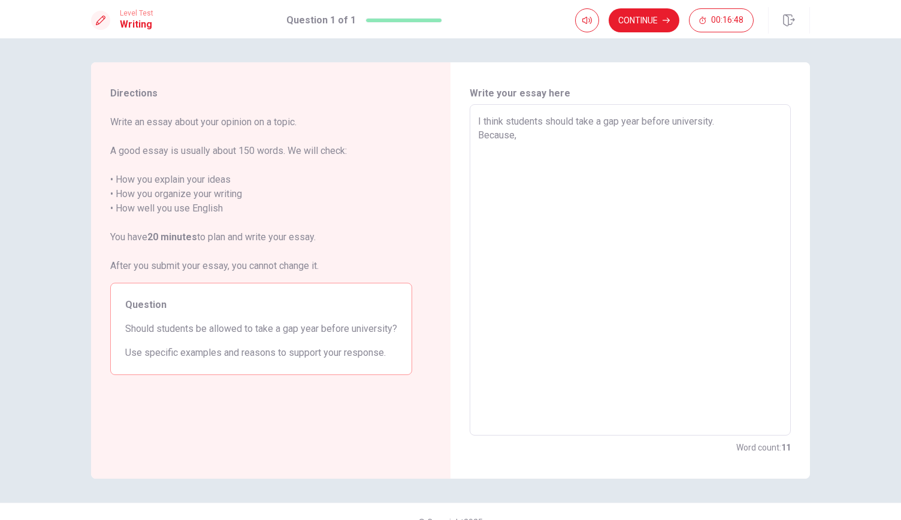
click at [542, 117] on textarea "I think students should take a gap year before university. Because," at bounding box center [630, 270] width 304 height 312
click at [573, 122] on textarea "I think students should take a gap year before university. Because," at bounding box center [630, 270] width 304 height 312
click at [536, 138] on textarea "I think students should be allowed to take a gap year before university. Becaus…" at bounding box center [630, 270] width 304 height 312
click at [525, 138] on textarea "I think students should be allowed to take a gap year before university. Becaus…" at bounding box center [630, 270] width 304 height 312
click at [602, 136] on textarea "I think students should be allowed to take a gap year before university. Becaus…" at bounding box center [630, 270] width 304 height 312
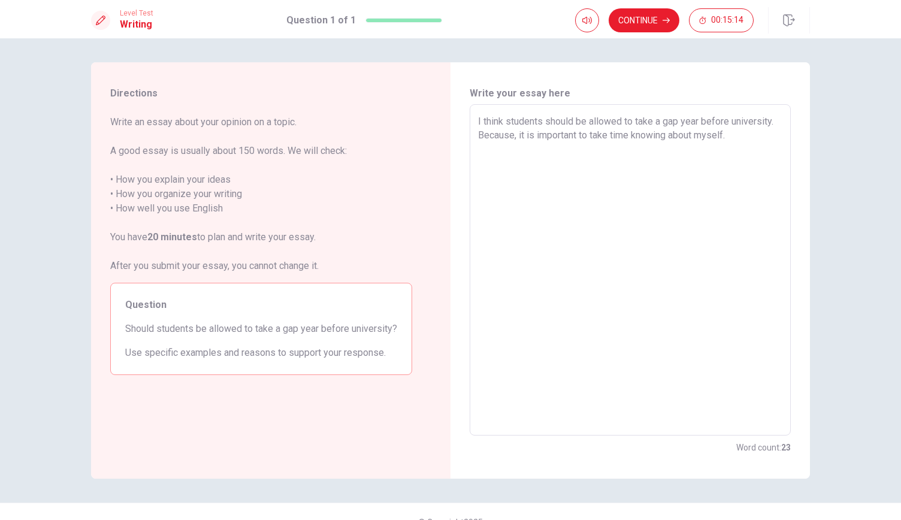
click at [663, 135] on textarea "I think students should be allowed to take a gap year before university. Becaus…" at bounding box center [630, 270] width 304 height 312
click at [651, 136] on textarea "I think students should be allowed to take a gap year before university. Becaus…" at bounding box center [630, 270] width 304 height 312
click at [730, 130] on textarea "I think students should be allowed to take a gap year before university. Becaus…" at bounding box center [630, 270] width 304 height 312
click at [554, 148] on textarea "I think students should be allowed to take a gap year before university. Becaus…" at bounding box center [630, 270] width 304 height 312
click at [633, 149] on textarea "I think students should be allowed to take a gap year before university. Becaus…" at bounding box center [630, 270] width 304 height 312
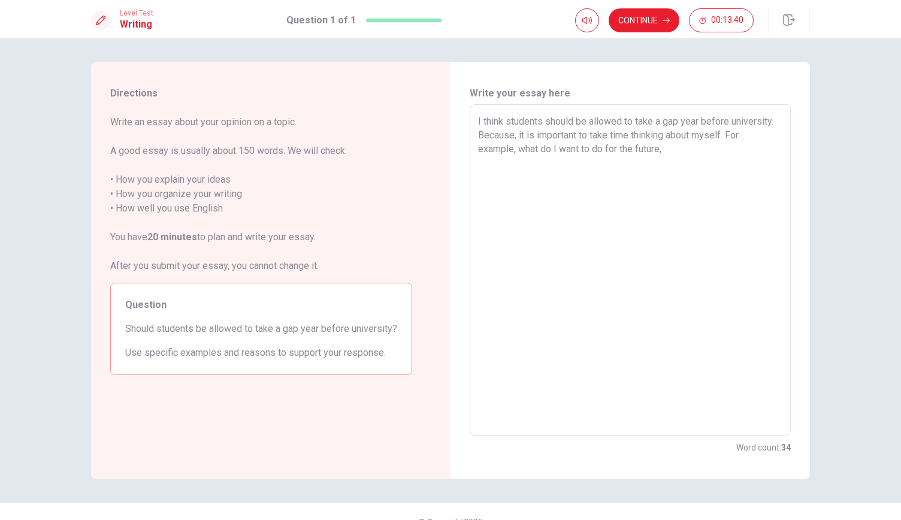
click at [616, 152] on textarea "I think students should be allowed to take a gap year before university. Becaus…" at bounding box center [630, 270] width 304 height 312
click at [503, 138] on textarea "I think students should be allowed to take a gap year before university. Becaus…" at bounding box center [630, 270] width 304 height 312
click at [646, 149] on textarea "I think students should be allowed to take a gap year before university. Becaus…" at bounding box center [630, 270] width 304 height 312
drag, startPoint x: 510, startPoint y: 137, endPoint x: 538, endPoint y: 158, distance: 35.5
click at [538, 158] on textarea "I think students should be allowed to take a gap year before university. Becaus…" at bounding box center [630, 270] width 304 height 312
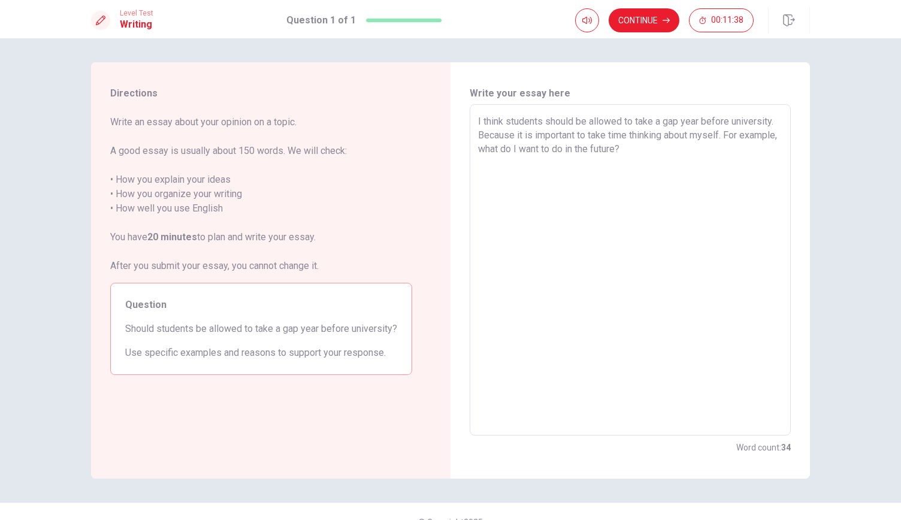
click at [507, 138] on textarea "I think students should be allowed to take a gap year before university. Becaus…" at bounding box center [630, 270] width 304 height 312
click at [510, 137] on textarea "I think students should be allowed to take a gap year before university. Becaus…" at bounding box center [630, 270] width 304 height 312
click at [664, 159] on textarea "I think students should be allowed to take a gap year before univers. I have tw…" at bounding box center [630, 270] width 304 height 312
click at [733, 149] on textarea "I think students should be allowed to take a gap year before univers. I have tw…" at bounding box center [630, 270] width 304 height 312
click at [708, 150] on textarea "I think students should be allowed to take a gap year before univers. I have tw…" at bounding box center [630, 270] width 304 height 312
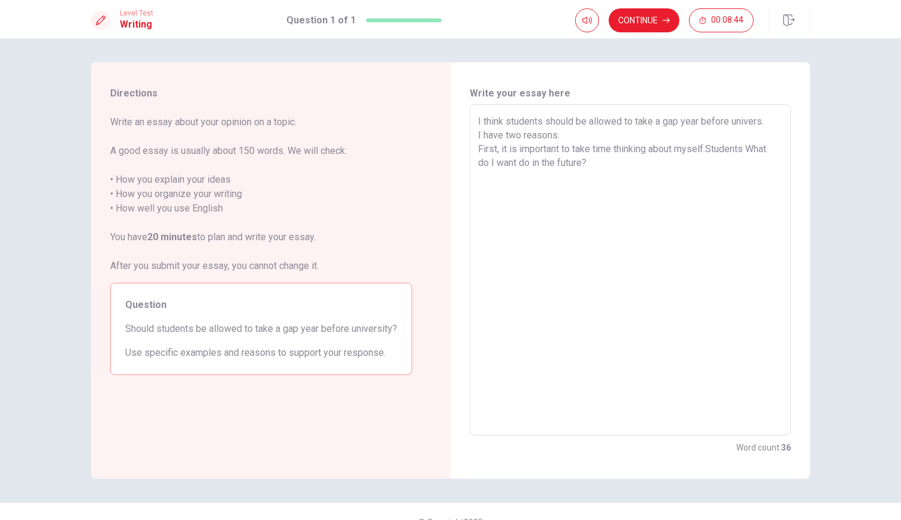
click at [706, 148] on textarea "I think students should be allowed to take a gap year before univers. I have tw…" at bounding box center [630, 270] width 304 height 312
click at [747, 152] on textarea "I think students should be allowed to take a gap year before univers. I have tw…" at bounding box center [630, 270] width 304 height 312
click at [480, 161] on textarea "I think students should be allowed to take a gap year before univers. I have tw…" at bounding box center [630, 270] width 304 height 312
click at [618, 161] on textarea "I think students should be allowed to take a gap year before univers. I have tw…" at bounding box center [630, 270] width 304 height 312
click at [772, 147] on textarea "I think students should be allowed to take a gap year before univers. I have tw…" at bounding box center [630, 270] width 304 height 312
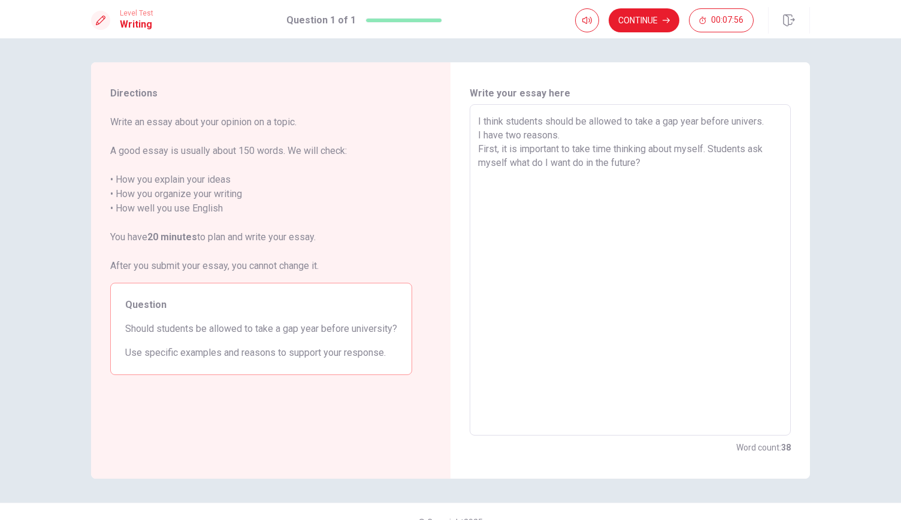
click at [644, 166] on textarea "I think students should be allowed to take a gap year before univers. I have tw…" at bounding box center [630, 270] width 304 height 312
click at [656, 162] on textarea "I think students should be allowed to take a gap year before univers. I have tw…" at bounding box center [630, 270] width 304 height 312
click at [494, 168] on textarea "I think students should be allowed to take a gap year before univers. I have tw…" at bounding box center [630, 270] width 304 height 312
click at [679, 173] on textarea "I think students should be allowed to take a gap year before univers. I have tw…" at bounding box center [630, 270] width 304 height 312
click at [507, 165] on textarea "I think students should be allowed to take a gap year before univers. I have tw…" at bounding box center [630, 270] width 304 height 312
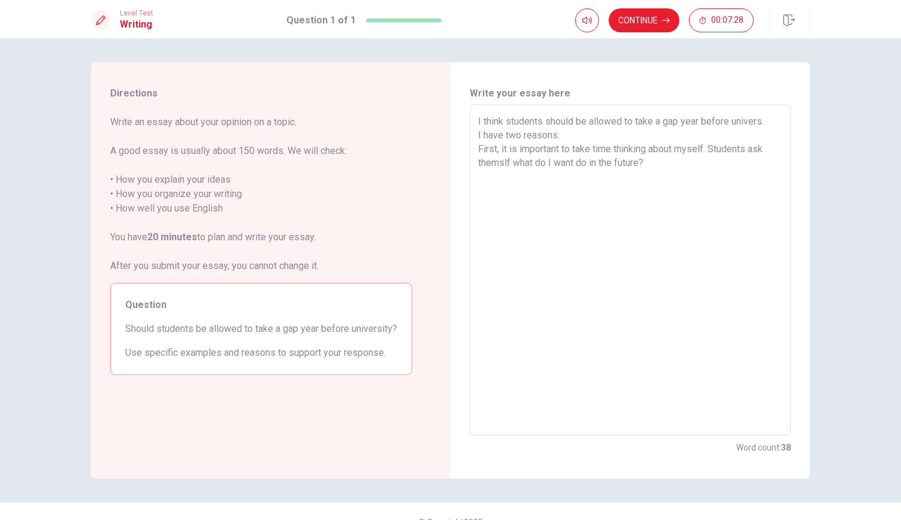
click at [501, 165] on textarea "I think students should be allowed to take a gap year before univers. I have tw…" at bounding box center [630, 270] width 304 height 312
click at [687, 162] on textarea "I think students should be allowed to take a gap year before univers. I have tw…" at bounding box center [630, 270] width 304 height 312
click at [525, 171] on textarea "I think students should be allowed to take a gap year before univers. I have tw…" at bounding box center [630, 270] width 304 height 312
click at [670, 170] on textarea "I think students should be allowed to take a gap year before univers. I have tw…" at bounding box center [630, 270] width 304 height 312
click at [664, 165] on textarea "I think students should be allowed to take a gap year before univers. I have tw…" at bounding box center [630, 270] width 304 height 312
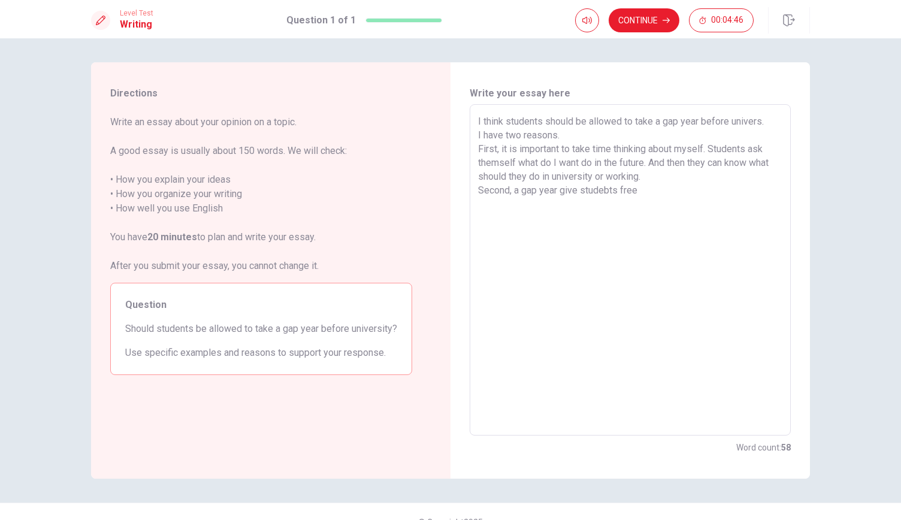
click at [713, 263] on textarea "I think students should be allowed to take a gap year before univers. I have tw…" at bounding box center [630, 270] width 304 height 312
click at [653, 191] on textarea "I think students should be allowed to take a gap year before univers. I have tw…" at bounding box center [630, 270] width 304 height 312
click at [572, 196] on textarea "I think students should be allowed to take a gap year before univers. I have tw…" at bounding box center [630, 270] width 304 height 312
click at [590, 188] on textarea "I think students should be allowed to take a gap year before univers. I have tw…" at bounding box center [630, 270] width 304 height 312
click at [614, 179] on textarea "I think students should be allowed to take a gap year before univers. I have tw…" at bounding box center [630, 270] width 304 height 312
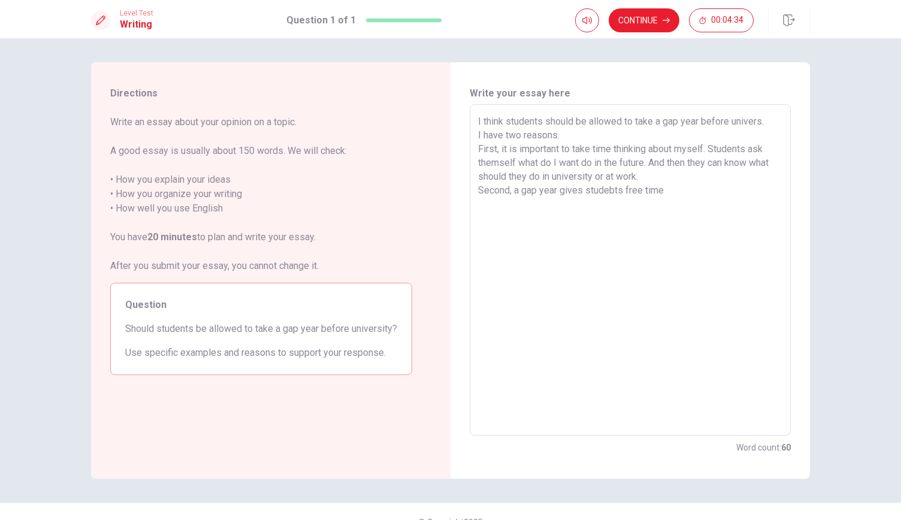
click at [606, 192] on textarea "I think students should be allowed to take a gap year before univers. I have tw…" at bounding box center [630, 270] width 304 height 312
click at [512, 183] on textarea "I think students should be allowed to take a gap year before univers. I have tw…" at bounding box center [630, 270] width 304 height 312
click at [507, 182] on textarea "I think students should be allowed to take a gap year before univers. I have tw…" at bounding box center [630, 270] width 304 height 312
click at [584, 165] on textarea "I think students should be allowed to take a gap year before univers. I have tw…" at bounding box center [630, 270] width 304 height 312
click at [757, 122] on textarea "I think students should be allowed to take a gap year before univers. I have tw…" at bounding box center [630, 270] width 304 height 312
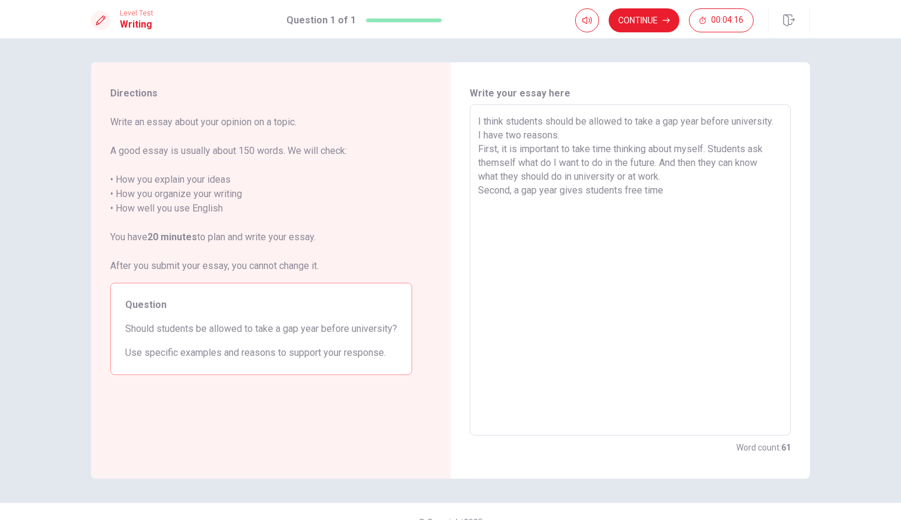
click at [672, 194] on textarea "I think students should be allowed to take a gap year before university. I have…" at bounding box center [630, 270] width 304 height 312
click at [637, 209] on textarea "I think students should be allowed to take a gap year before university. I have…" at bounding box center [630, 270] width 304 height 312
click at [487, 205] on textarea "I think students should be allowed to take a gap year before university. I have…" at bounding box center [630, 270] width 304 height 312
click at [616, 210] on textarea "I think students should be allowed to take a gap year before university. I have…" at bounding box center [630, 270] width 304 height 312
click at [740, 206] on textarea "I think students should be allowed to take a gap year before university. I have…" at bounding box center [630, 270] width 304 height 312
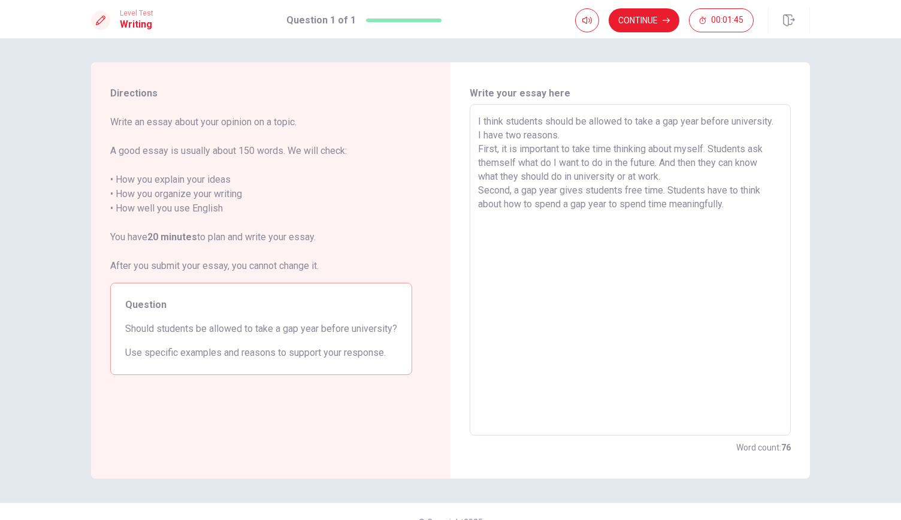
click at [731, 206] on textarea "I think students should be allowed to take a gap year before university. I have…" at bounding box center [630, 270] width 304 height 312
drag, startPoint x: 593, startPoint y: 219, endPoint x: 591, endPoint y: 252, distance: 33.6
click at [591, 252] on textarea "I think students should be allowed to take a gap year before university. I have…" at bounding box center [630, 270] width 304 height 312
click at [641, 219] on textarea "I think students should be allowed to take a gap year before university. I have…" at bounding box center [630, 270] width 304 height 312
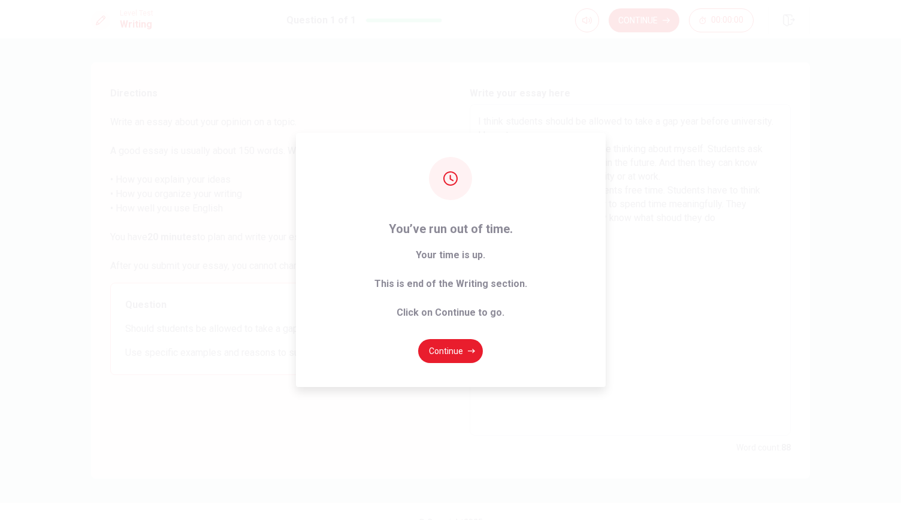
click at [684, 220] on div "You’ve run out of time. Your time is up. This is end of the Writing section. Cl…" at bounding box center [450, 260] width 901 height 520
click at [471, 350] on icon "button" at bounding box center [471, 351] width 7 height 4
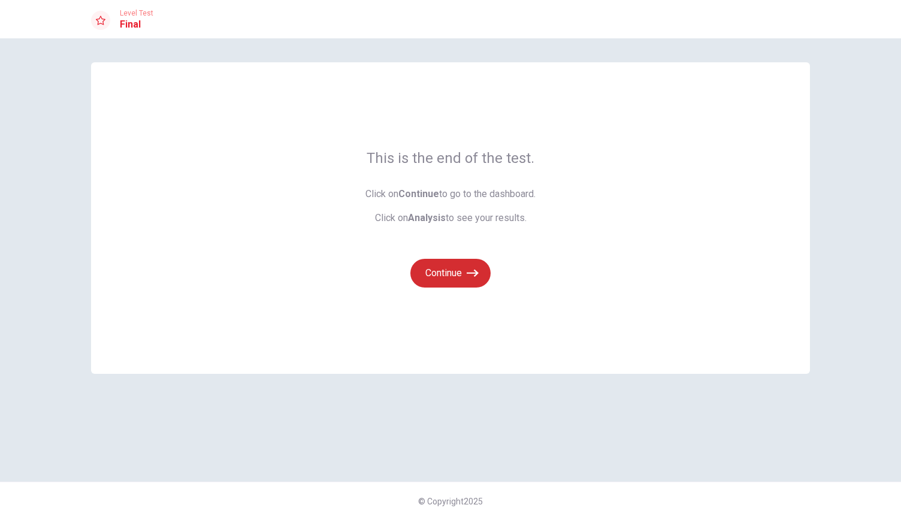
click at [464, 274] on button "Continue" at bounding box center [450, 273] width 80 height 29
